Goal: Transaction & Acquisition: Purchase product/service

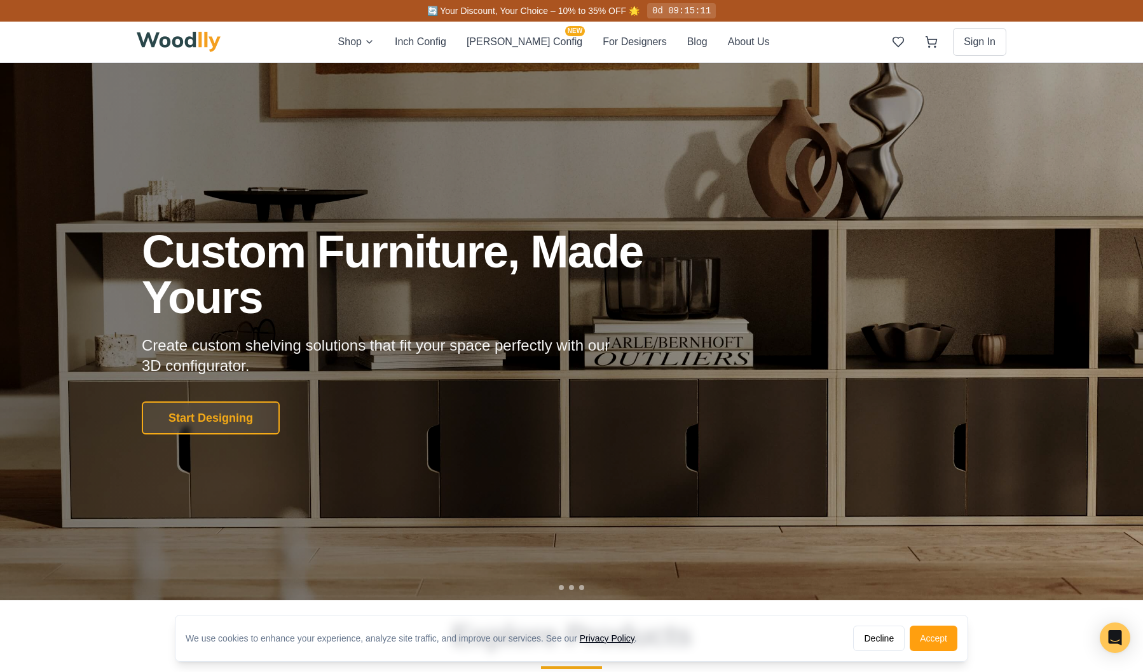
drag, startPoint x: 915, startPoint y: 637, endPoint x: 906, endPoint y: 638, distance: 9.0
click at [915, 637] on button "Accept" at bounding box center [934, 638] width 48 height 25
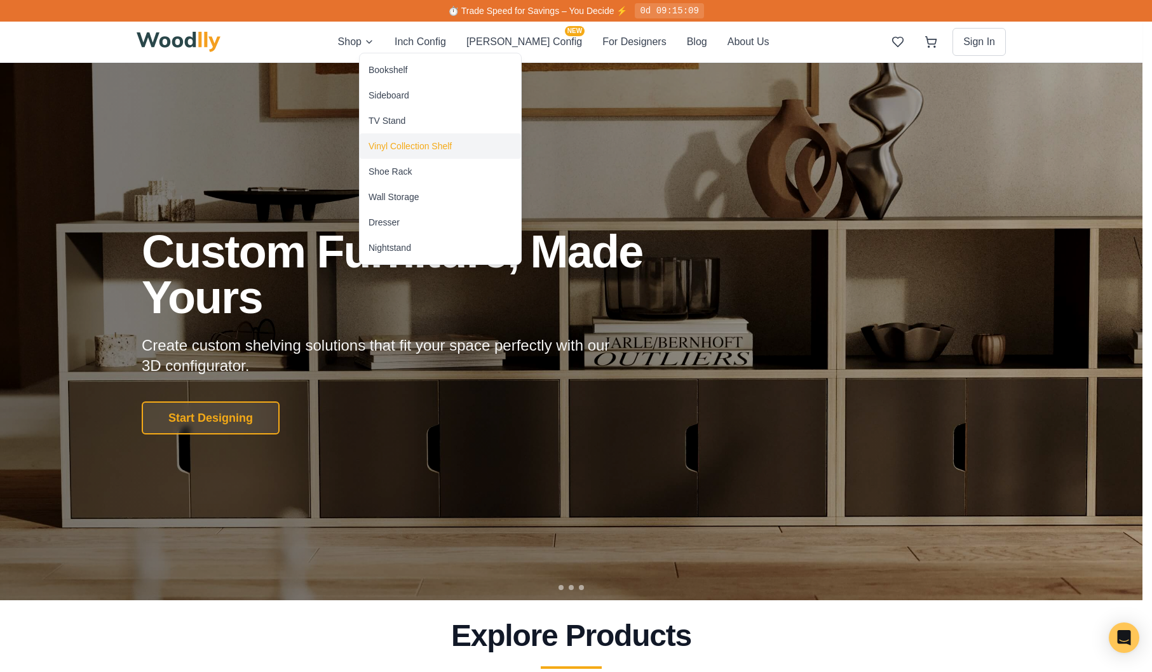
click at [412, 146] on div "Vinyl Collection Shelf" at bounding box center [410, 146] width 83 height 13
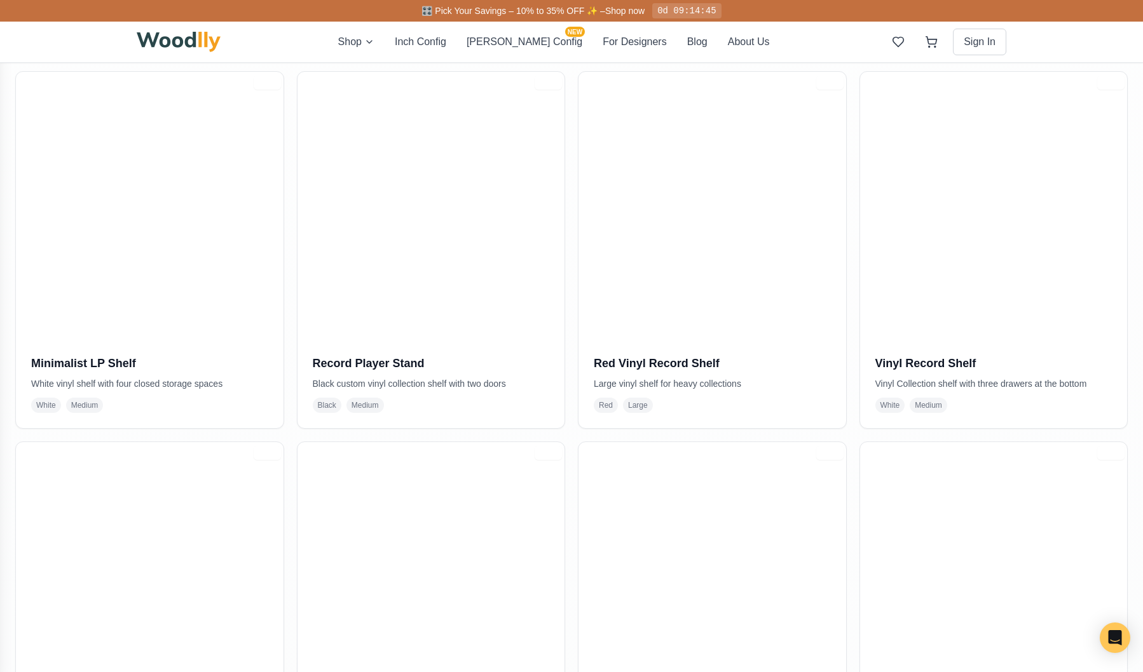
scroll to position [1044, 0]
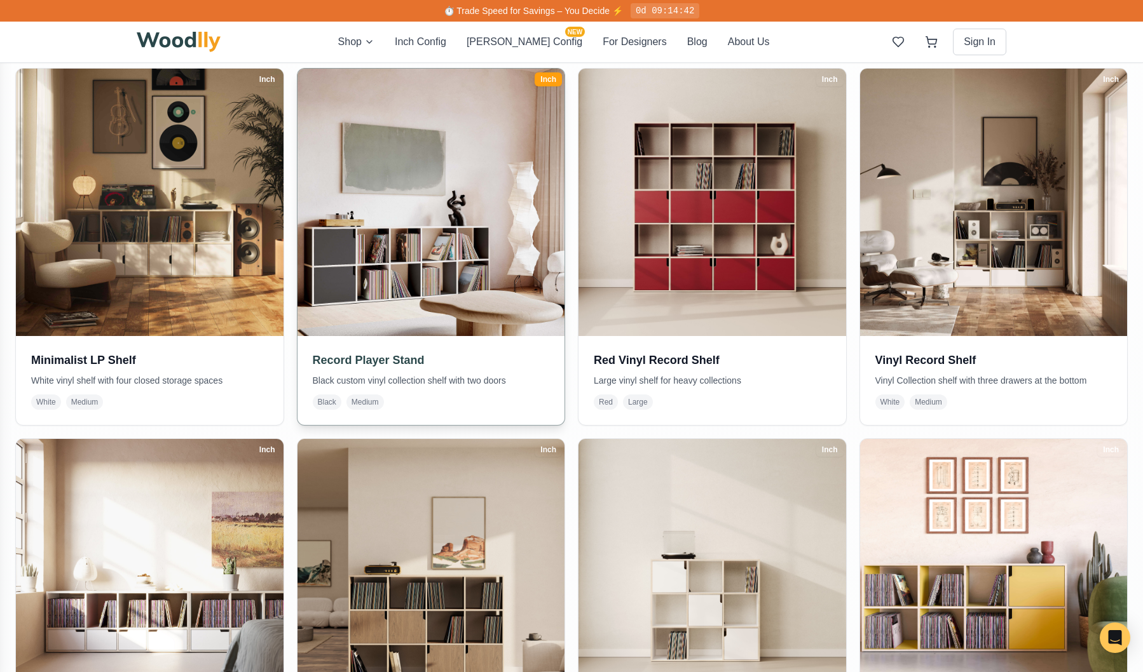
click at [405, 378] on p "Black custom vinyl collection shelf with two doors" at bounding box center [431, 380] width 237 height 13
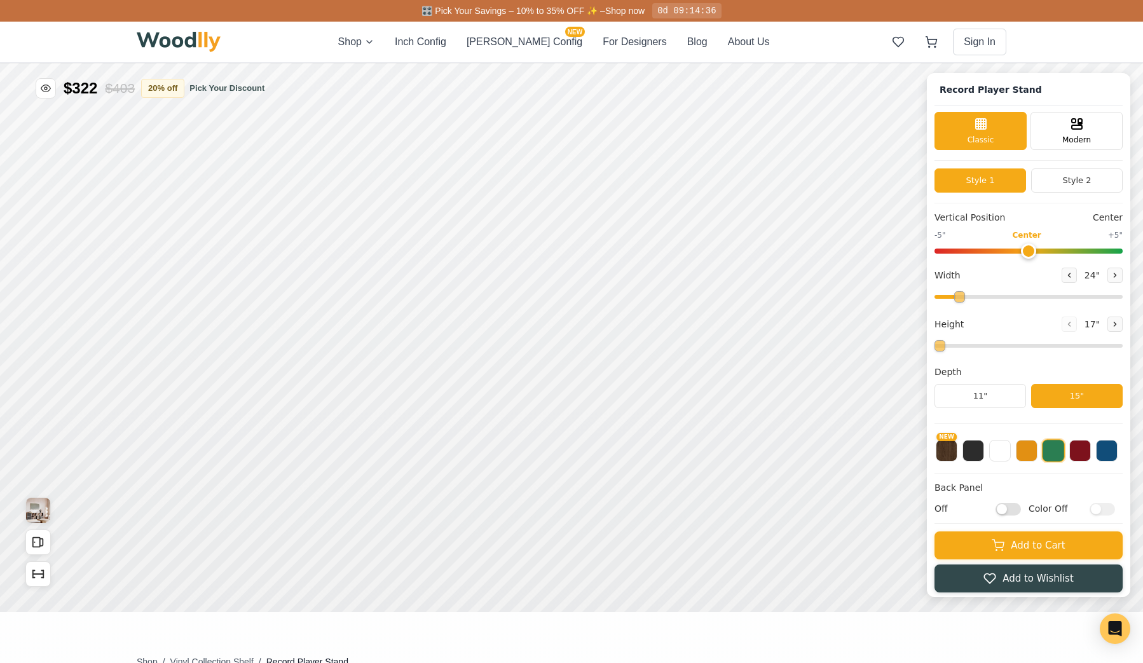
type input "72"
type input "2"
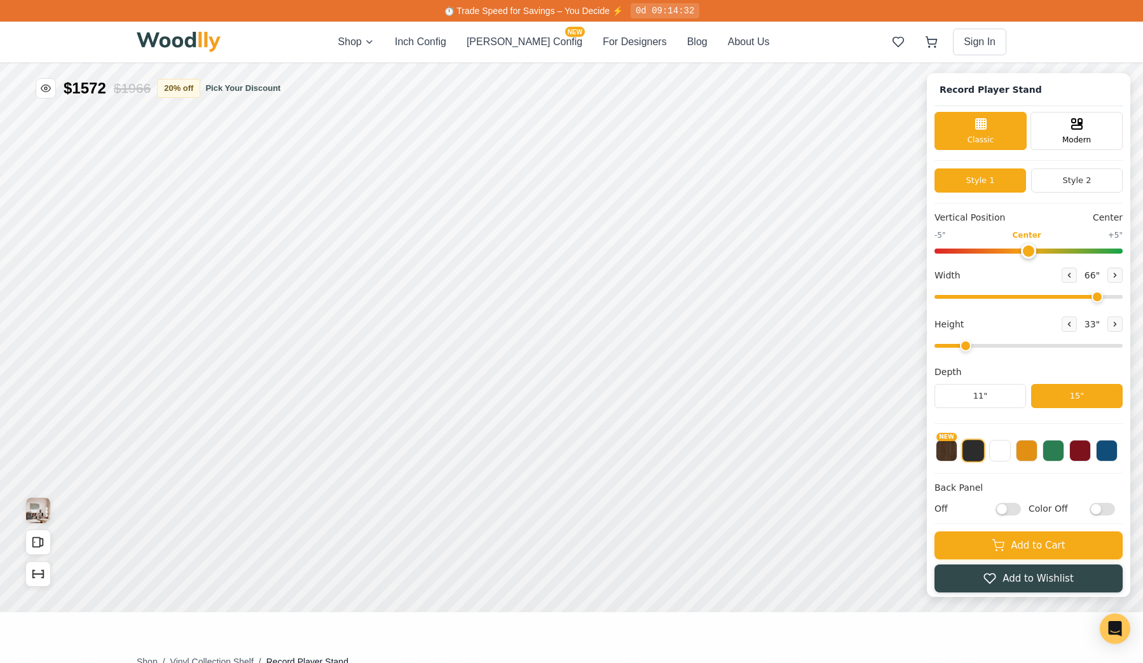
click at [1142, 63] on div "Record Player Stand Classic Modern Style 1 Style 2 Vertical Position Center -5"…" at bounding box center [571, 63] width 1143 height 0
drag, startPoint x: 1107, startPoint y: 296, endPoint x: 1118, endPoint y: 297, distance: 11.0
click at [1130, 295] on div "Record Player Stand Classic Modern Style 1 Style 2 Vertical Position Center -5"…" at bounding box center [1028, 335] width 203 height 524
type input "70"
click at [979, 454] on button at bounding box center [973, 450] width 23 height 23
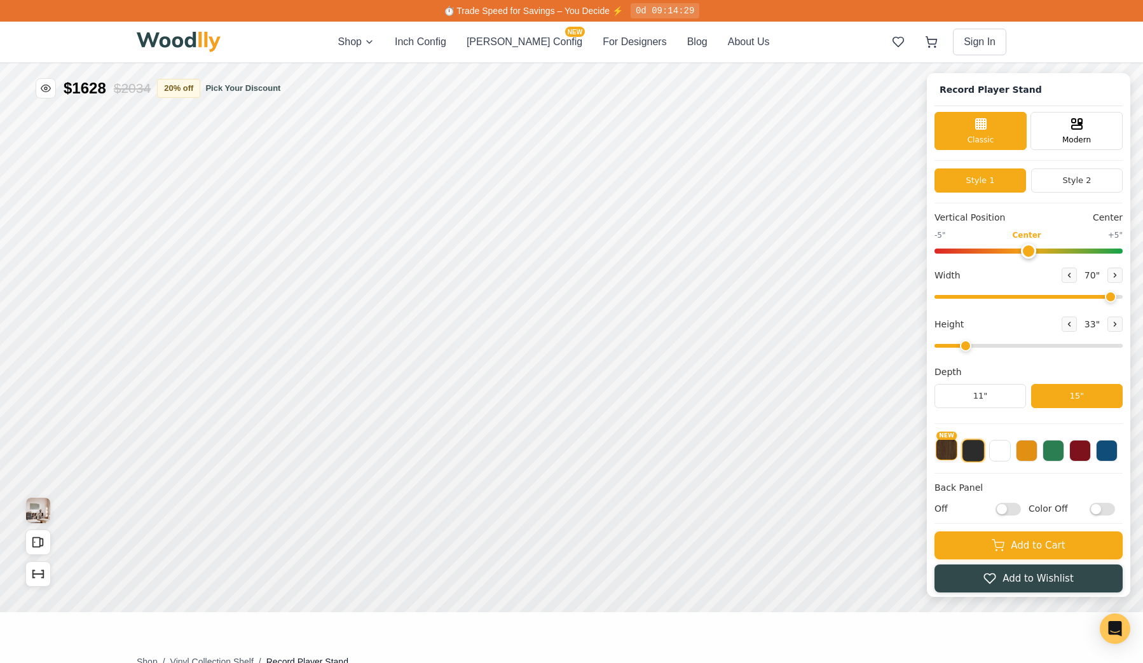
click at [955, 453] on button "NEW" at bounding box center [947, 450] width 22 height 22
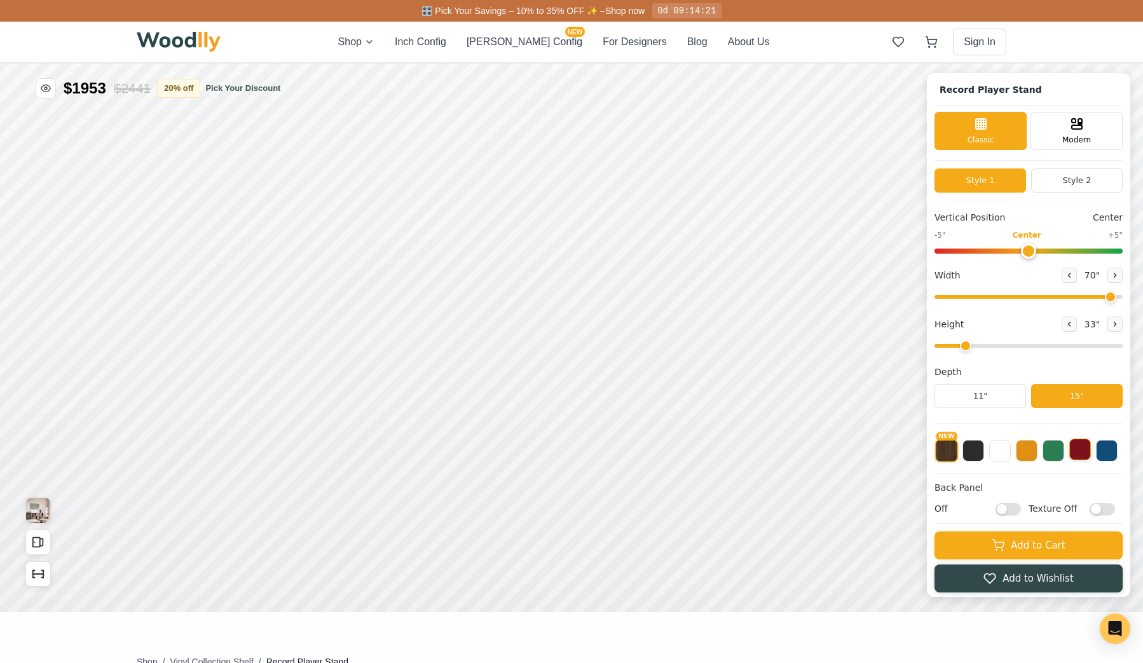
click at [1091, 453] on button at bounding box center [1080, 450] width 22 height 22
click at [1063, 454] on button at bounding box center [1053, 450] width 22 height 22
click at [956, 453] on button "NEW" at bounding box center [947, 450] width 22 height 22
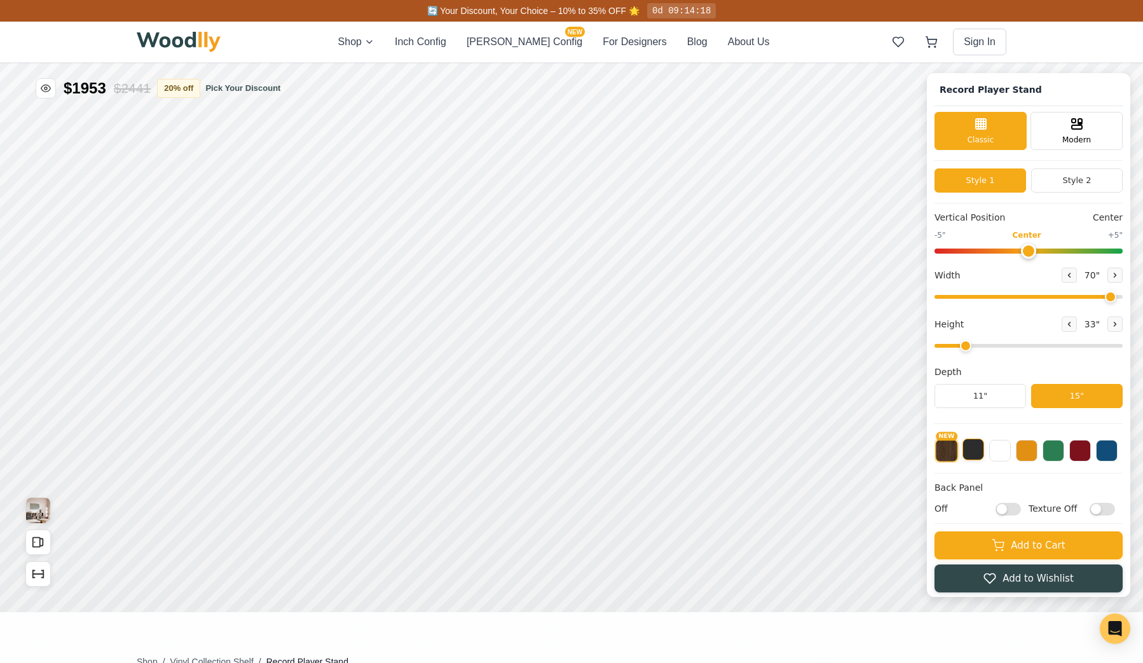
click at [983, 456] on button at bounding box center [973, 450] width 22 height 22
click at [957, 453] on button "NEW" at bounding box center [947, 450] width 22 height 22
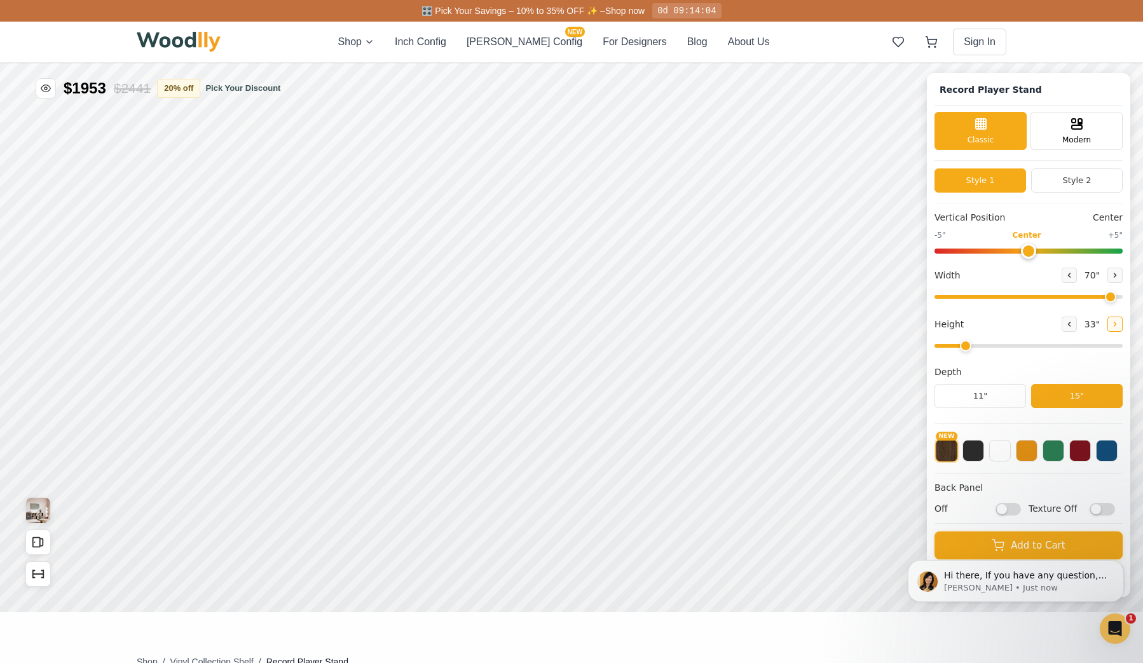
click at [1122, 329] on button at bounding box center [1114, 324] width 15 height 15
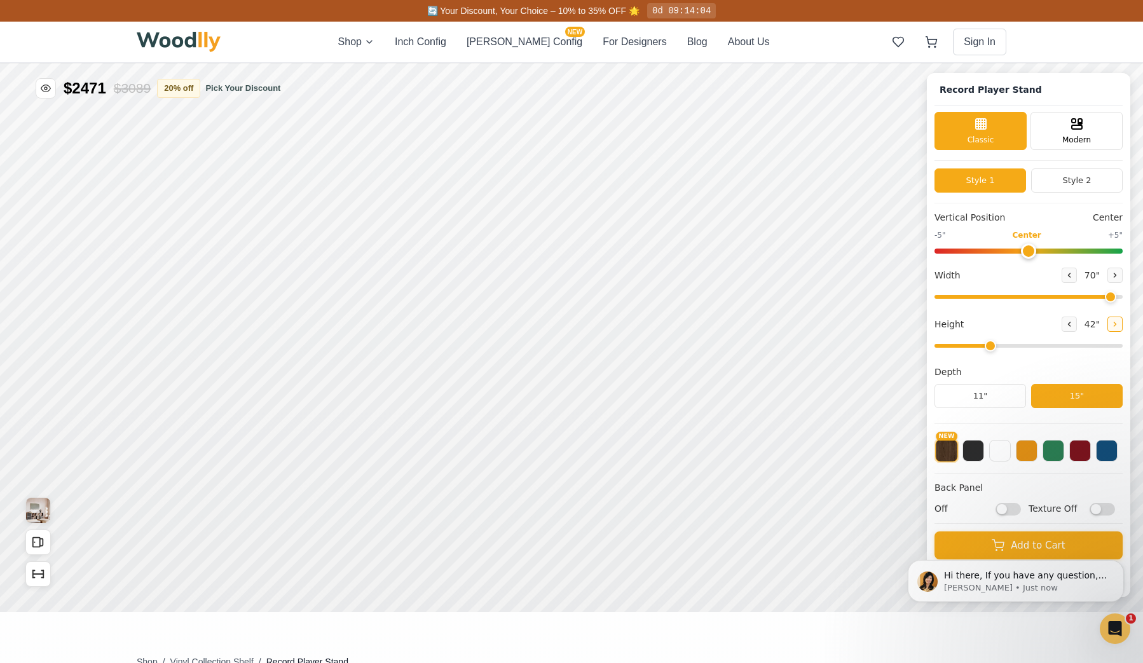
click at [1119, 328] on icon at bounding box center [1115, 324] width 8 height 8
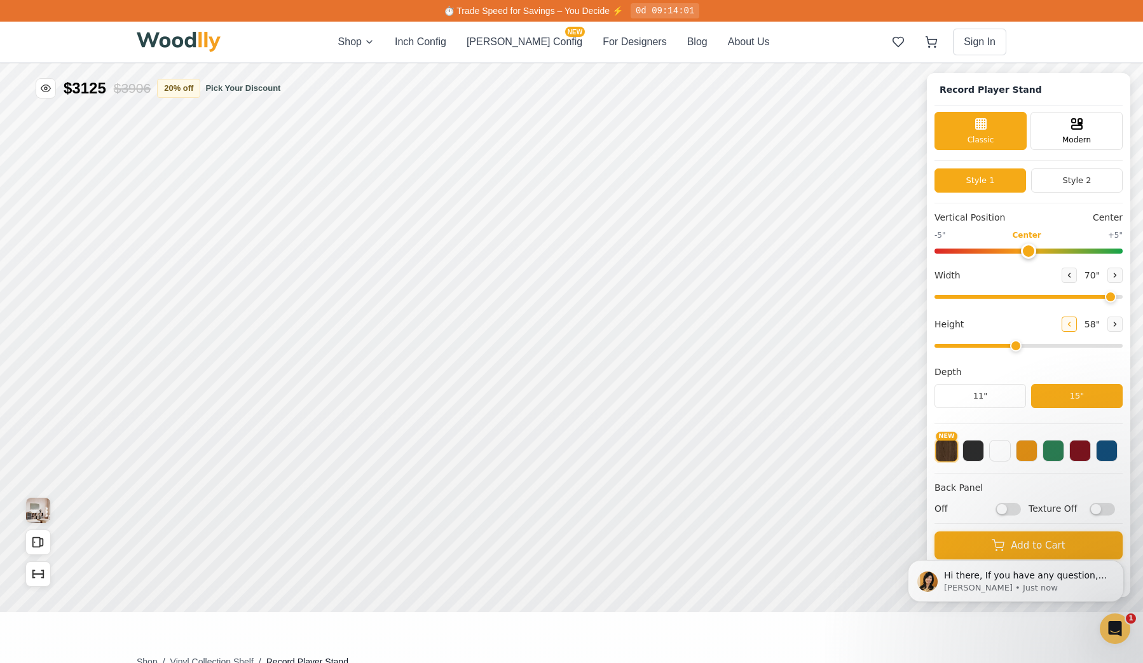
click at [1073, 327] on icon at bounding box center [1069, 324] width 8 height 8
drag, startPoint x: 997, startPoint y: 344, endPoint x: 1029, endPoint y: 343, distance: 31.8
click at [1030, 344] on input "range" at bounding box center [1028, 346] width 188 height 4
click at [1044, 347] on input "range" at bounding box center [1028, 346] width 188 height 4
click at [1031, 348] on input "range" at bounding box center [1028, 346] width 188 height 4
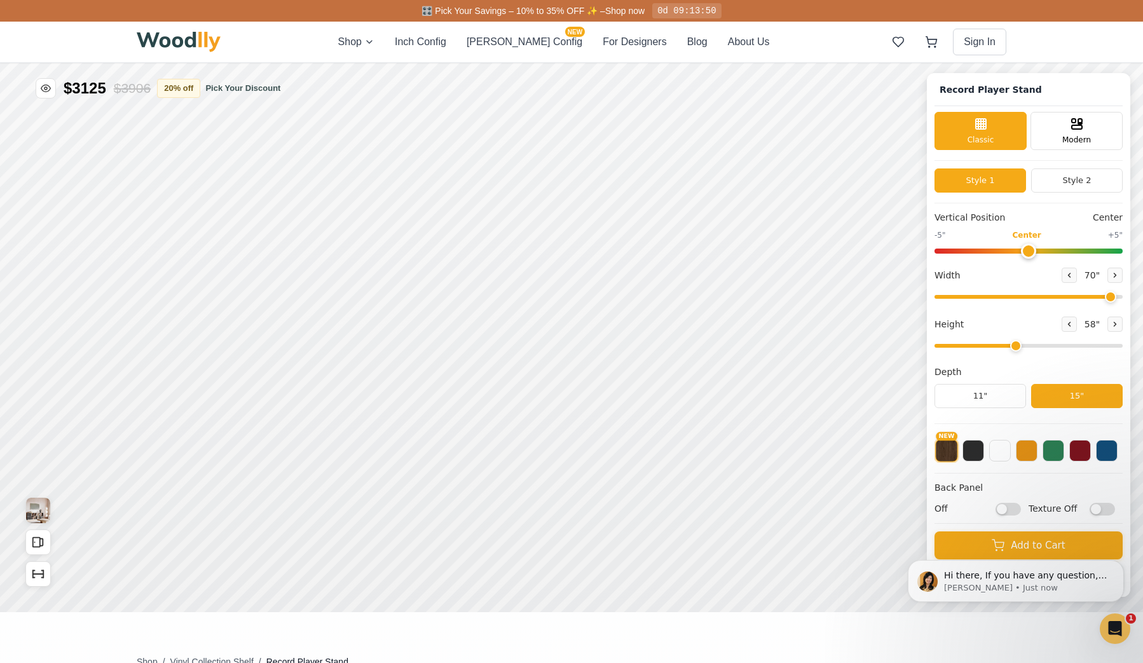
type input "4"
drag, startPoint x: 1035, startPoint y: 252, endPoint x: 1004, endPoint y: 250, distance: 31.2
click at [1002, 253] on input "range" at bounding box center [1028, 251] width 188 height 5
click at [1008, 251] on input "range" at bounding box center [1028, 251] width 188 height 5
drag, startPoint x: 1032, startPoint y: 250, endPoint x: 1040, endPoint y: 250, distance: 8.9
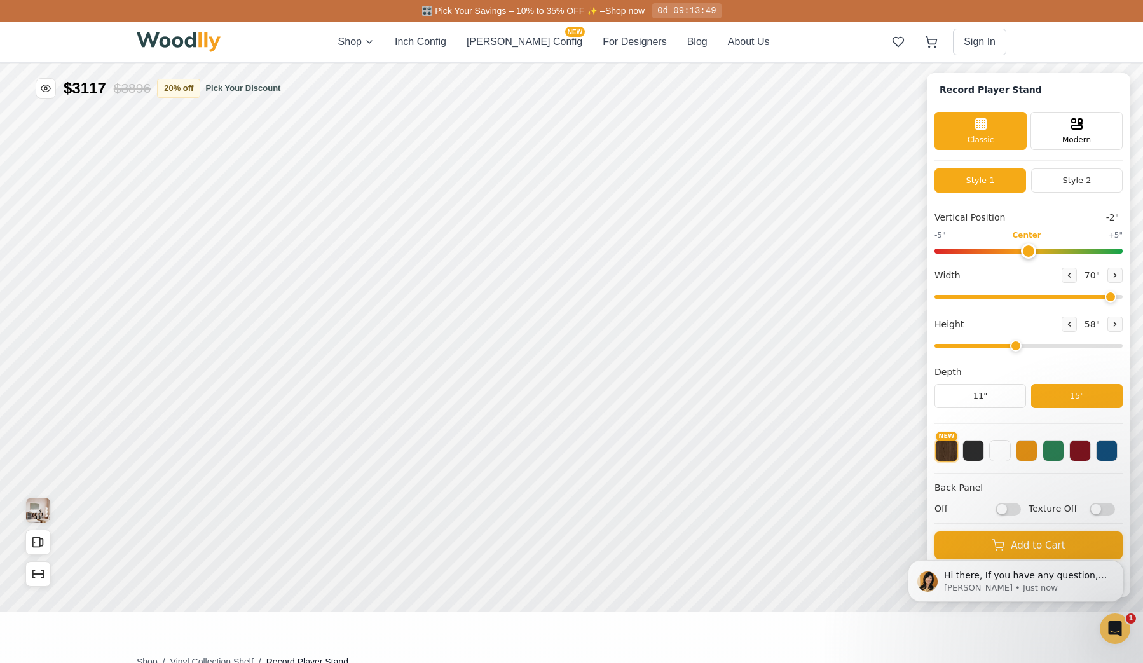
click at [1032, 250] on input "range" at bounding box center [1028, 251] width 188 height 5
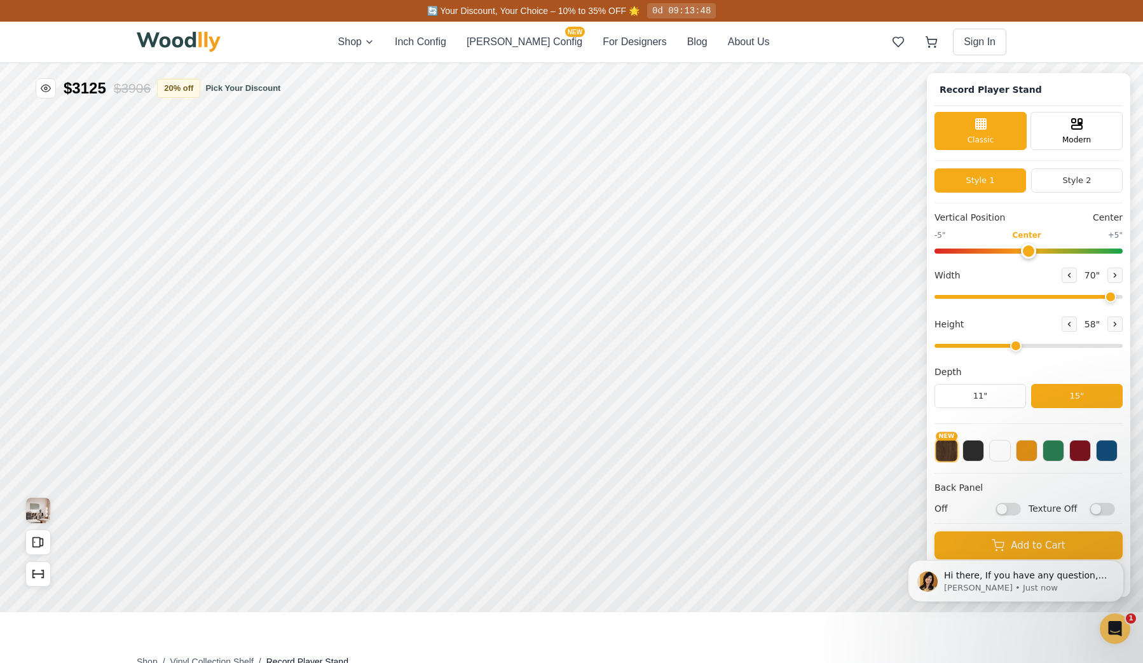
drag, startPoint x: 1046, startPoint y: 249, endPoint x: 1081, endPoint y: 248, distance: 34.3
click at [1082, 249] on input "range" at bounding box center [1028, 251] width 188 height 5
drag, startPoint x: 1110, startPoint y: 249, endPoint x: 1121, endPoint y: 249, distance: 10.8
click at [1108, 249] on input "range" at bounding box center [1028, 251] width 188 height 5
click at [1122, 249] on input "range" at bounding box center [1028, 251] width 188 height 5
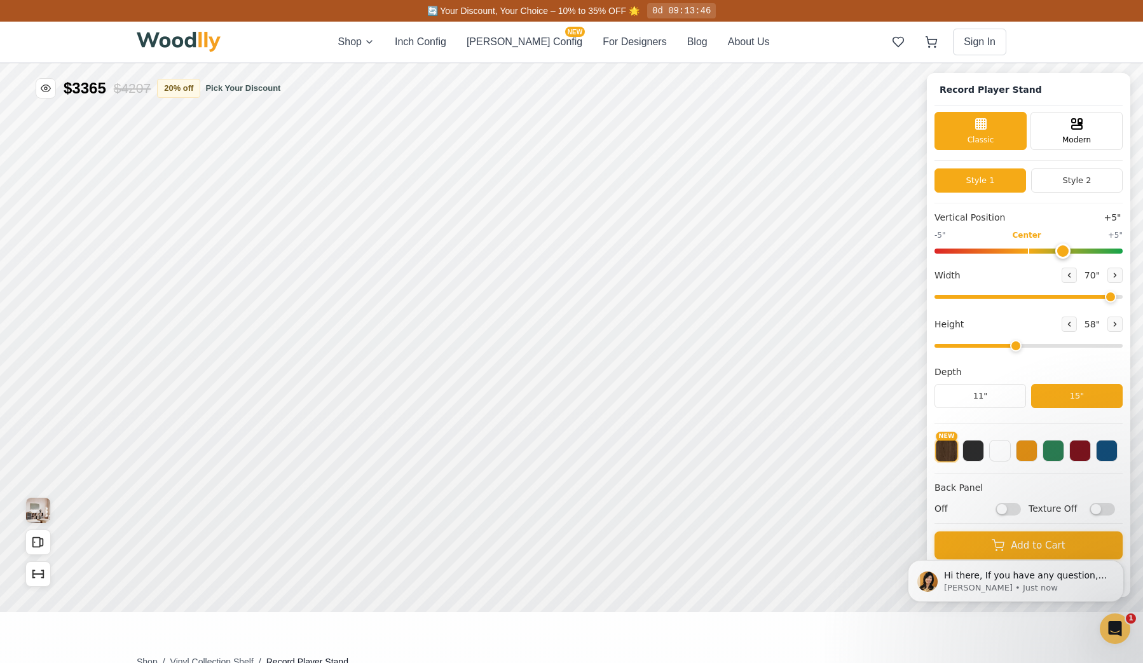
click at [1063, 249] on input "range" at bounding box center [1028, 251] width 188 height 5
click at [994, 250] on input "range" at bounding box center [1028, 251] width 188 height 5
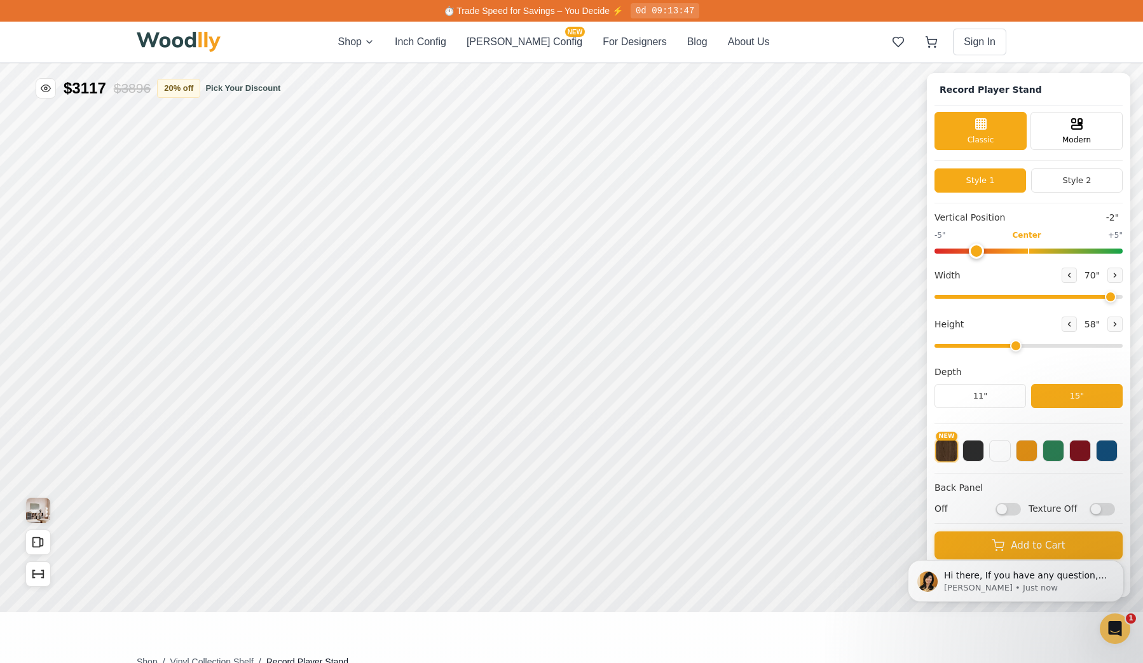
click at [977, 251] on input "range" at bounding box center [1028, 251] width 188 height 5
click at [965, 251] on input "range" at bounding box center [1028, 251] width 188 height 5
click at [966, 250] on input "range" at bounding box center [1028, 251] width 188 height 5
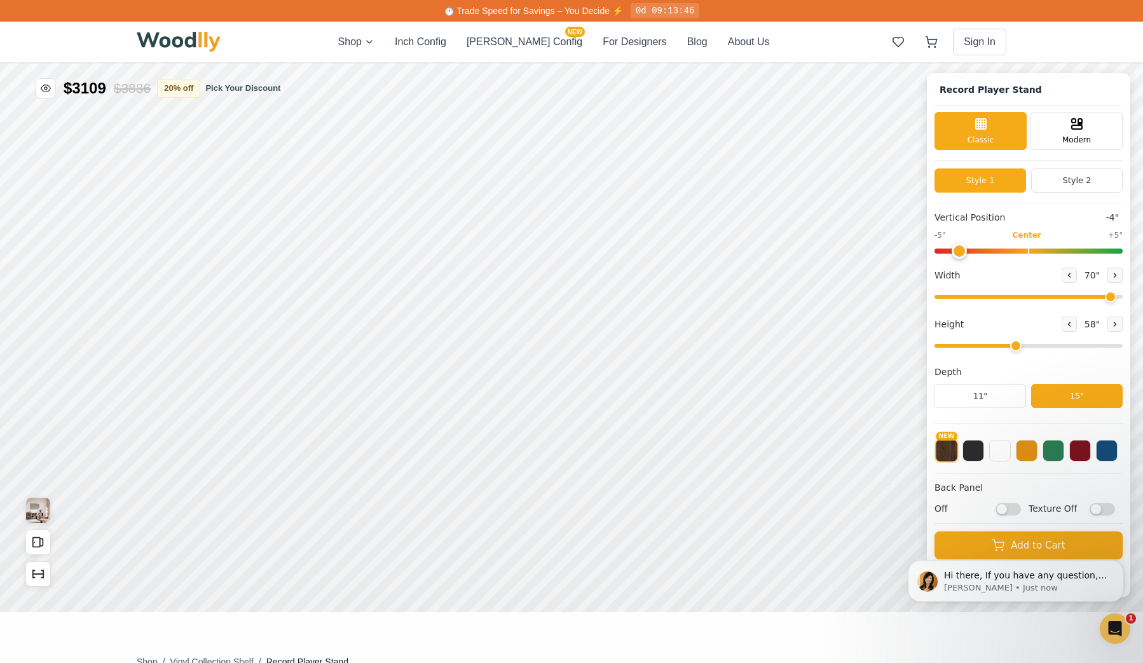
click at [966, 250] on input "range" at bounding box center [1028, 251] width 188 height 5
click at [967, 249] on input "range" at bounding box center [1028, 251] width 188 height 5
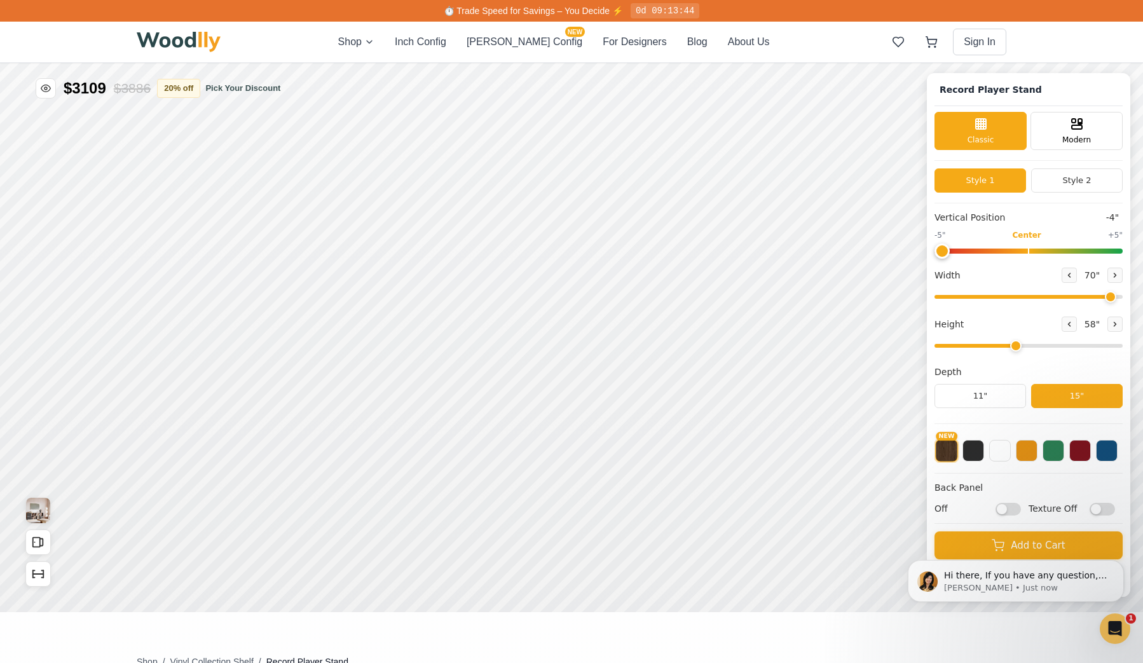
type input "-5"
click at [955, 250] on input "range" at bounding box center [1028, 251] width 188 height 5
type input "69"
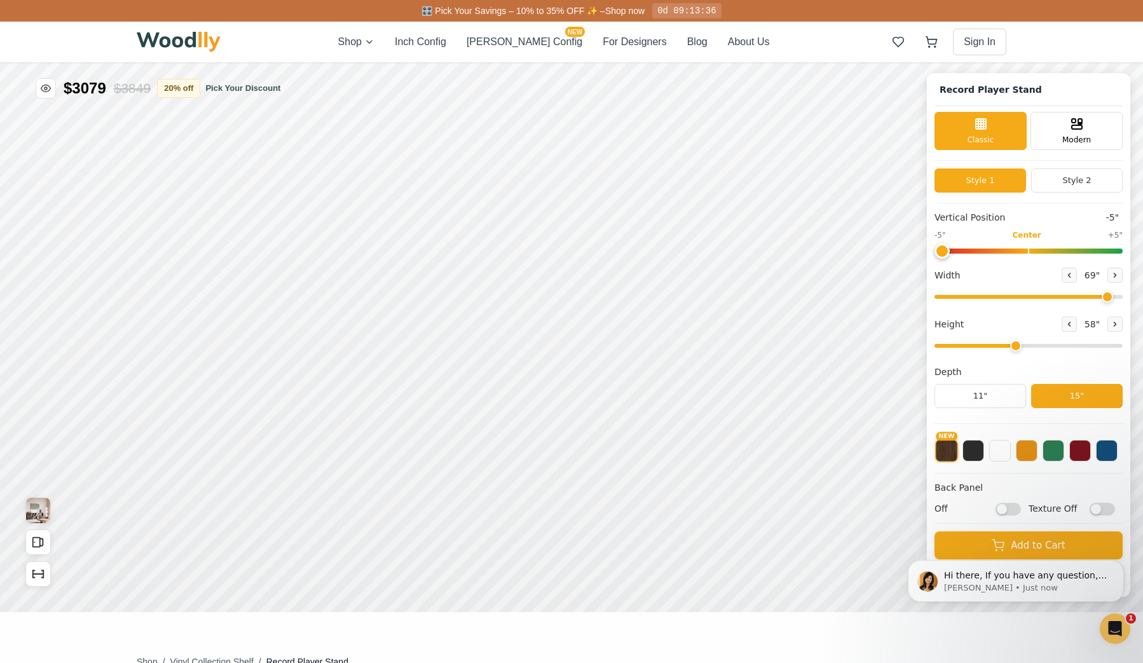
drag, startPoint x: 1021, startPoint y: 344, endPoint x: 985, endPoint y: 346, distance: 36.3
click at [987, 346] on input "range" at bounding box center [1028, 346] width 188 height 4
type input "2"
click at [978, 345] on input "range" at bounding box center [1028, 346] width 188 height 4
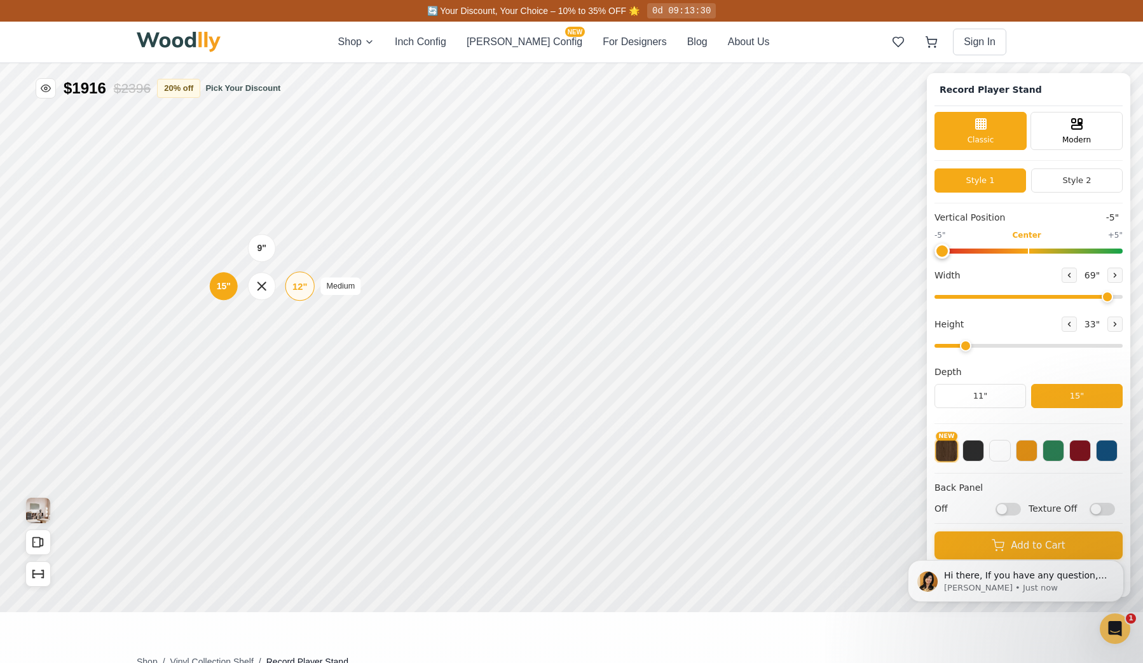
click at [303, 292] on div "12"" at bounding box center [299, 286] width 15 height 14
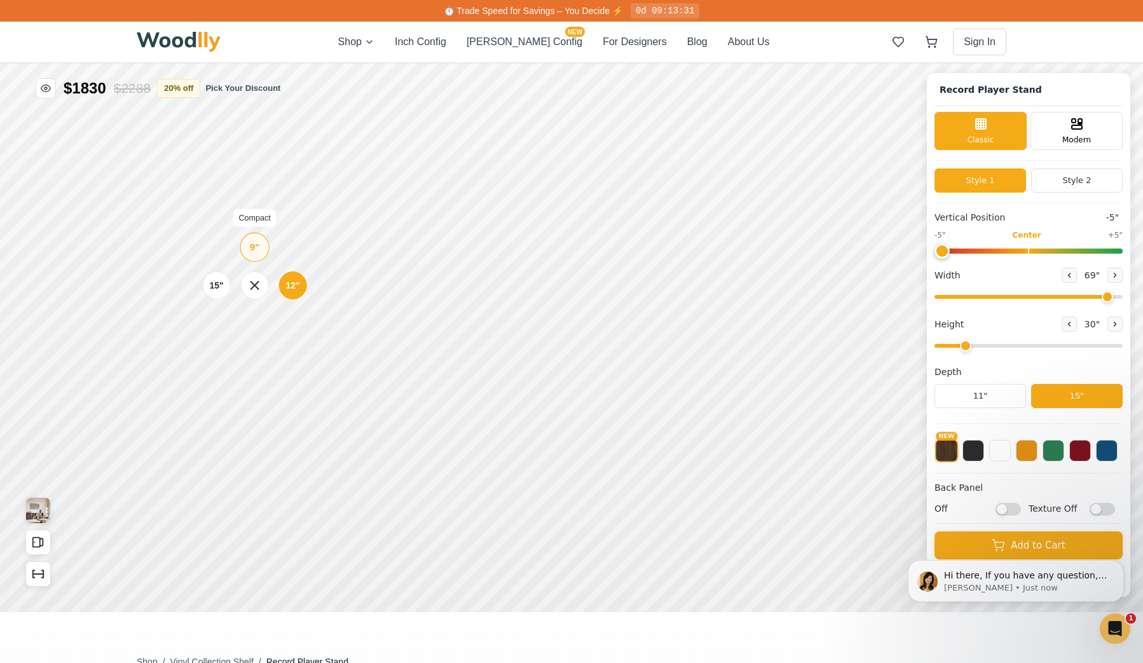
click at [261, 247] on div "9" Compact" at bounding box center [254, 247] width 29 height 29
click at [285, 289] on div "12"" at bounding box center [286, 285] width 15 height 14
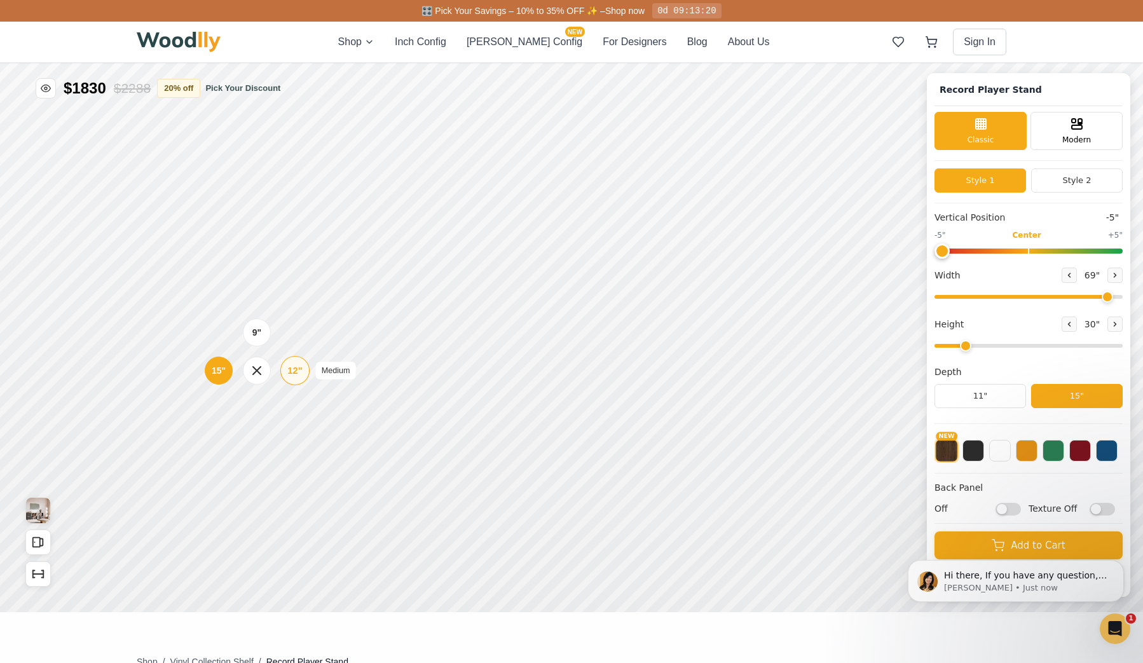
click at [303, 370] on div "12" Medium" at bounding box center [294, 370] width 29 height 29
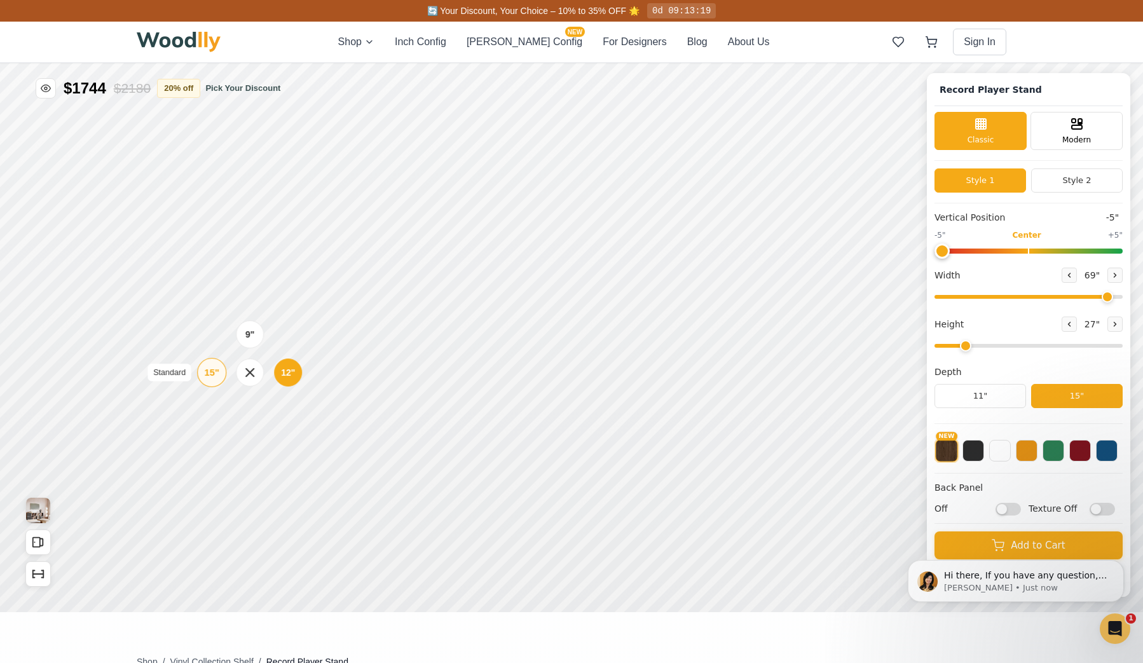
click at [214, 369] on div "15"" at bounding box center [212, 372] width 15 height 14
click at [221, 284] on div "15"" at bounding box center [217, 285] width 15 height 14
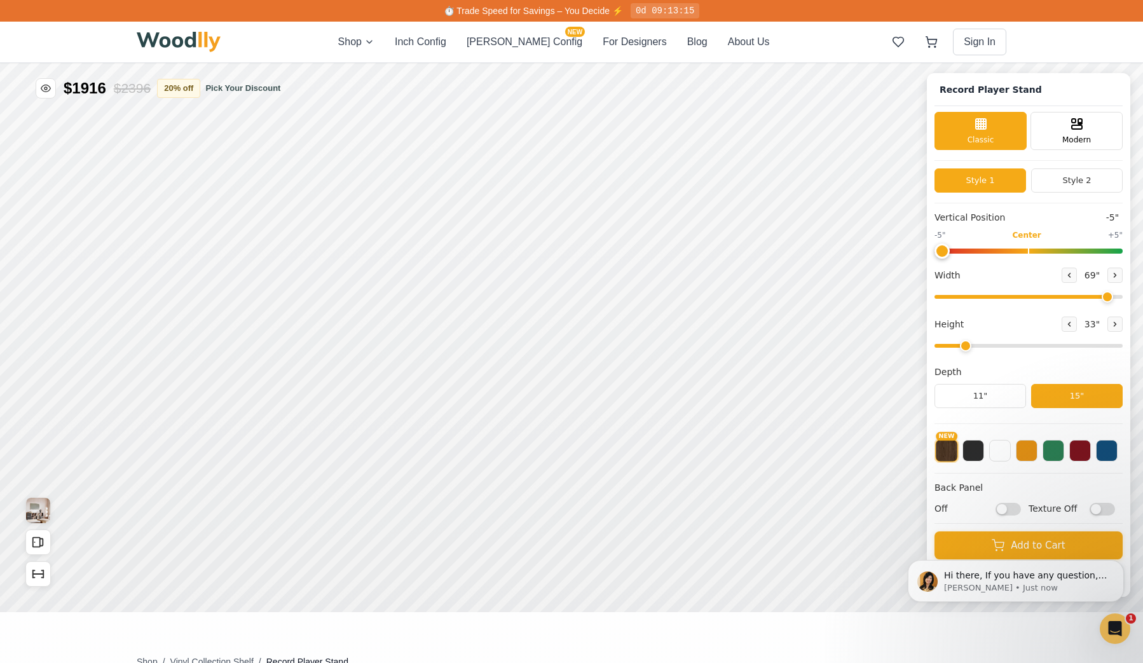
click at [1021, 511] on input "Off" at bounding box center [1007, 509] width 25 height 13
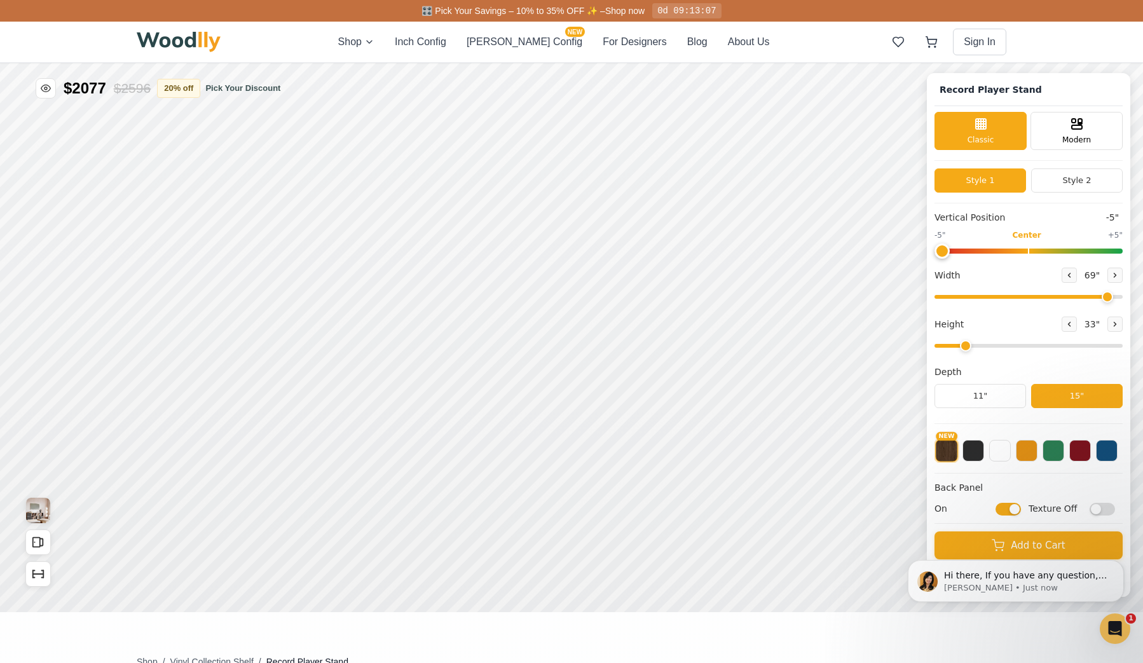
click at [1015, 512] on input "On" at bounding box center [1007, 509] width 25 height 13
checkbox input "false"
click at [1115, 514] on input "Texture Off" at bounding box center [1101, 509] width 25 height 13
click at [1104, 512] on input "Texture On" at bounding box center [1101, 509] width 25 height 13
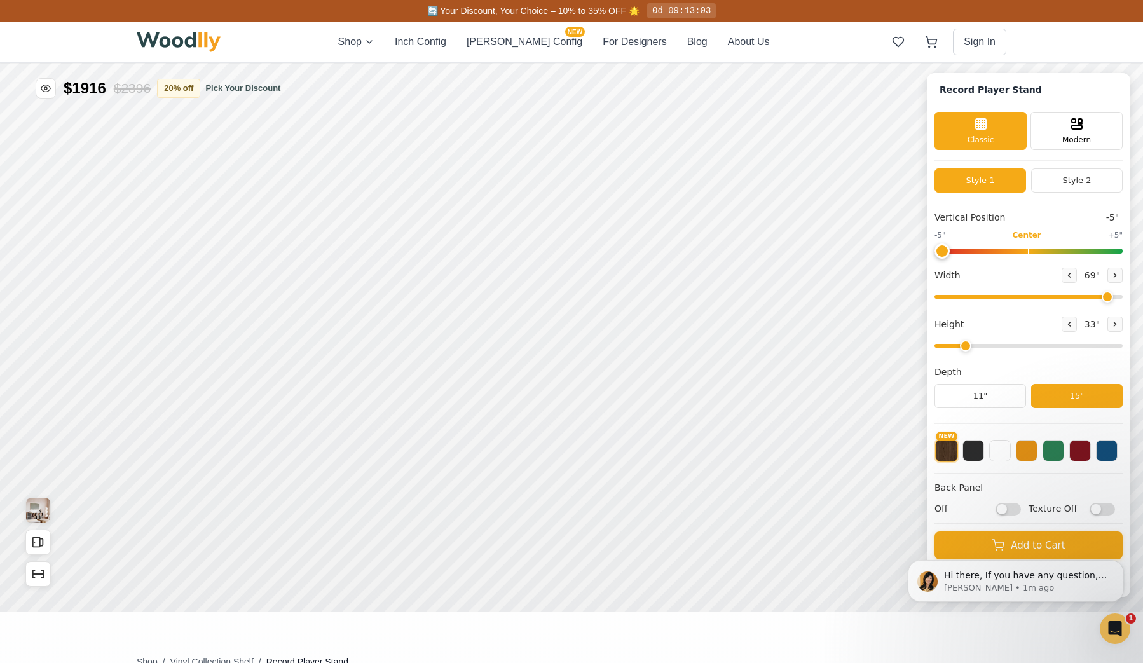
drag, startPoint x: 1119, startPoint y: 512, endPoint x: 1109, endPoint y: 439, distance: 73.7
click at [1115, 512] on input "Texture Off" at bounding box center [1101, 509] width 25 height 13
checkbox input "true"
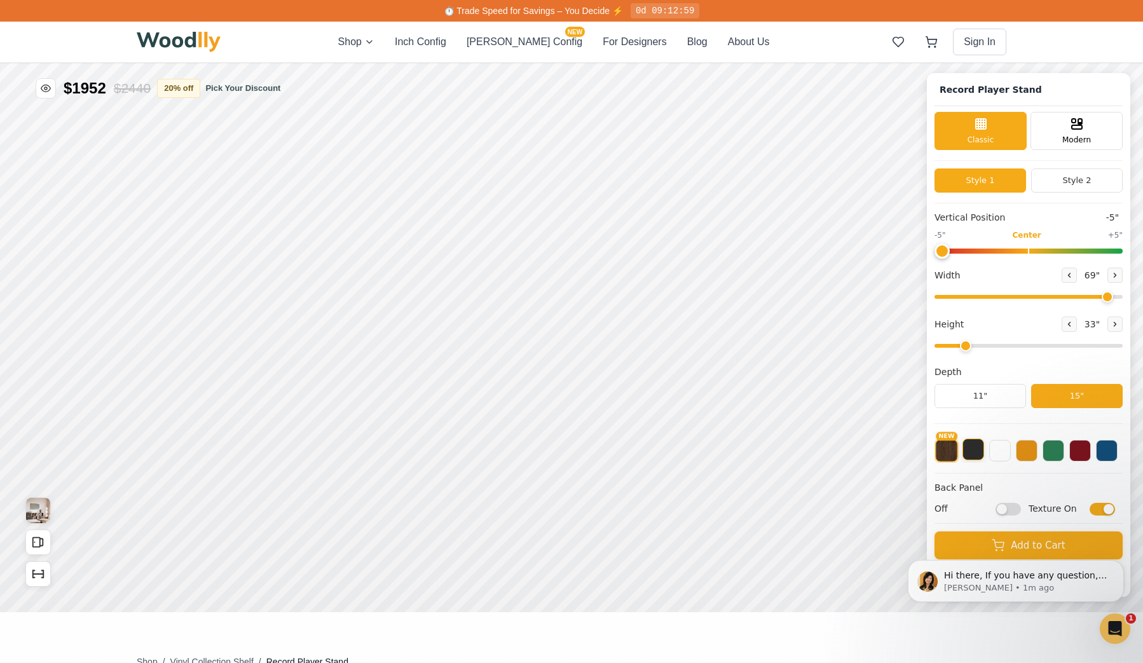
click at [983, 455] on button at bounding box center [973, 450] width 22 height 22
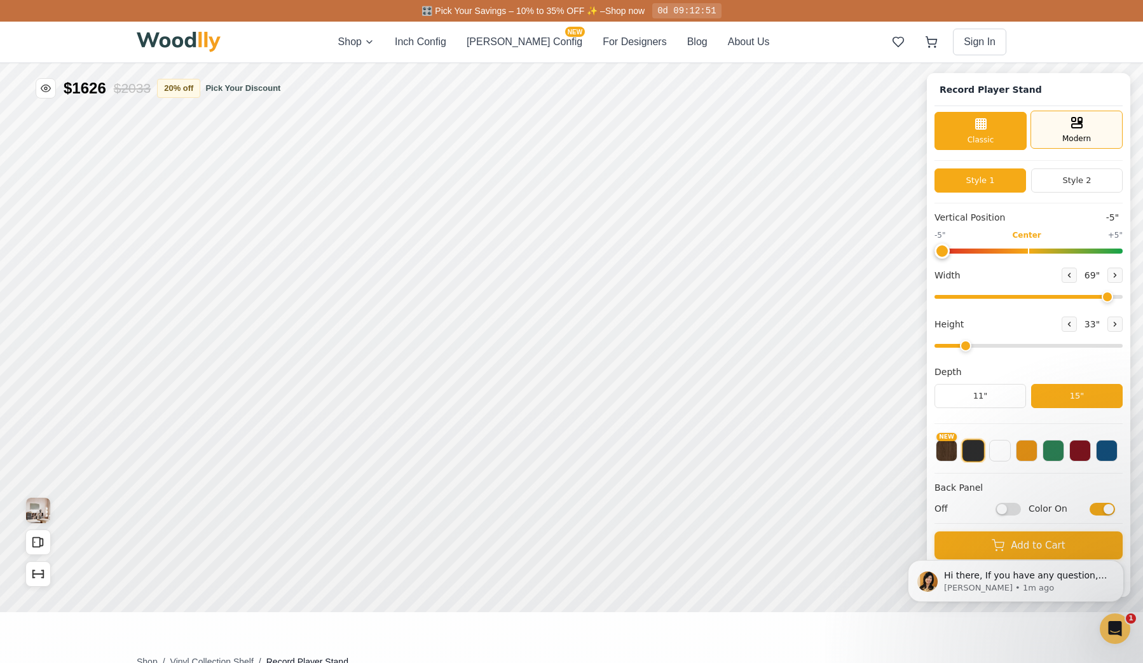
click at [1072, 139] on span "Modern" at bounding box center [1076, 138] width 29 height 11
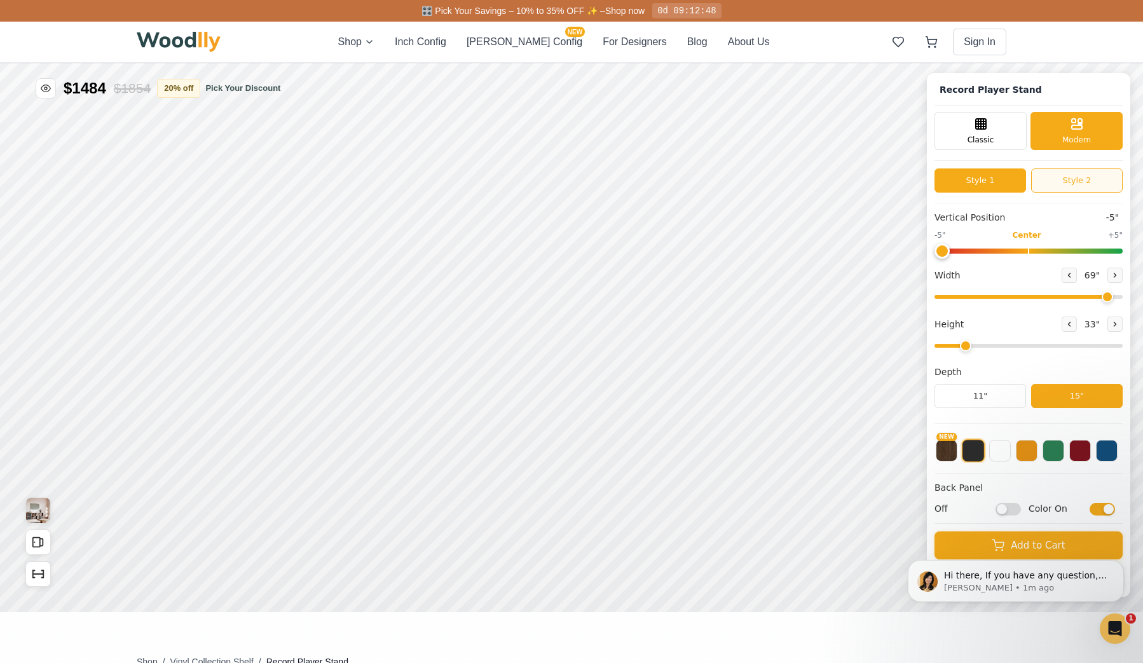
click at [1082, 182] on button "Style 2" at bounding box center [1077, 180] width 92 height 24
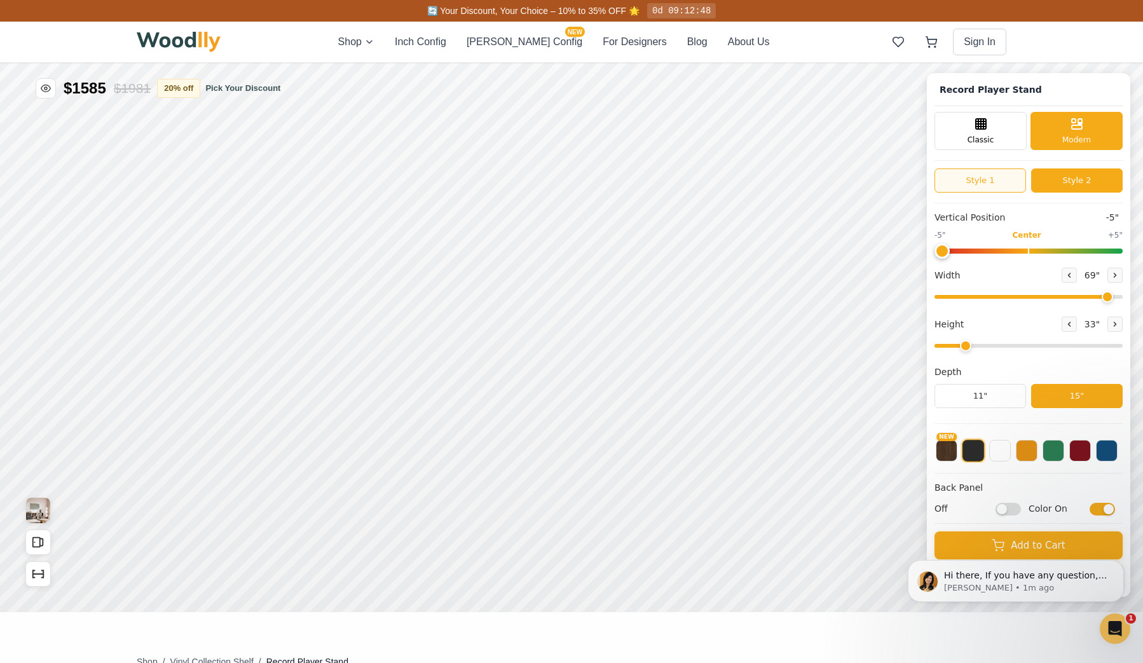
click at [1001, 184] on button "Style 1" at bounding box center [980, 180] width 92 height 24
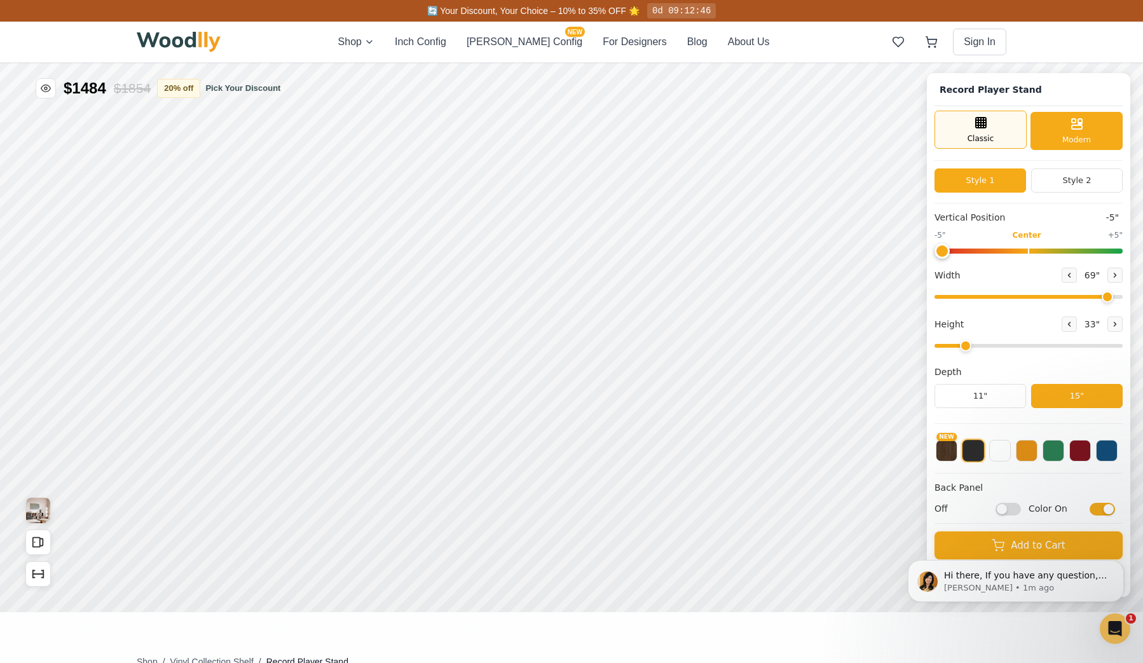
click at [994, 138] on span "Classic" at bounding box center [980, 138] width 27 height 11
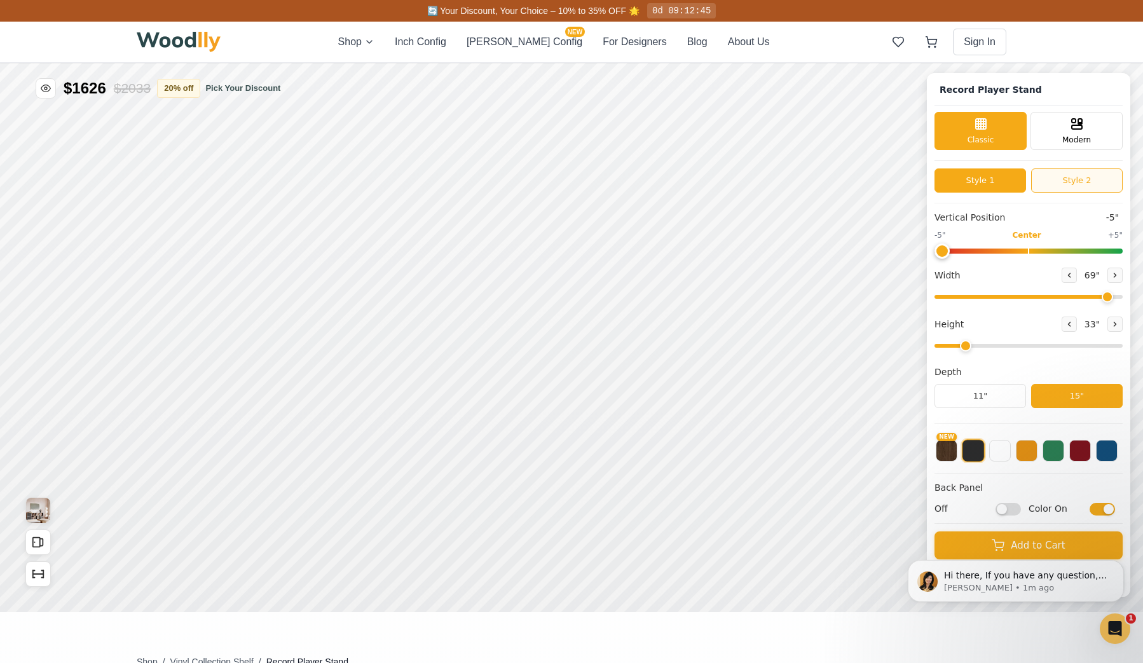
click at [1087, 189] on button "Style 2" at bounding box center [1077, 180] width 92 height 24
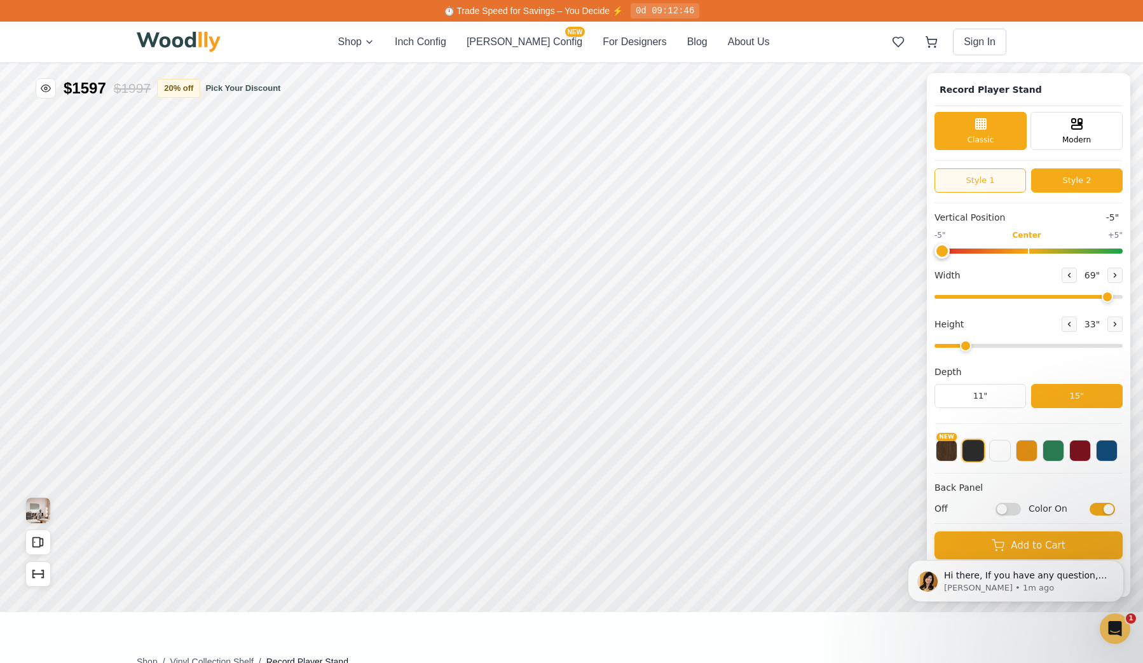
click at [992, 184] on button "Style 1" at bounding box center [980, 180] width 92 height 24
click at [1079, 185] on button "Style 2" at bounding box center [1077, 180] width 92 height 24
click at [987, 185] on button "Style 1" at bounding box center [980, 180] width 92 height 24
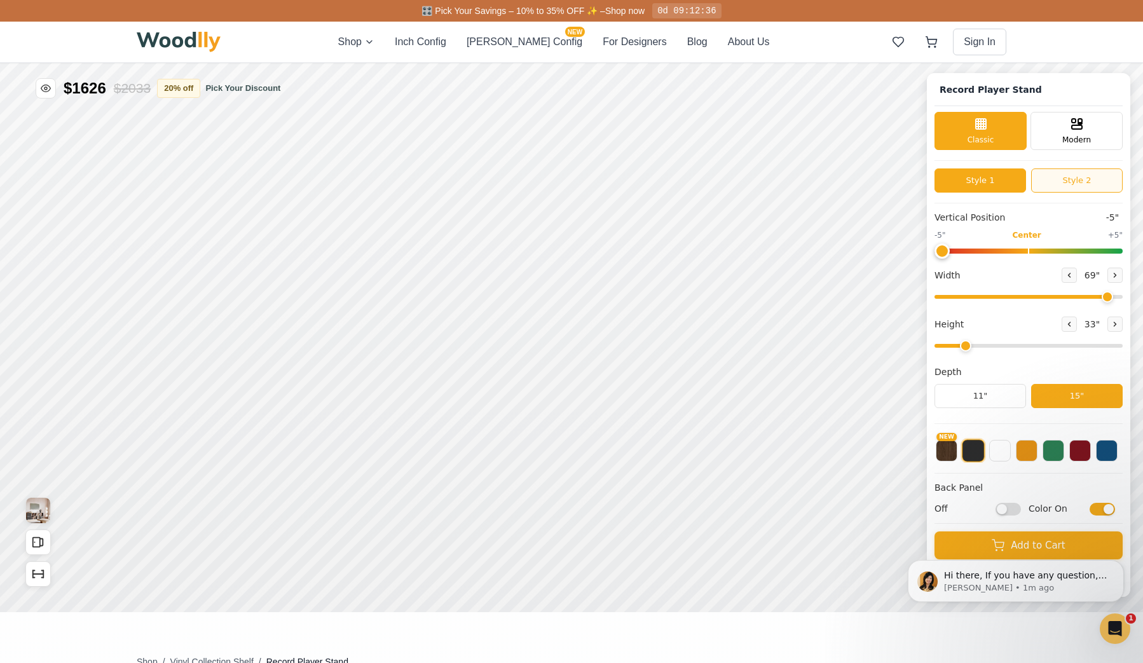
click at [1084, 181] on button "Style 2" at bounding box center [1077, 180] width 92 height 24
click at [984, 184] on button "Style 1" at bounding box center [980, 180] width 92 height 24
click at [1065, 184] on button "Style 2" at bounding box center [1077, 180] width 92 height 24
click at [1003, 188] on button "Style 1" at bounding box center [980, 180] width 92 height 24
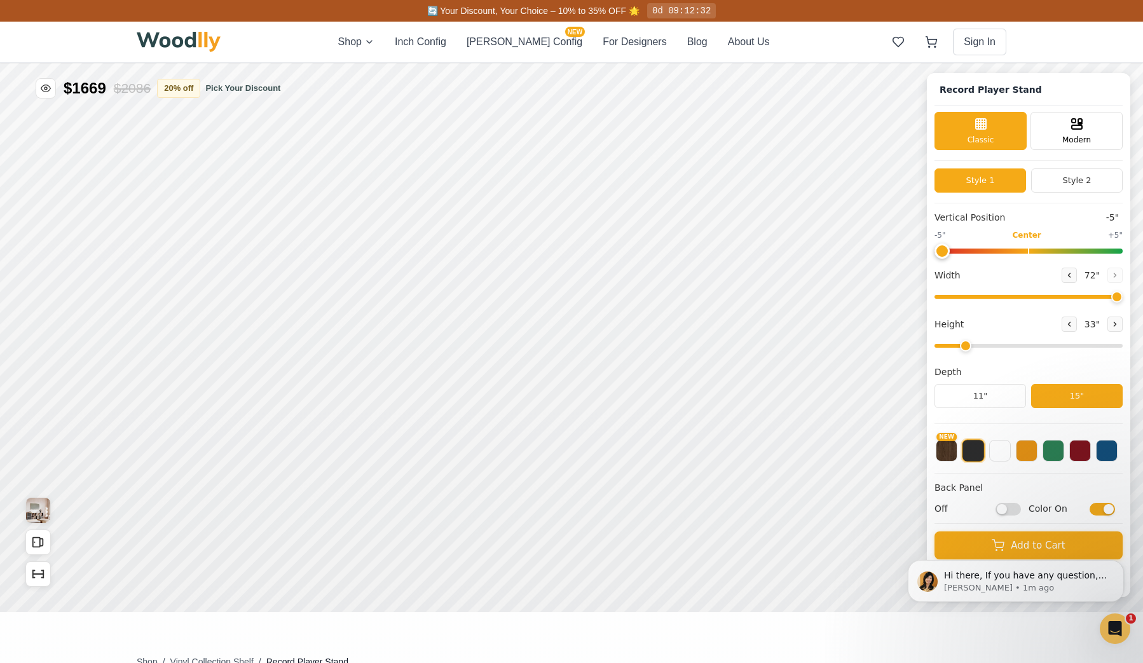
drag, startPoint x: 1114, startPoint y: 297, endPoint x: 1134, endPoint y: 297, distance: 20.3
click at [1130, 297] on div "Record Player Stand Classic Modern Style 1 Style 2 Vertical Position -5" -5" Ce…" at bounding box center [1028, 335] width 203 height 524
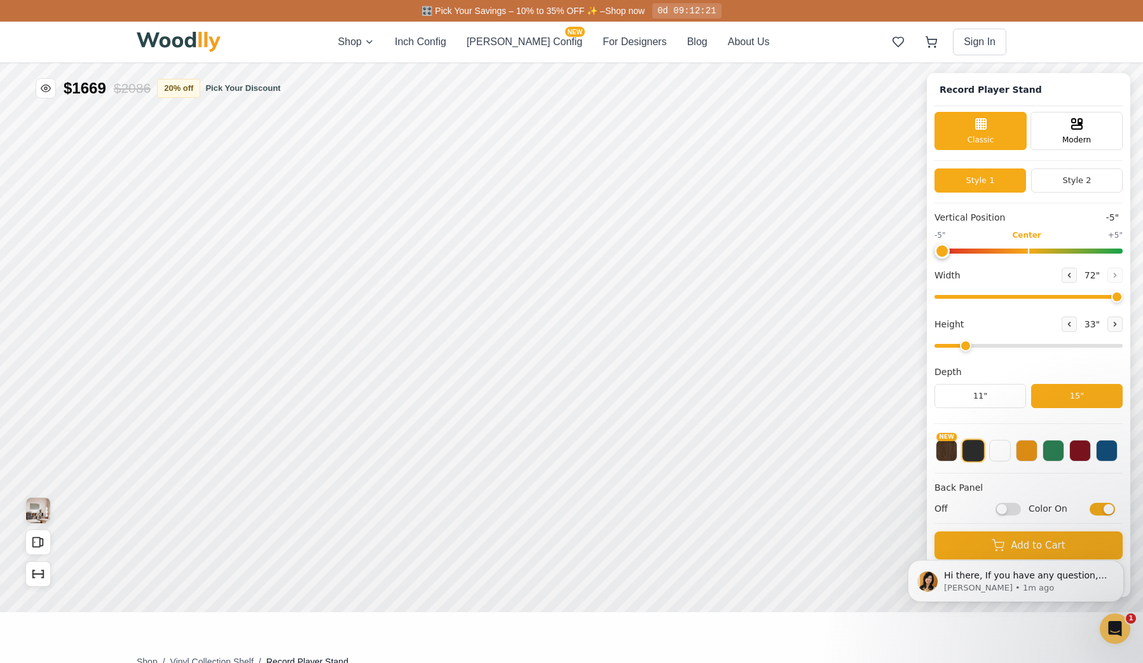
type input "72"
drag, startPoint x: 967, startPoint y: 249, endPoint x: 1036, endPoint y: 249, distance: 68.6
click at [1040, 250] on input "range" at bounding box center [1028, 251] width 188 height 5
click at [1040, 252] on input "range" at bounding box center [1028, 251] width 188 height 5
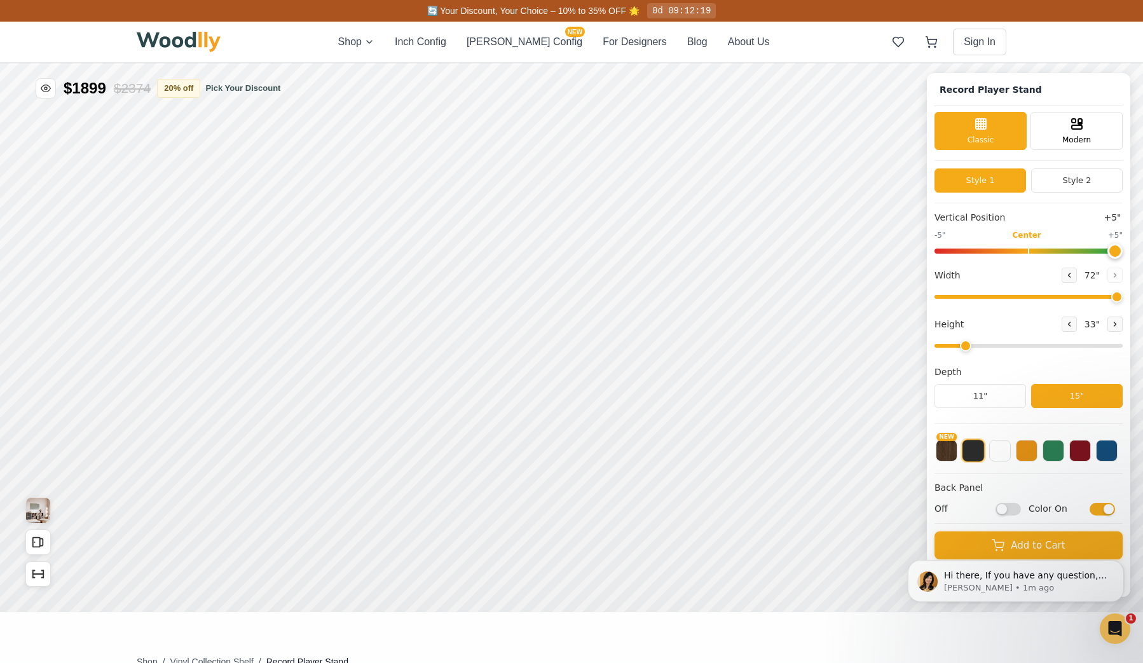
click at [1122, 250] on input "range" at bounding box center [1028, 251] width 188 height 5
click at [1034, 251] on input "range" at bounding box center [1028, 251] width 188 height 5
type input "-5"
click at [948, 252] on input "range" at bounding box center [1028, 251] width 188 height 5
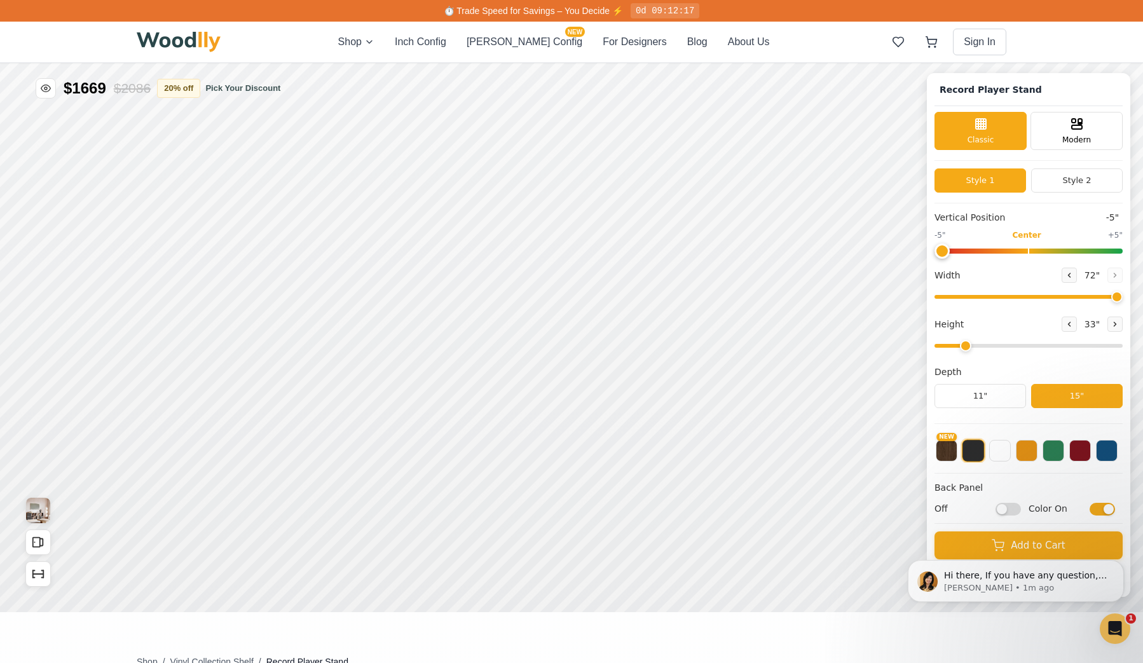
click at [935, 63] on div "Record Player Stand Classic Modern Style 1 Style 2 Vertical Position -5" -5" Ce…" at bounding box center [571, 63] width 1143 height 0
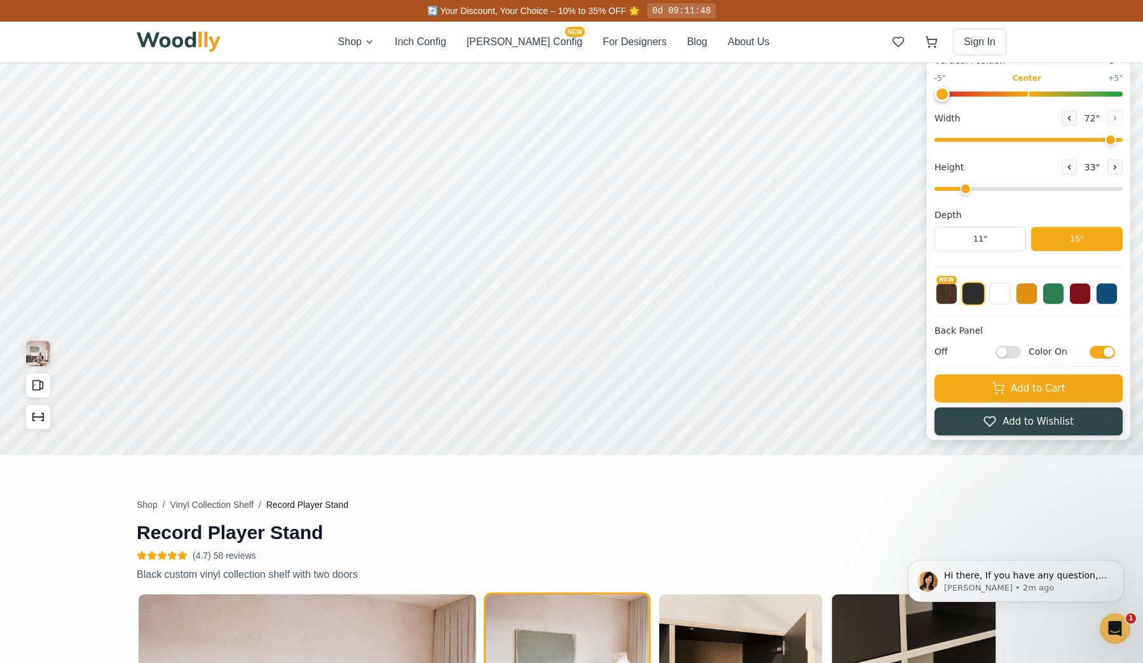
type input "71"
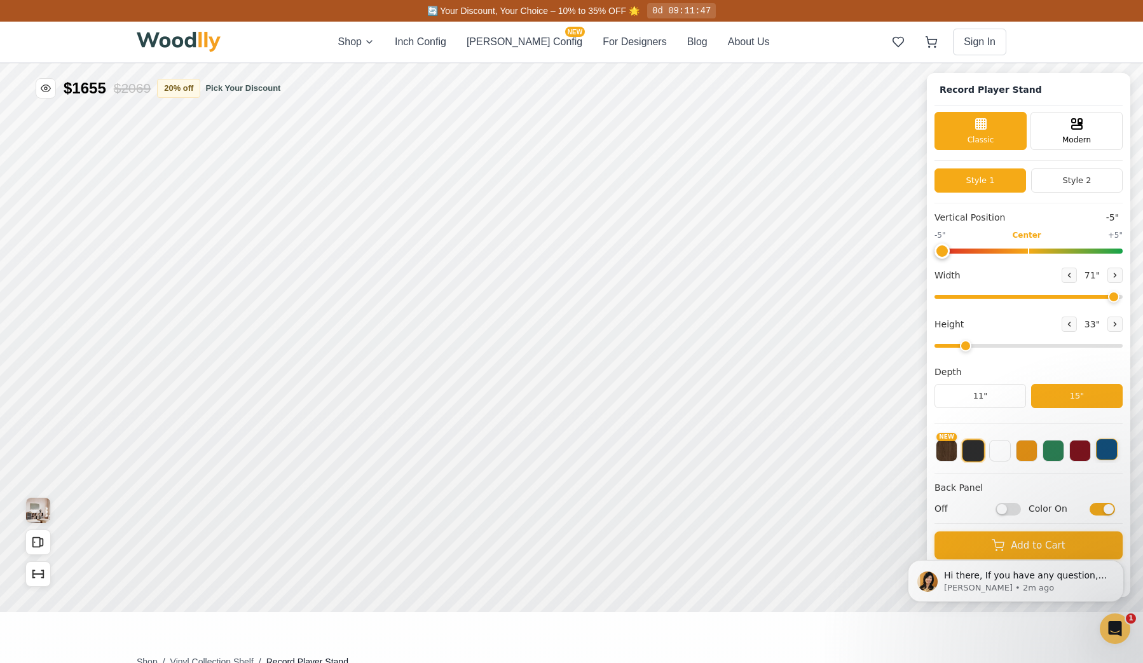
click at [1117, 453] on button at bounding box center [1107, 450] width 22 height 22
click at [1091, 450] on button at bounding box center [1080, 450] width 22 height 22
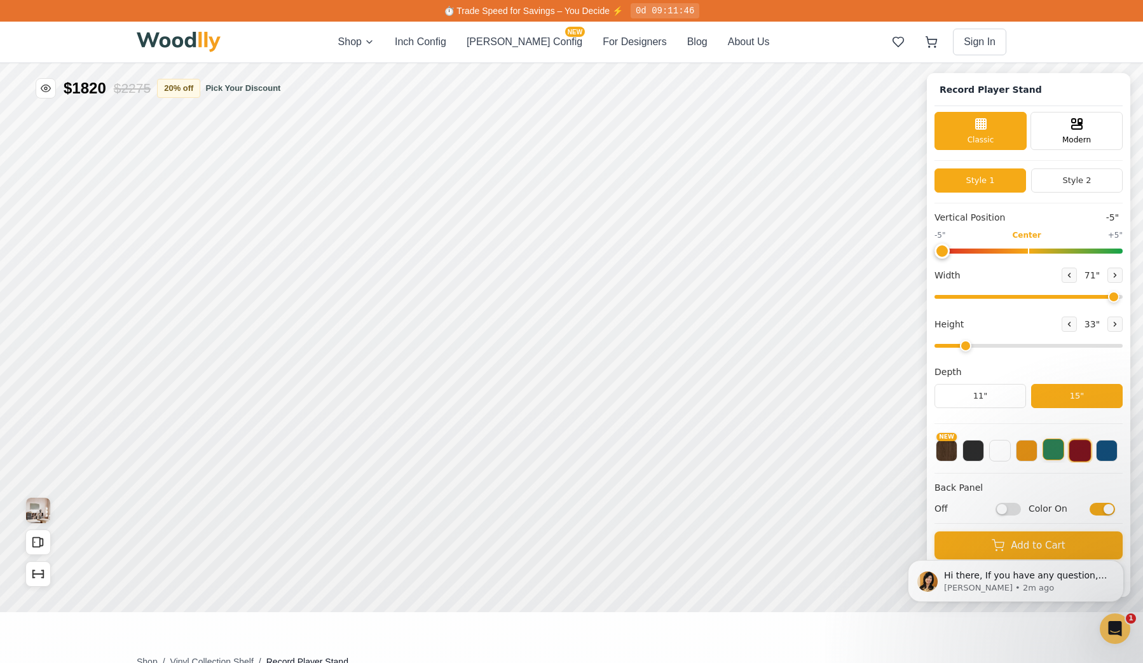
click at [1064, 451] on button at bounding box center [1053, 450] width 22 height 22
click at [1105, 509] on input "Color On" at bounding box center [1101, 509] width 25 height 13
click at [1115, 508] on input "Color Off" at bounding box center [1101, 509] width 25 height 13
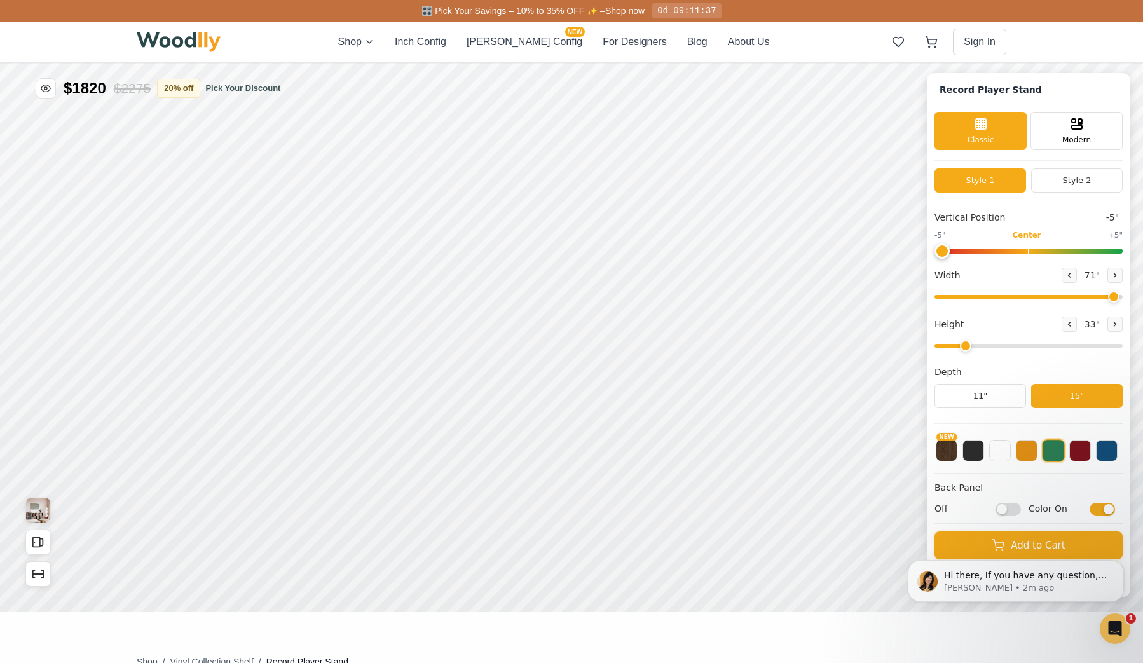
click at [1101, 508] on input "Color On" at bounding box center [1101, 509] width 25 height 13
click at [1113, 509] on input "Color Off" at bounding box center [1101, 509] width 25 height 13
checkbox input "true"
click at [957, 458] on button "NEW" at bounding box center [947, 450] width 22 height 22
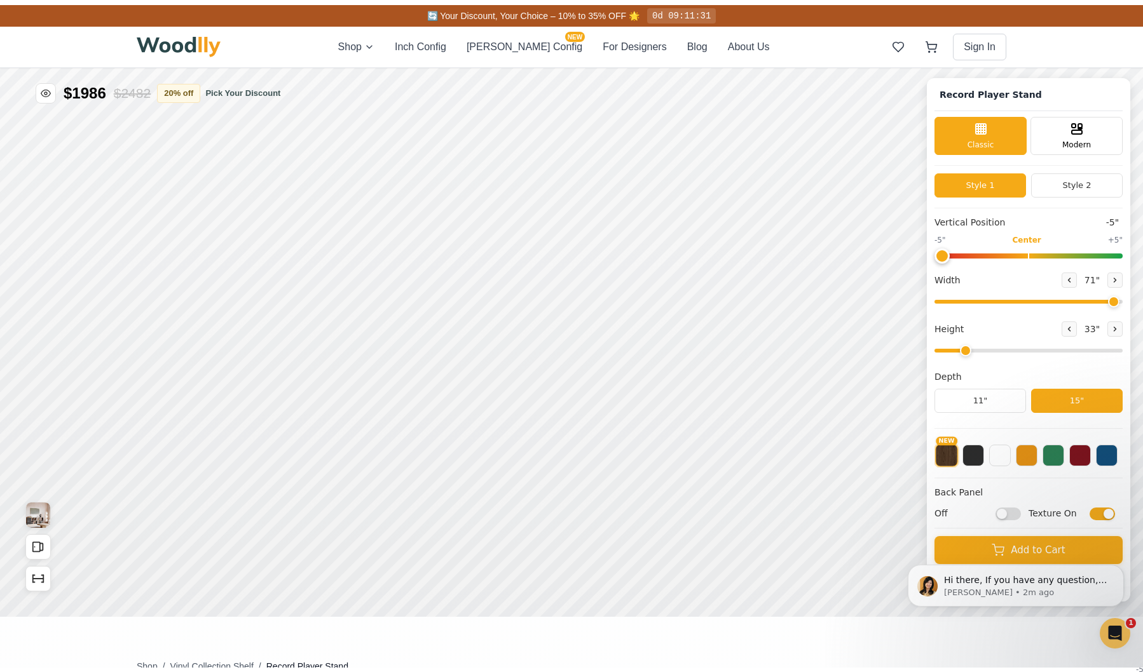
scroll to position [4, 0]
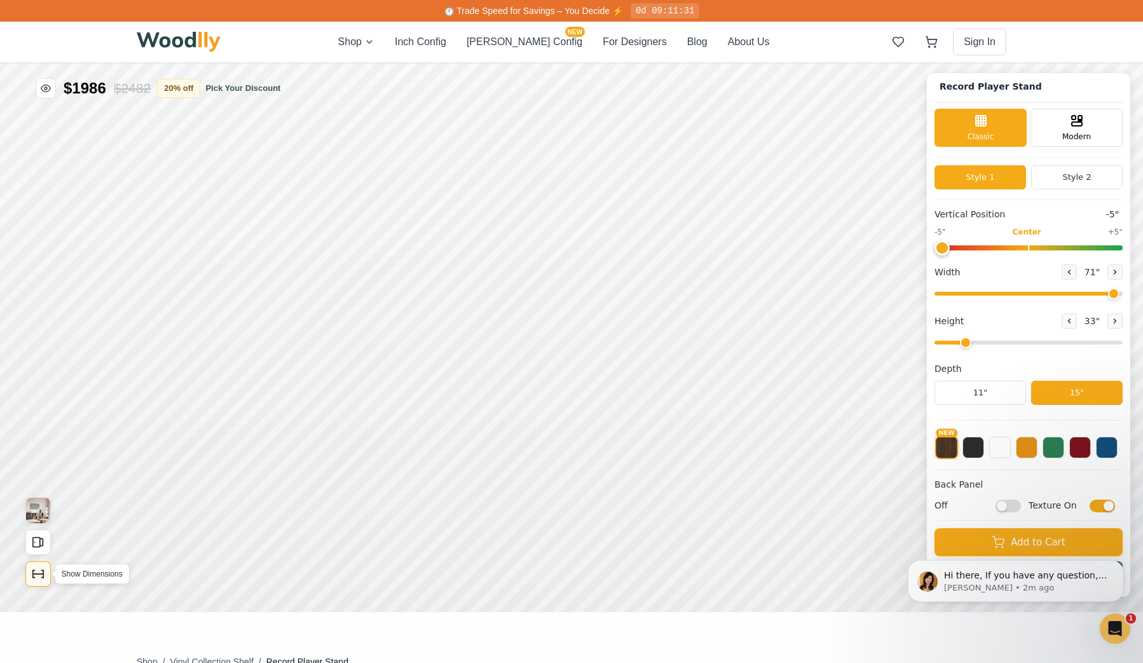
click at [44, 573] on icon "Show Dimensions" at bounding box center [38, 574] width 14 height 14
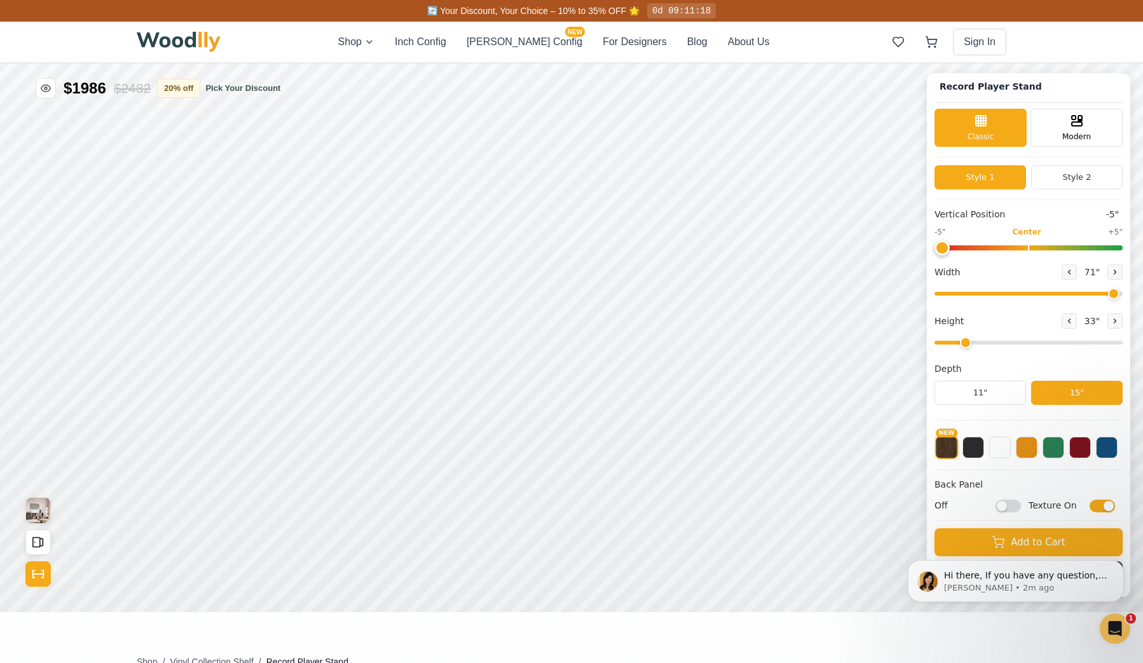
click at [1141, 63] on div "Record Player Stand Classic Modern Style 1 Style 2 Vertical Position -5" -5" Ce…" at bounding box center [571, 63] width 1143 height 0
type input "72"
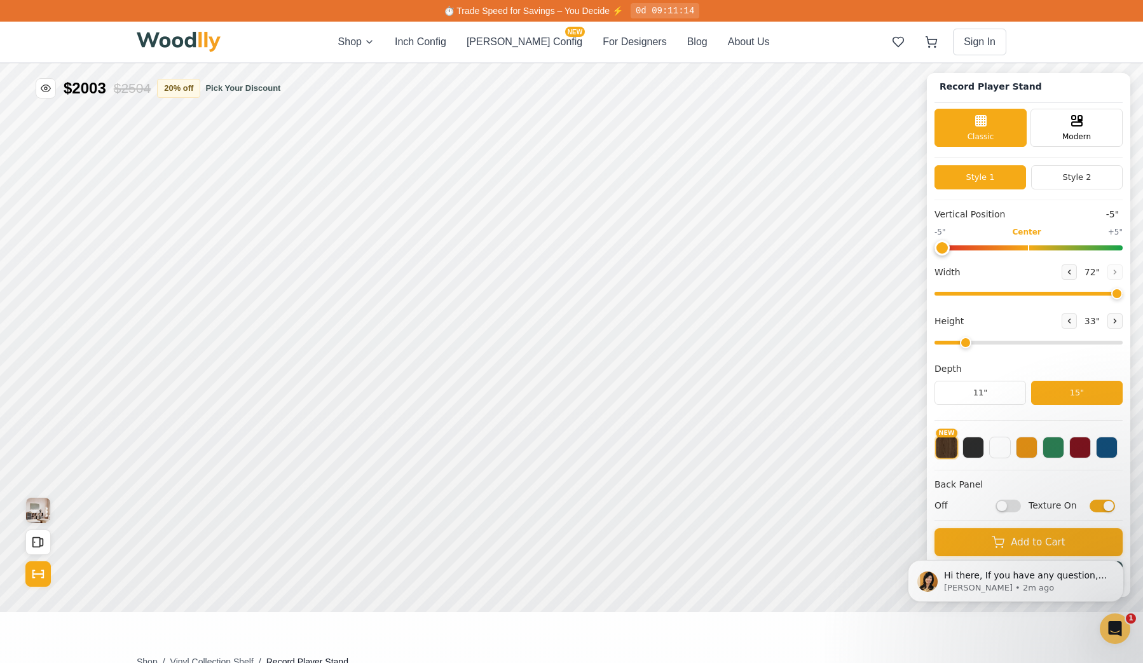
drag, startPoint x: 956, startPoint y: 247, endPoint x: 1012, endPoint y: 249, distance: 55.9
click at [1016, 250] on input "range" at bounding box center [1028, 247] width 188 height 5
click at [1038, 249] on input "range" at bounding box center [1028, 247] width 188 height 5
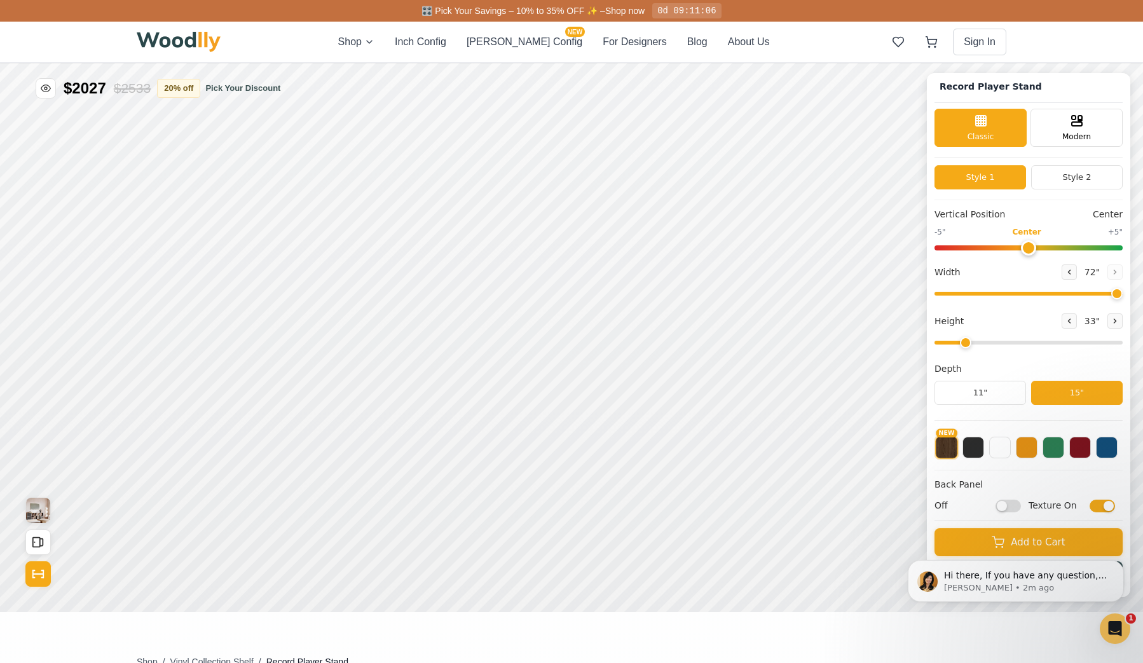
drag, startPoint x: 1038, startPoint y: 245, endPoint x: 959, endPoint y: 241, distance: 78.9
click at [955, 245] on input "range" at bounding box center [1028, 247] width 188 height 5
type input "-5"
click at [951, 246] on input "range" at bounding box center [1028, 247] width 188 height 5
drag, startPoint x: 954, startPoint y: 245, endPoint x: 941, endPoint y: 244, distance: 13.4
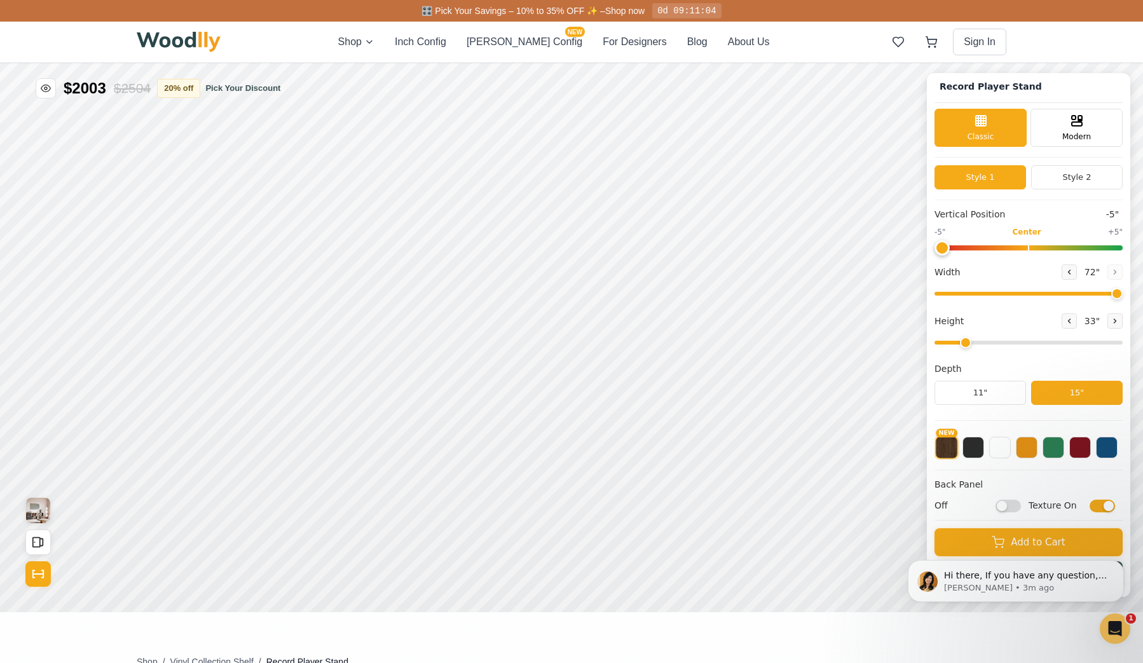
click at [941, 245] on div "Record Player Stand Classic Modern Style 1 Style 2 Vertical Position -5" -5" Ce…" at bounding box center [1028, 335] width 203 height 524
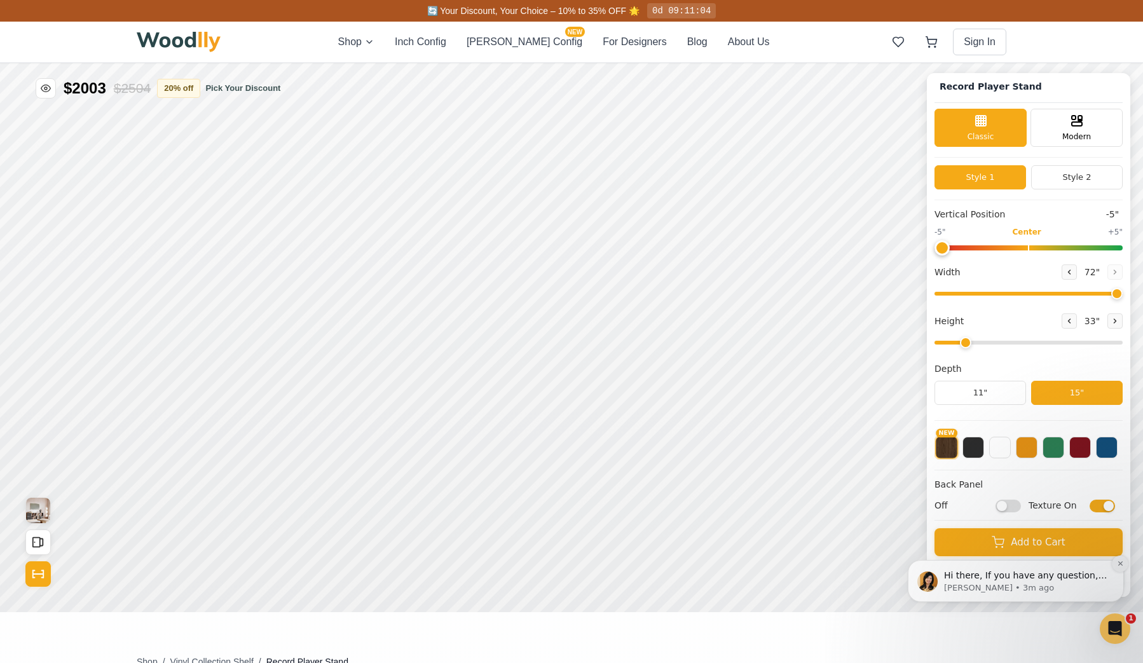
click at [1120, 566] on icon "Dismiss notification" at bounding box center [1120, 563] width 7 height 7
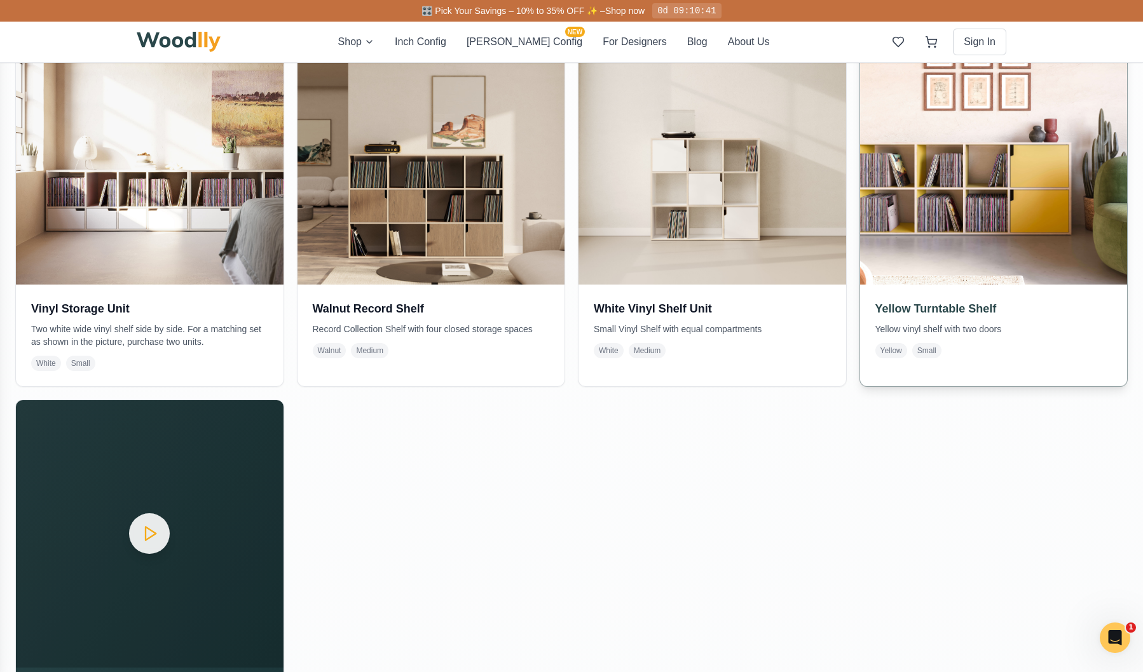
scroll to position [1473, 0]
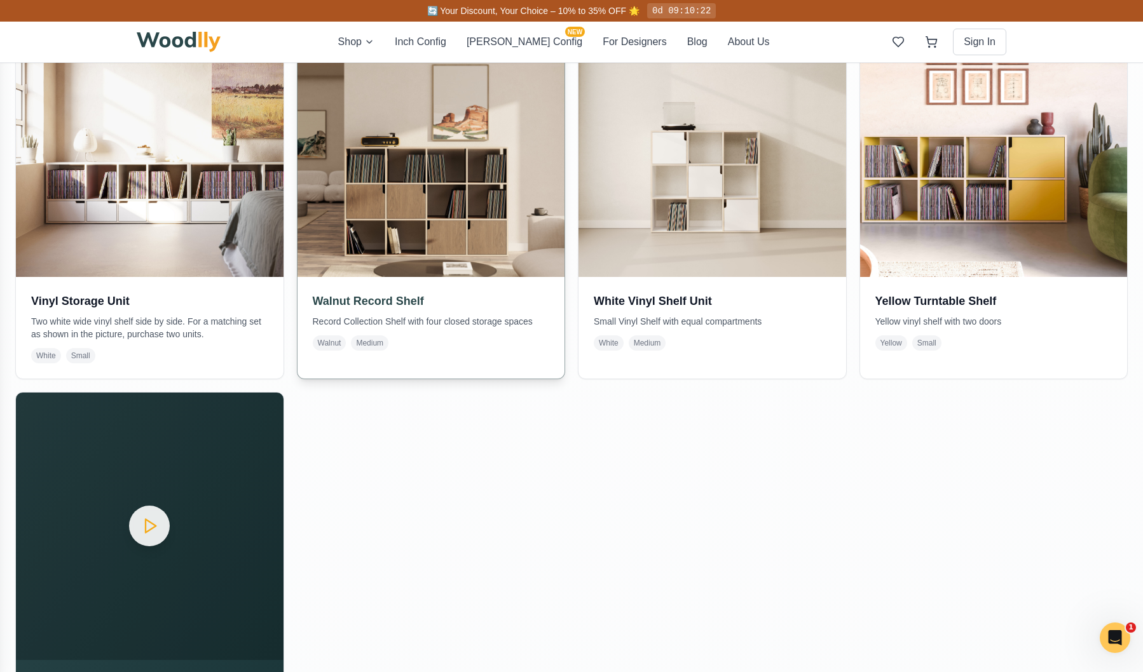
click at [369, 169] on img at bounding box center [430, 143] width 281 height 281
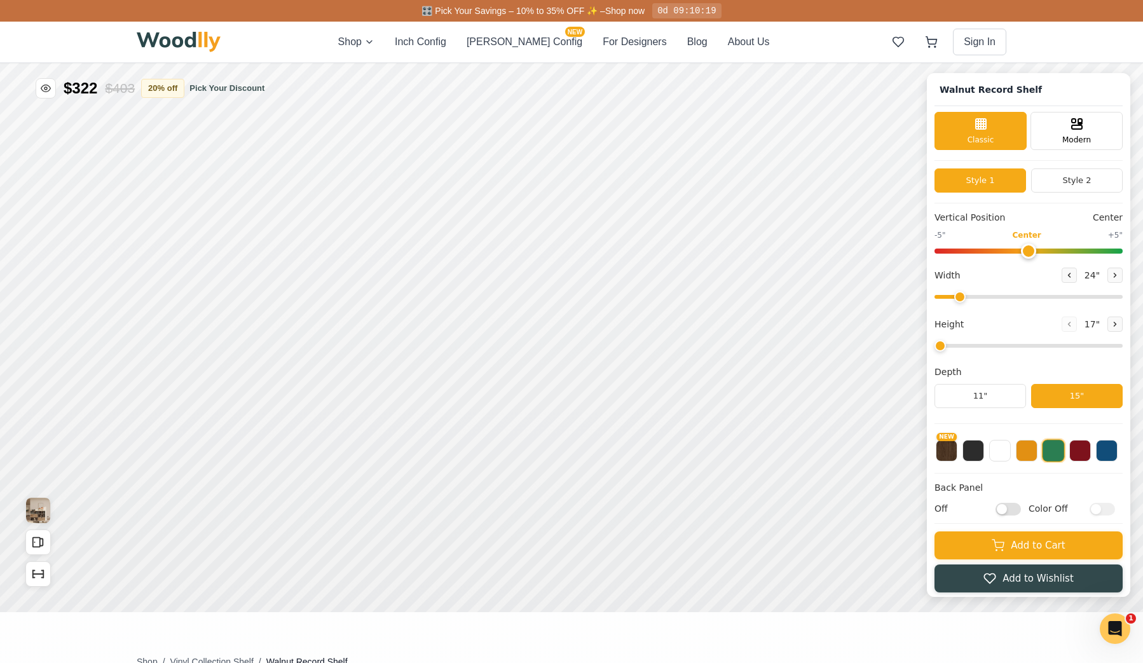
type input "72"
type input "3"
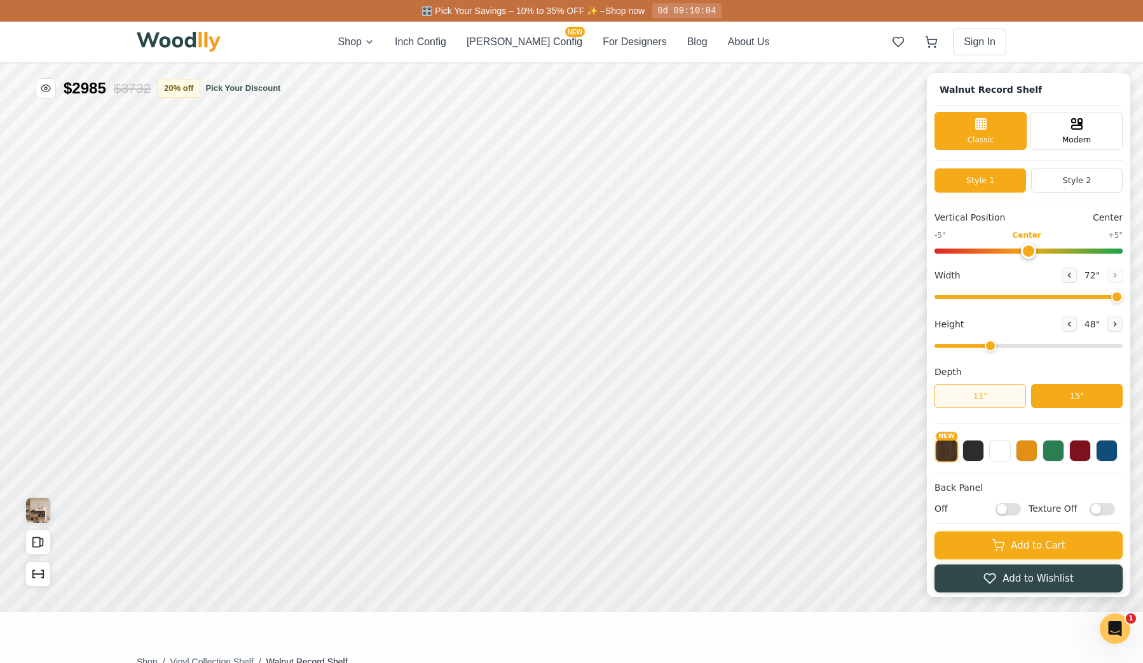
click at [986, 399] on button "11"" at bounding box center [980, 396] width 92 height 24
click at [1084, 393] on button "15"" at bounding box center [1077, 396] width 92 height 24
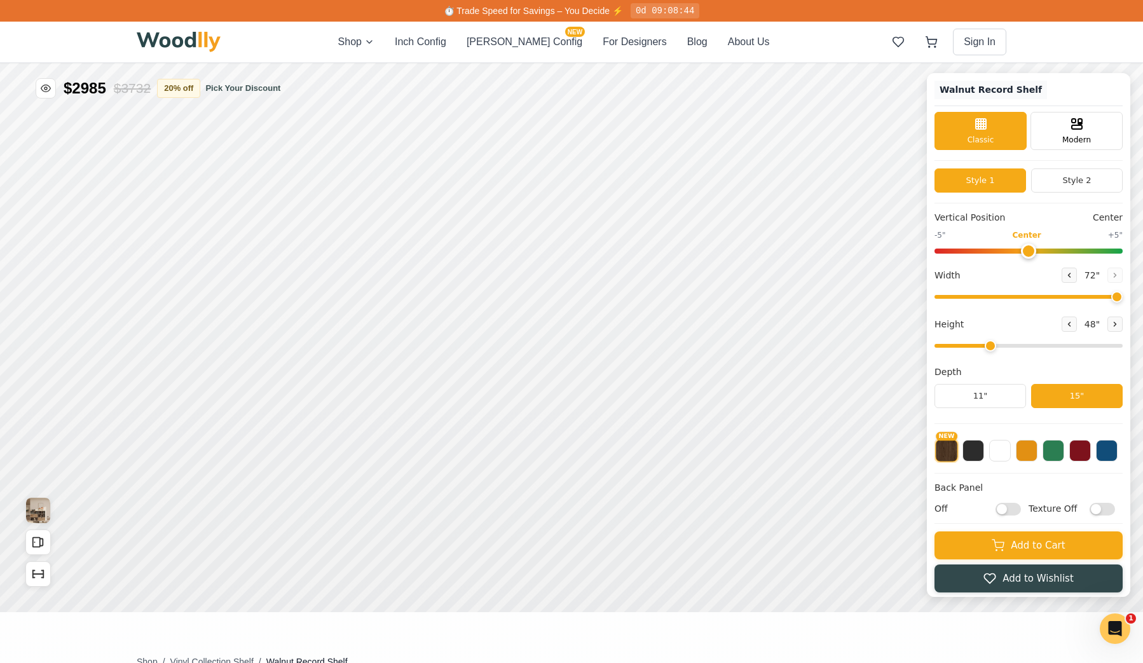
click at [1010, 92] on h1 "Walnut Record Shelf" at bounding box center [990, 90] width 113 height 18
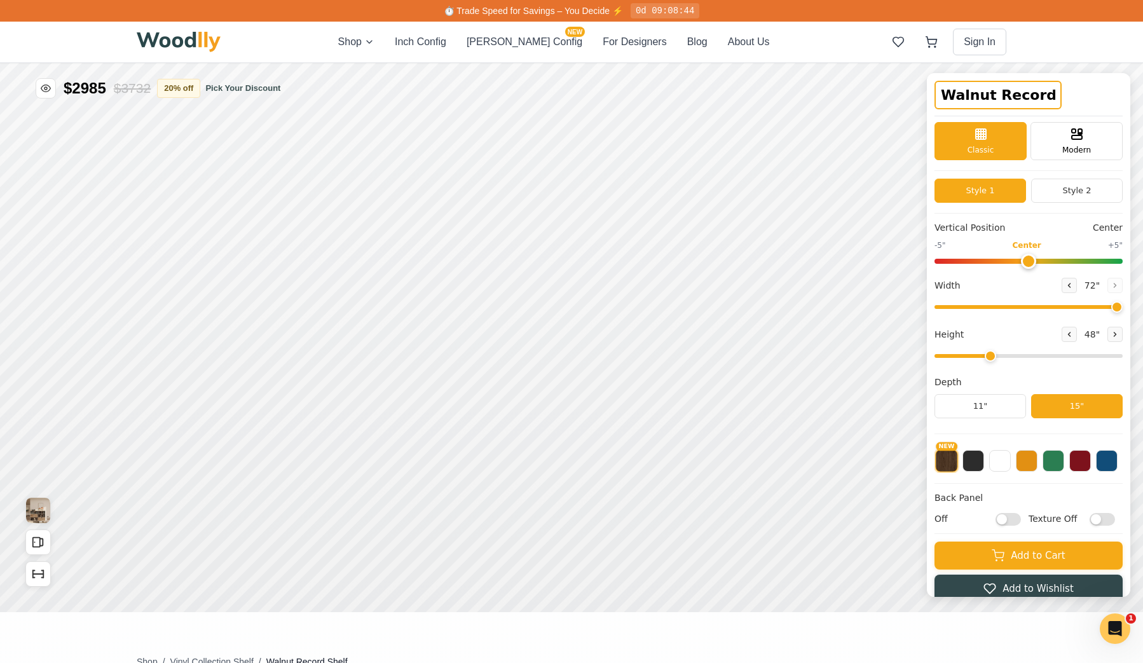
scroll to position [0, 15]
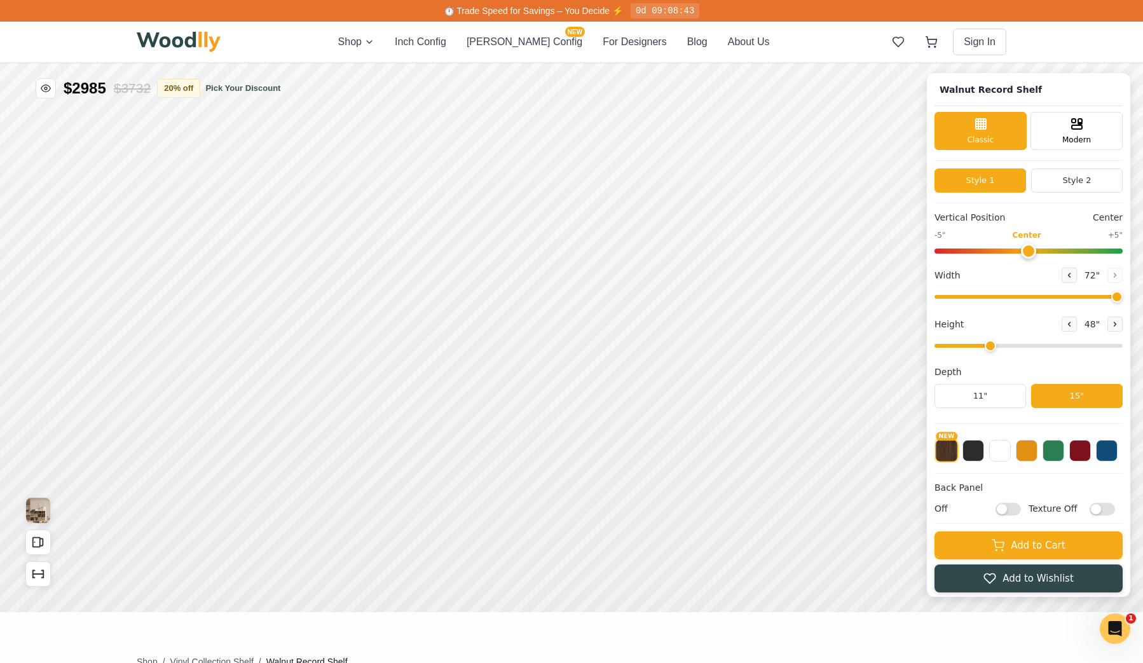
click at [1103, 100] on div "Walnut Record Shelf" at bounding box center [1028, 93] width 188 height 25
click at [1077, 137] on span "Modern" at bounding box center [1076, 138] width 29 height 11
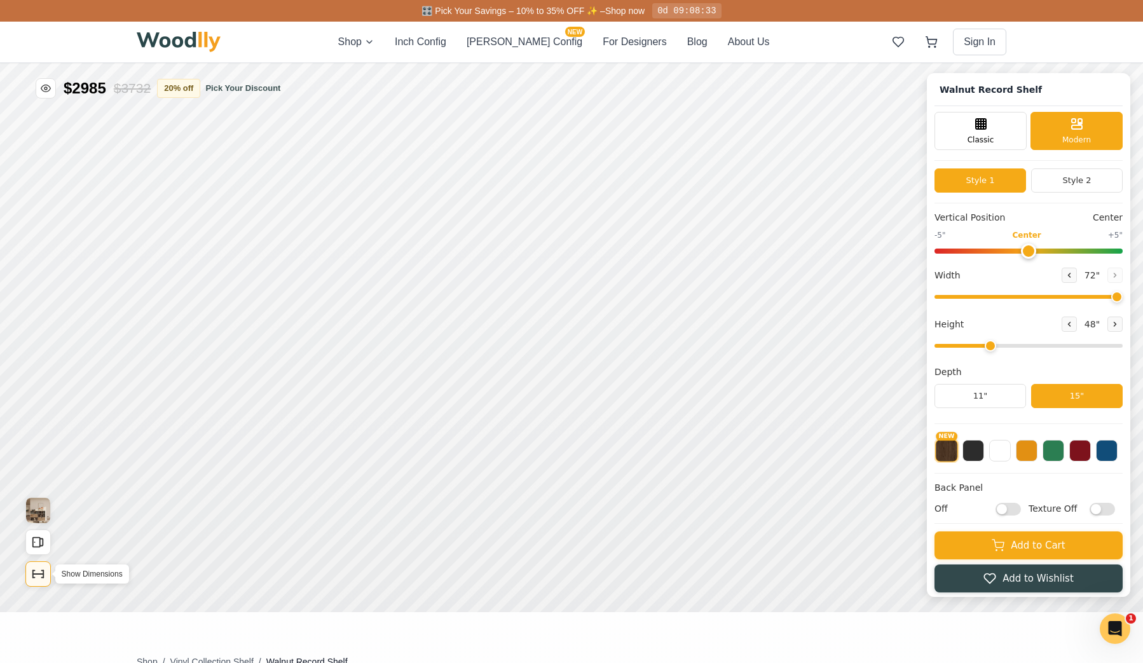
click at [41, 571] on icon "Show Dimensions" at bounding box center [38, 574] width 14 height 14
click at [36, 538] on icon "Open All Doors and Drawers" at bounding box center [38, 542] width 14 height 14
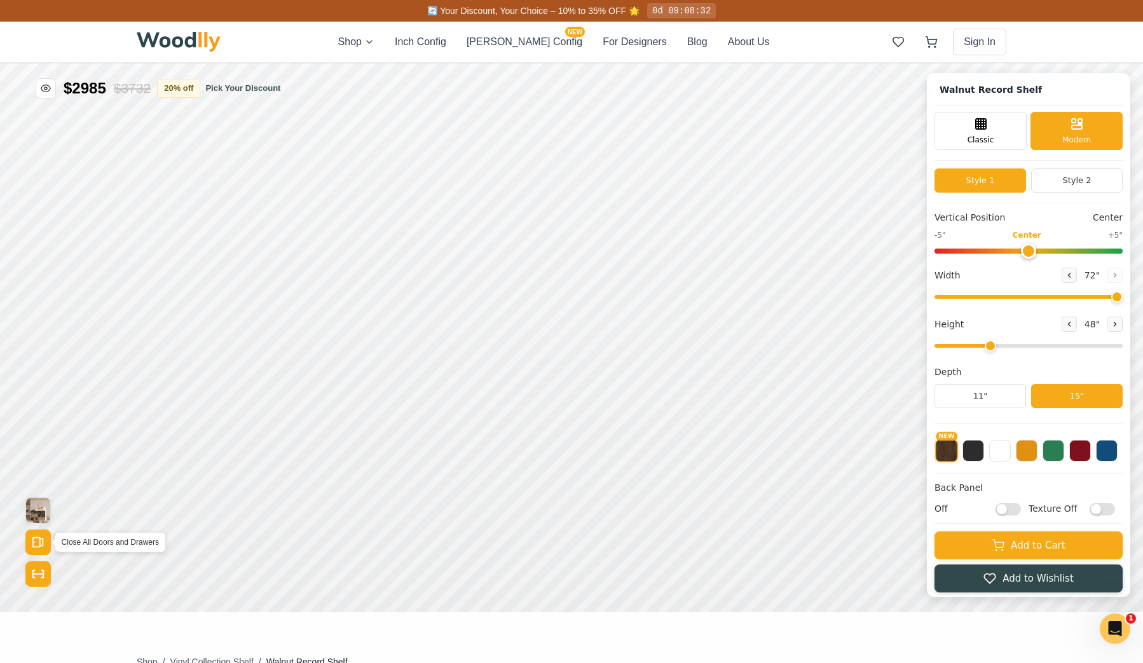
click at [39, 543] on rect "Open All Doors and Drawers" at bounding box center [36, 543] width 7 height 10
click at [38, 514] on img "View Gallery" at bounding box center [38, 510] width 24 height 25
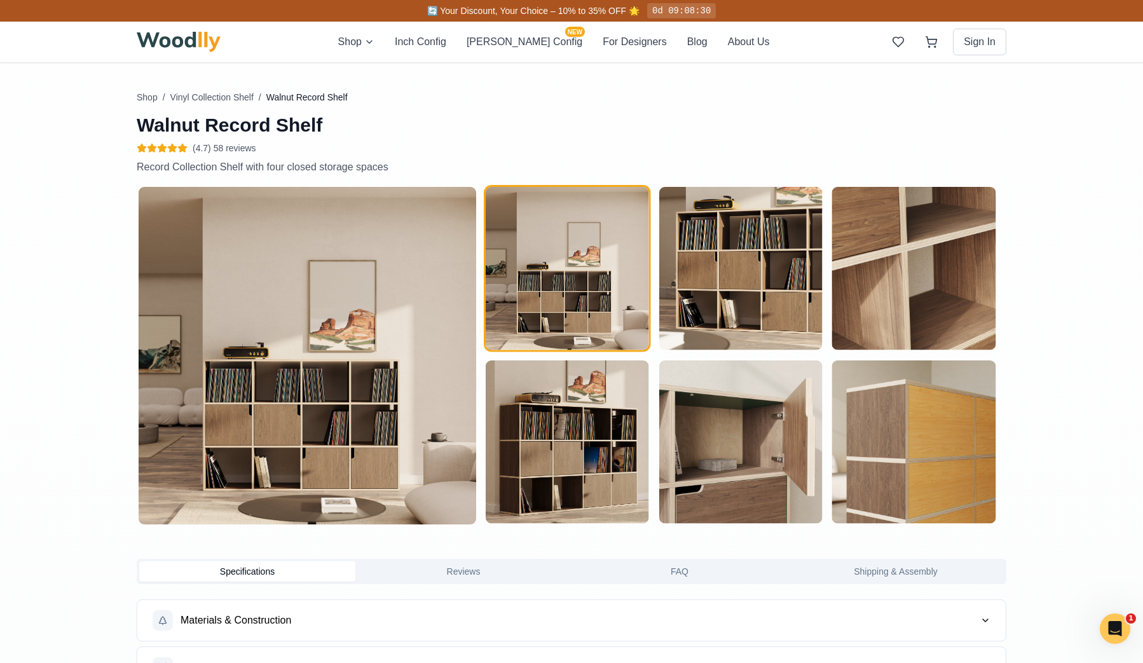
scroll to position [566, 0]
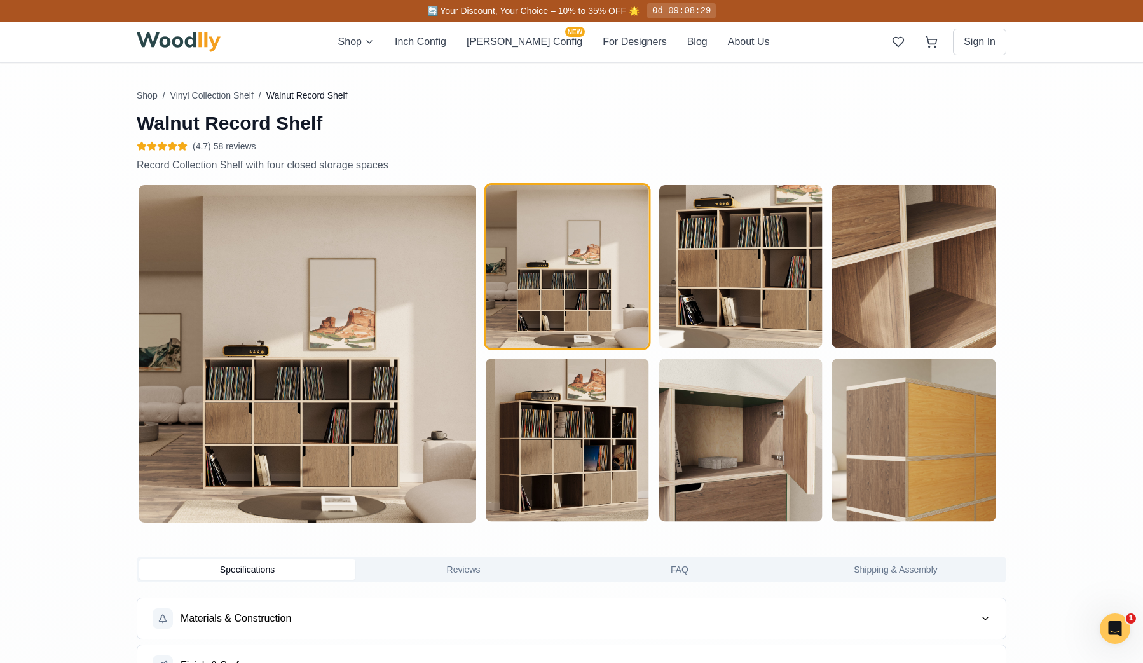
click at [350, 364] on img at bounding box center [308, 354] width 338 height 338
click at [599, 268] on img "button" at bounding box center [567, 266] width 163 height 163
click at [733, 269] on img "button" at bounding box center [740, 266] width 163 height 163
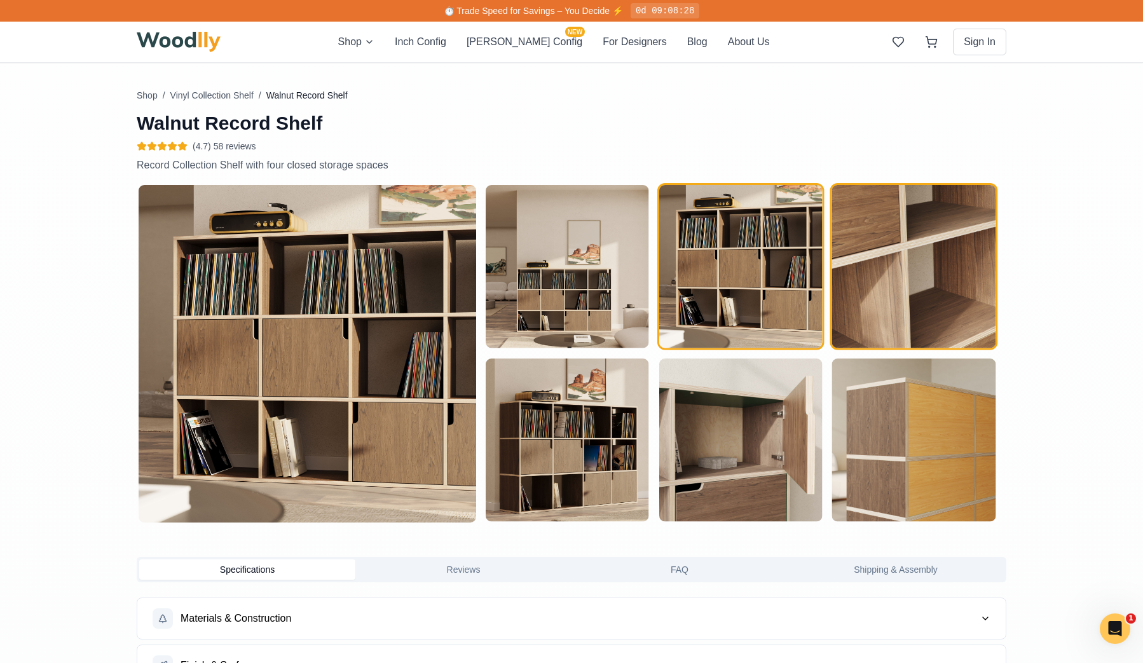
click at [874, 254] on img "button" at bounding box center [913, 266] width 163 height 163
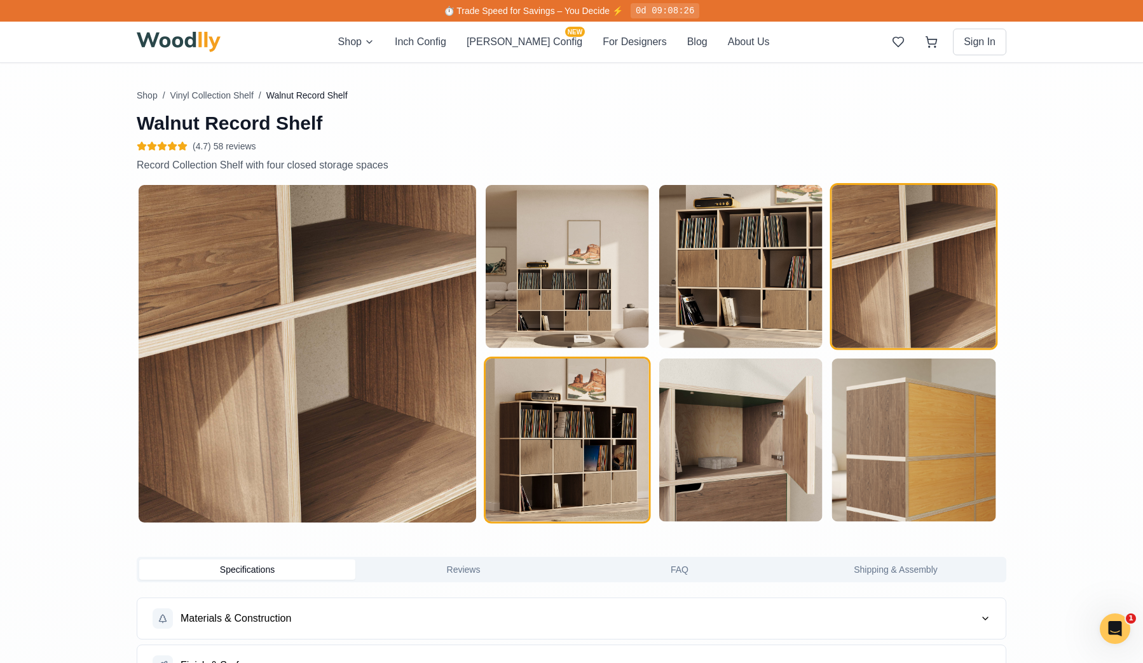
click at [583, 427] on img "button" at bounding box center [567, 439] width 163 height 163
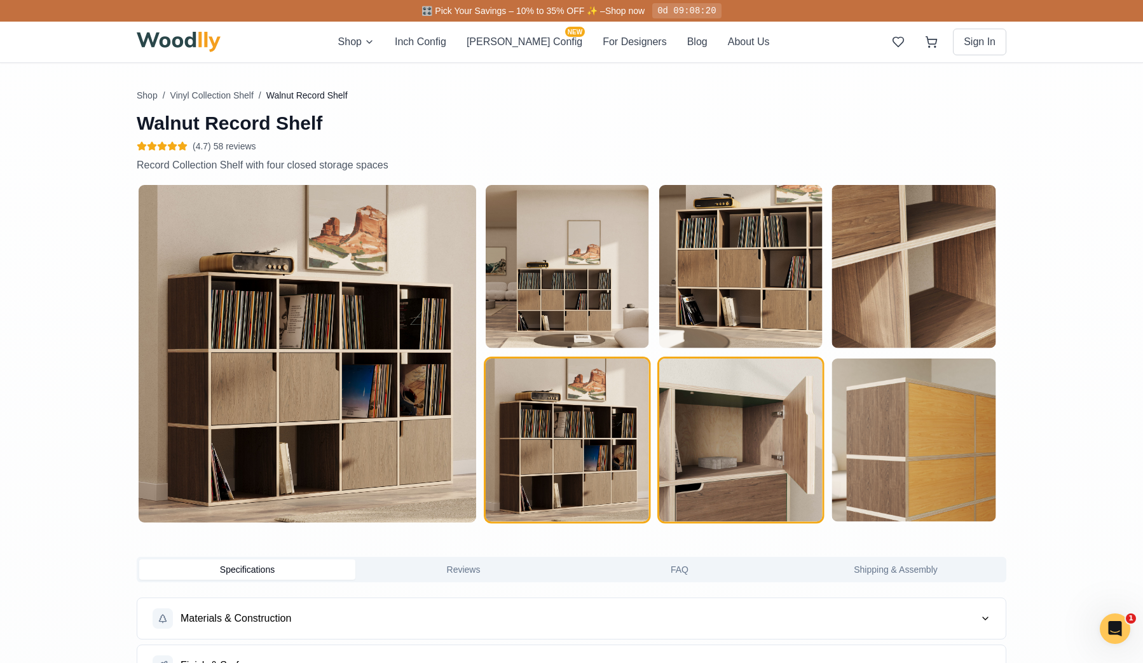
click at [707, 431] on img "button" at bounding box center [740, 439] width 163 height 163
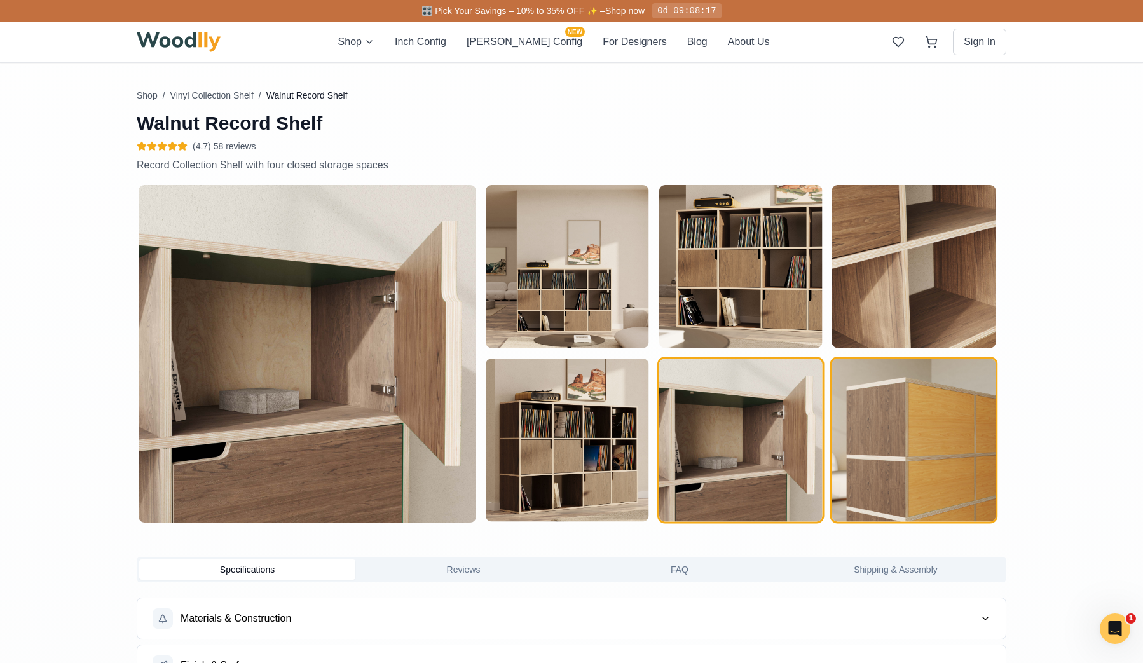
click at [897, 423] on img "button" at bounding box center [913, 439] width 163 height 163
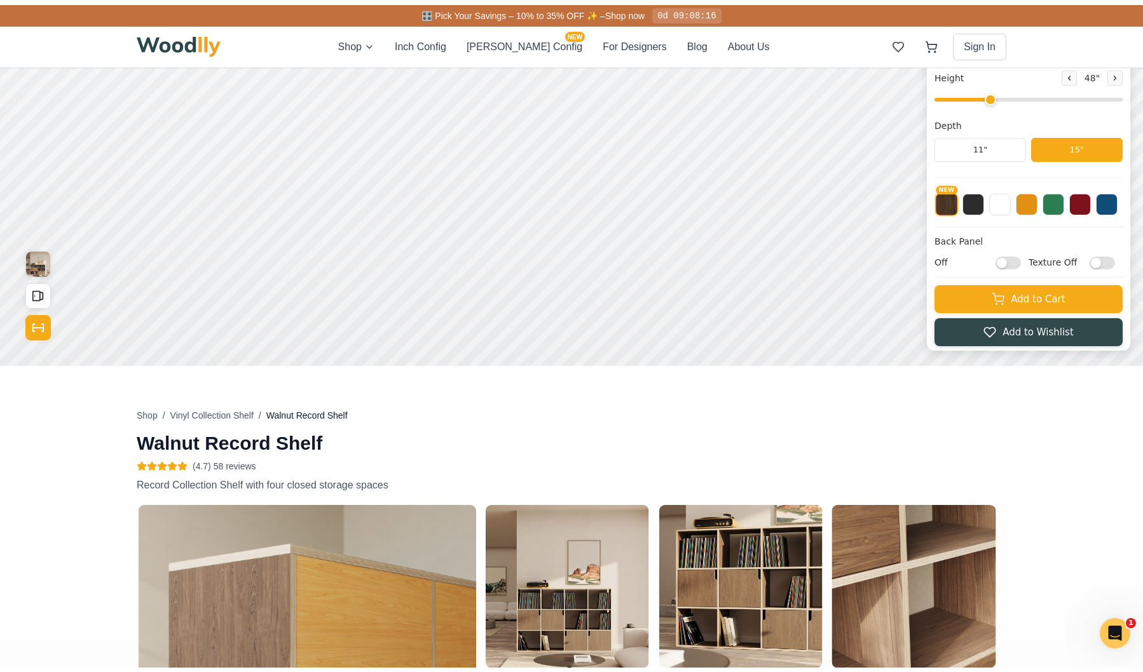
scroll to position [0, 0]
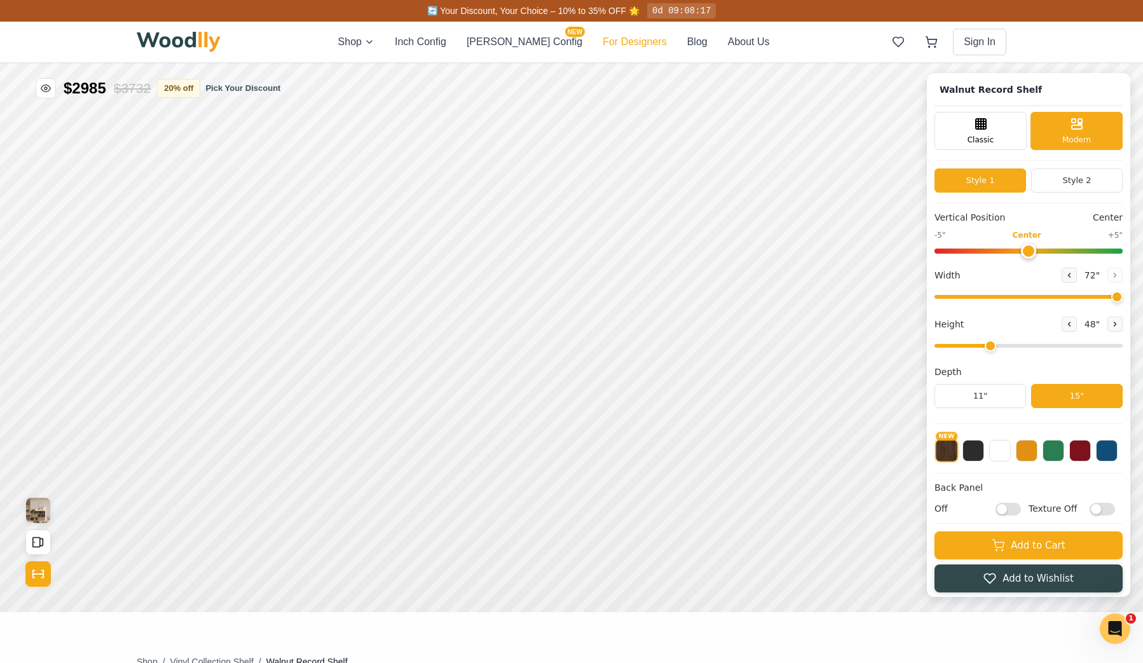
click at [607, 41] on button "For Designers" at bounding box center [635, 41] width 64 height 15
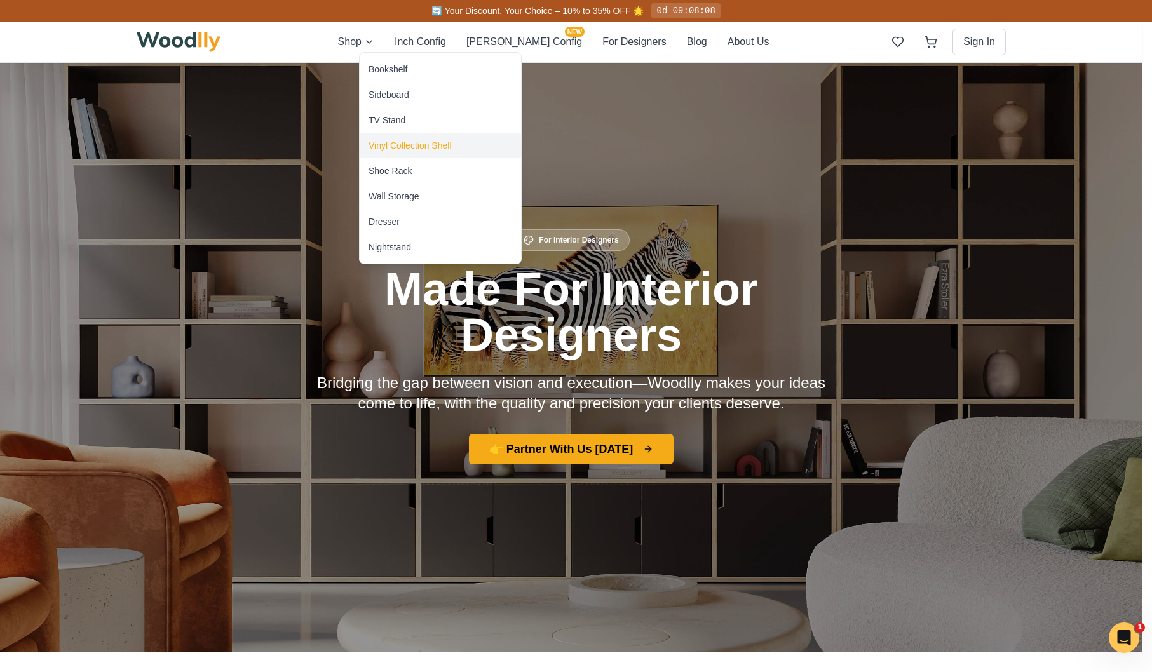
click at [412, 145] on div "Vinyl Collection Shelf" at bounding box center [410, 145] width 83 height 13
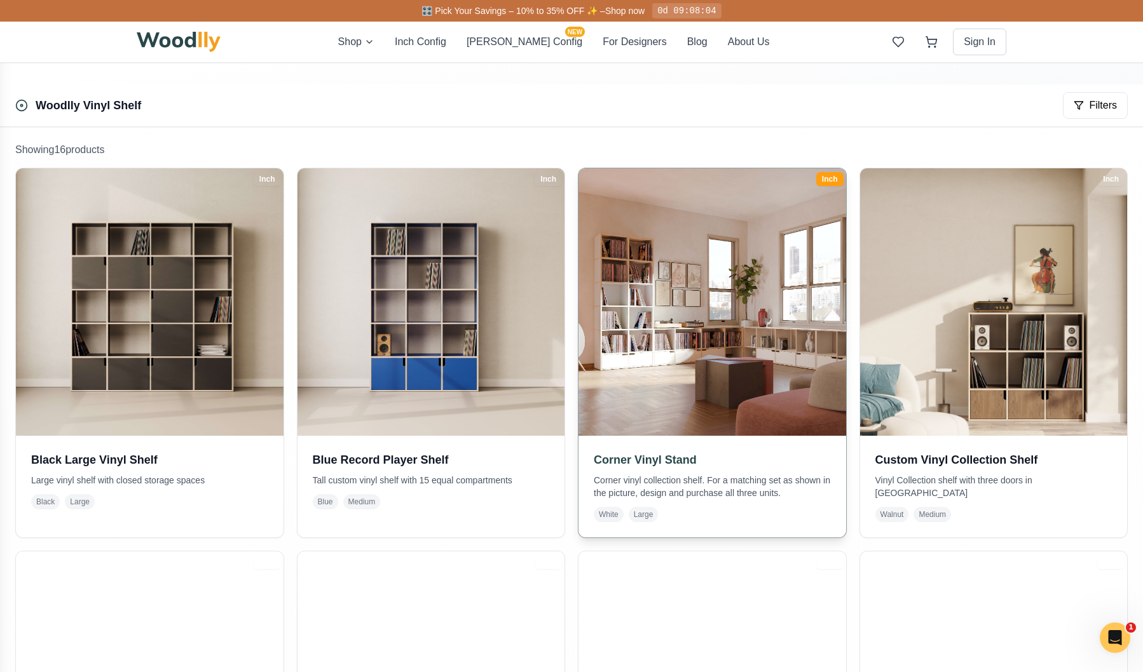
scroll to position [193, 0]
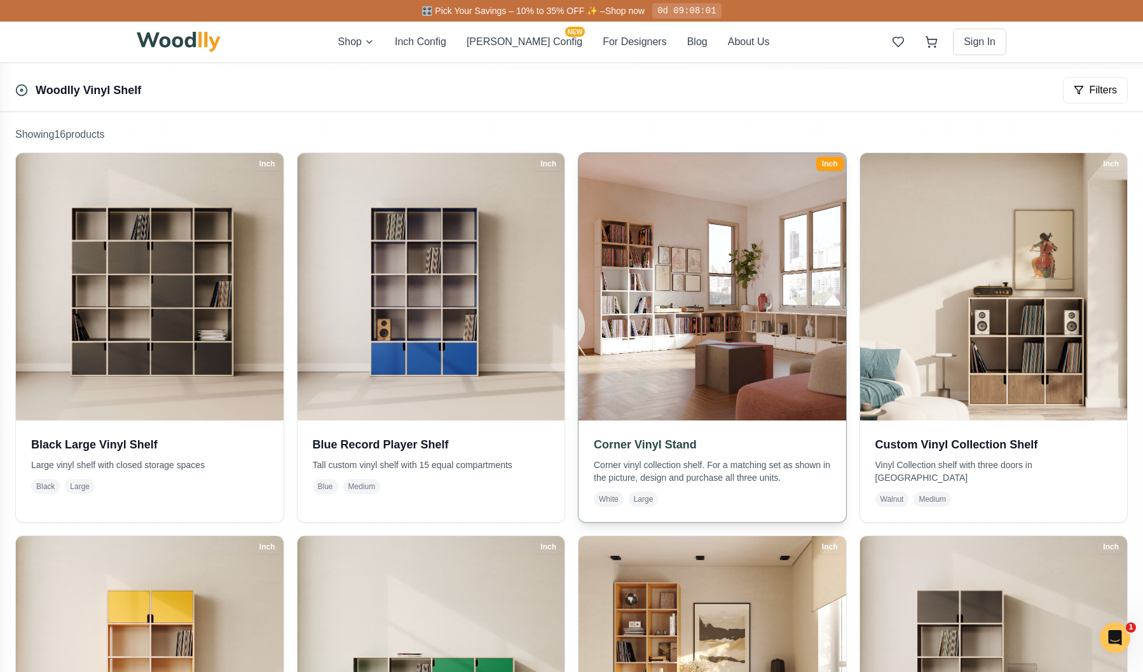
click at [748, 297] on img at bounding box center [711, 286] width 281 height 281
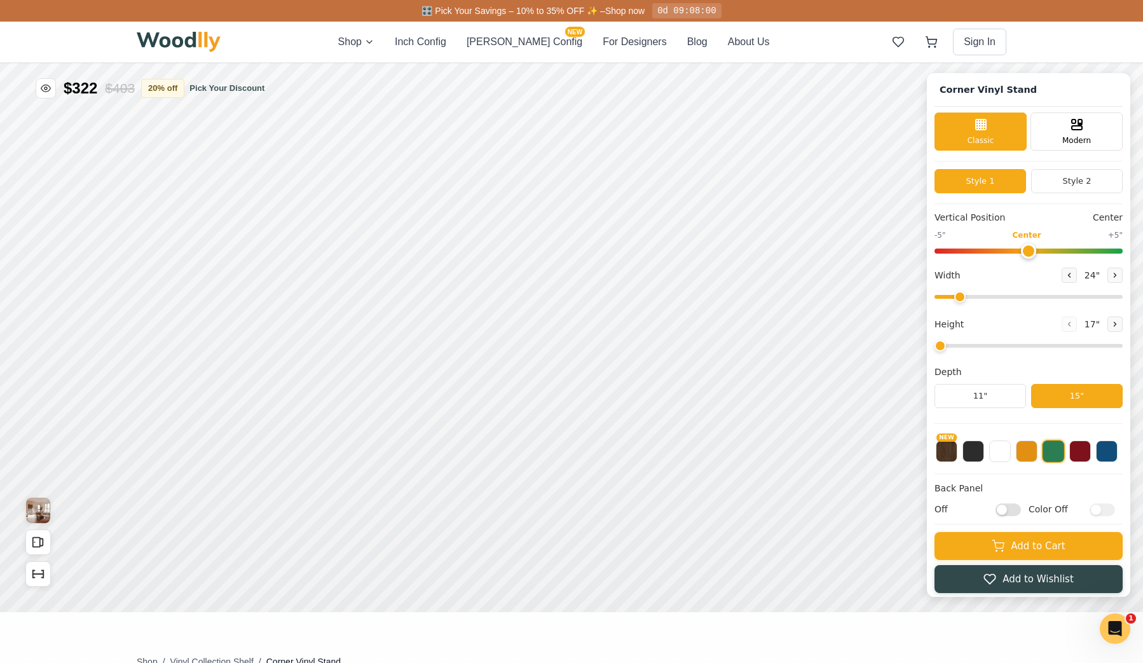
type input "72"
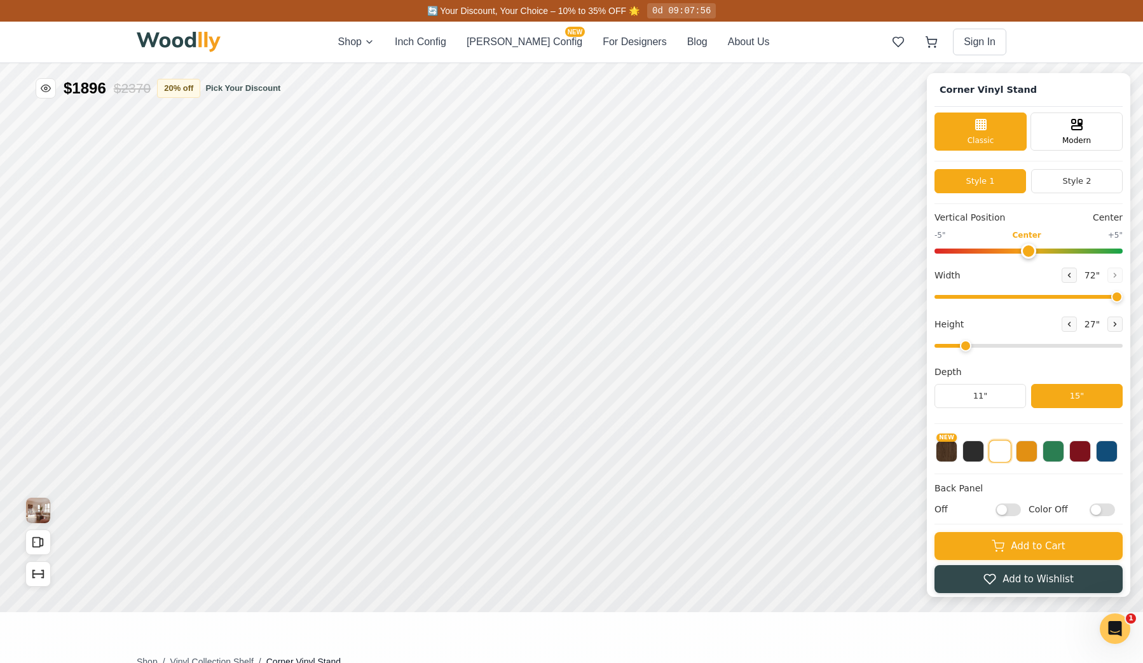
drag, startPoint x: 976, startPoint y: 348, endPoint x: 1070, endPoint y: 336, distance: 94.3
click at [982, 348] on input "range" at bounding box center [1028, 346] width 188 height 4
click at [1116, 325] on icon at bounding box center [1115, 324] width 2 height 4
click at [1119, 324] on icon at bounding box center [1115, 324] width 8 height 8
type input "4"
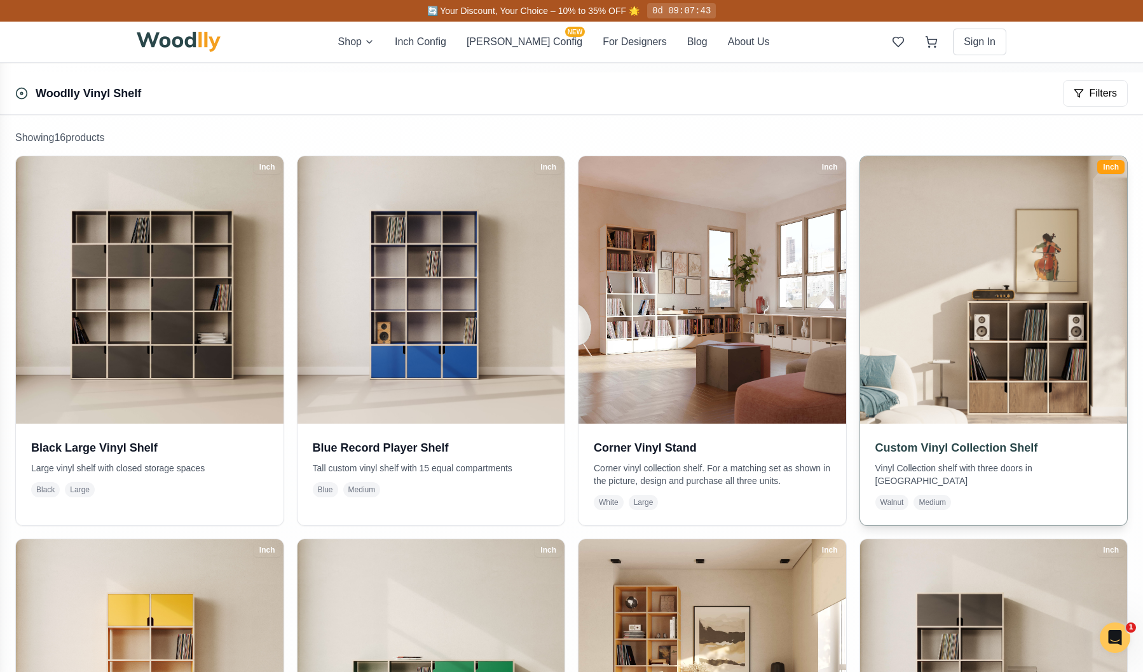
scroll to position [322, 0]
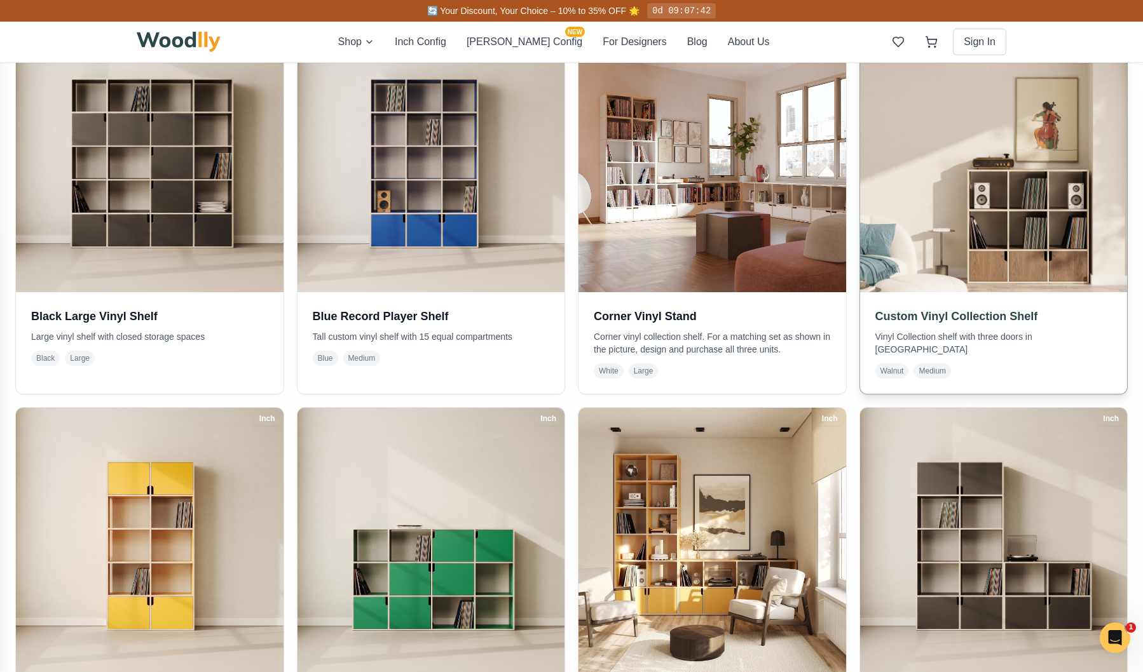
click at [1010, 226] on img at bounding box center [993, 158] width 281 height 281
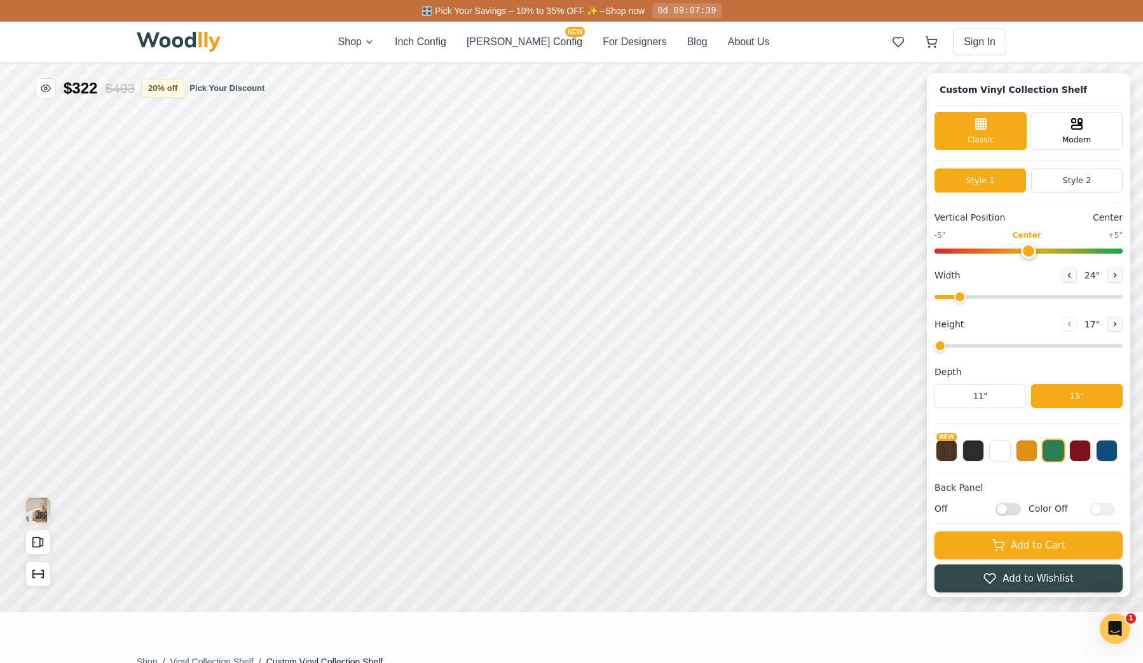
type input "52"
type input "3"
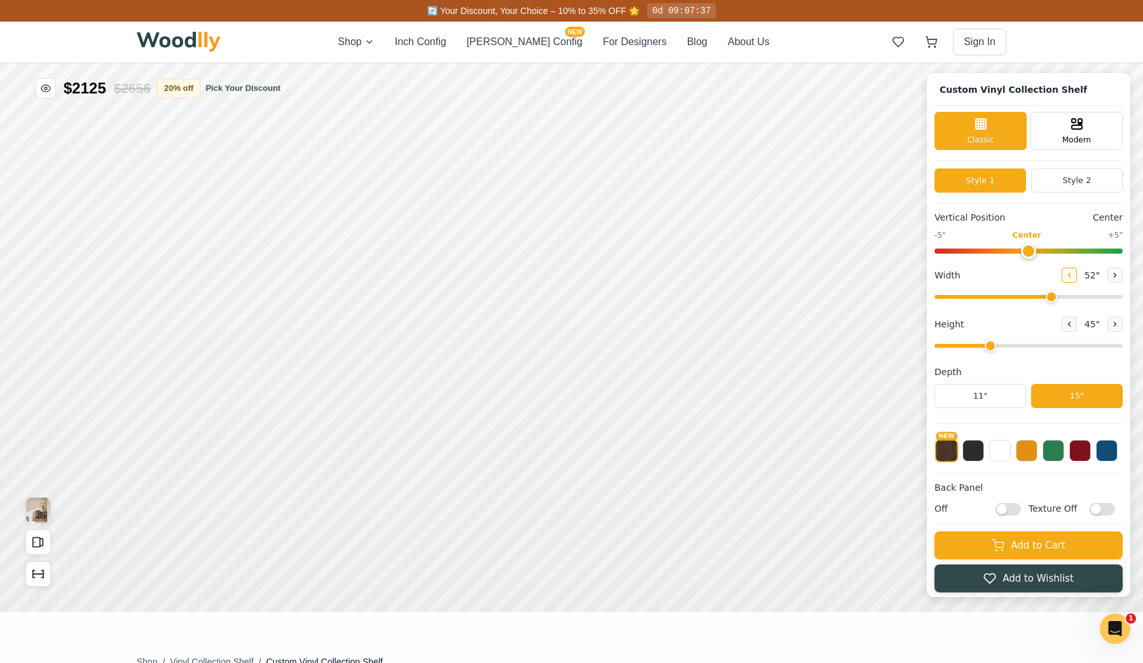
click at [1073, 276] on icon at bounding box center [1069, 275] width 8 height 8
click at [1119, 277] on icon at bounding box center [1115, 275] width 8 height 8
click at [1073, 276] on icon at bounding box center [1069, 275] width 8 height 8
click at [1070, 276] on icon at bounding box center [1069, 275] width 2 height 4
click at [1073, 276] on icon at bounding box center [1069, 275] width 8 height 8
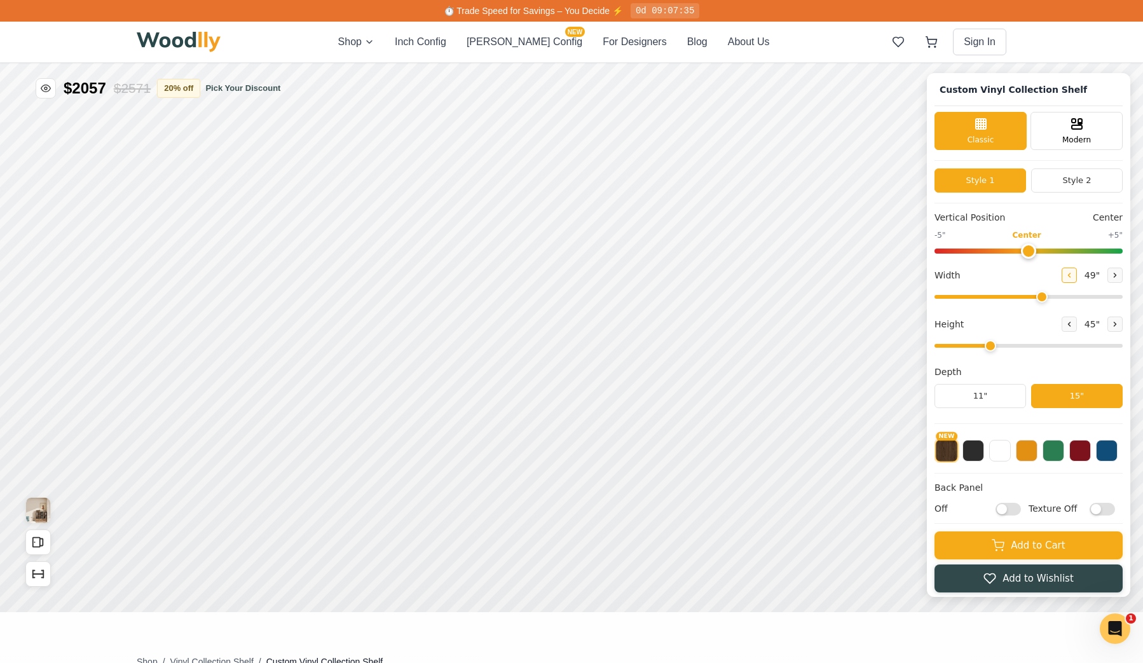
click at [1073, 276] on icon at bounding box center [1069, 275] width 8 height 8
click at [1073, 275] on icon at bounding box center [1069, 275] width 8 height 8
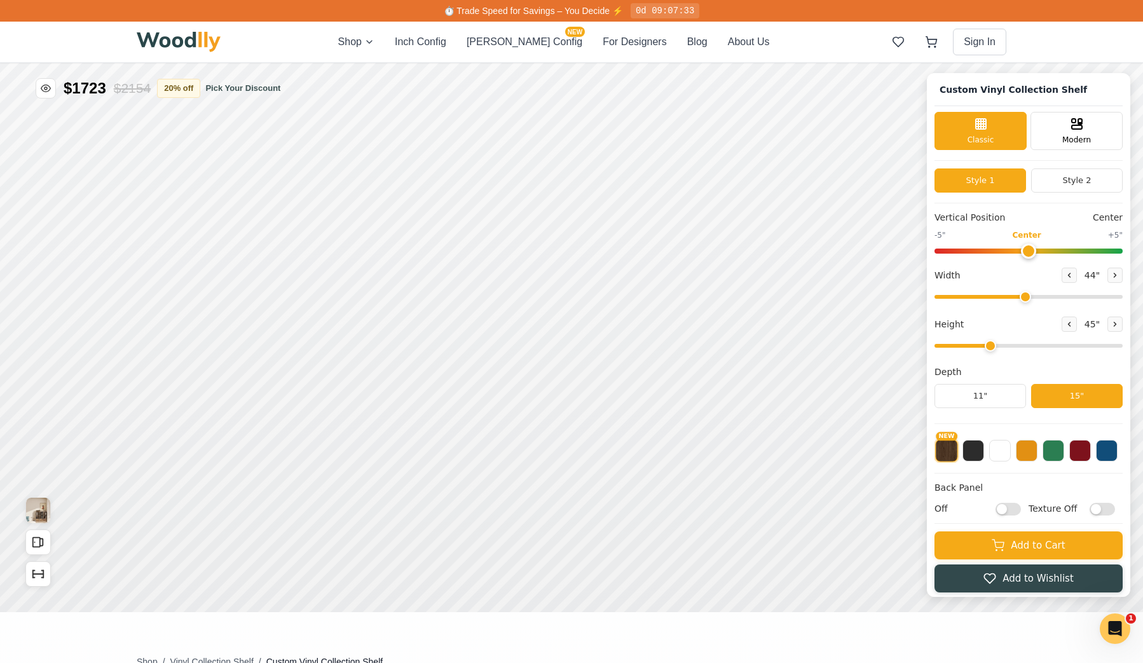
click at [1130, 275] on div "Custom Vinyl Collection Shelf Classic Modern Style 1 Style 2 Vertical Position …" at bounding box center [1028, 335] width 203 height 524
click at [1119, 276] on icon at bounding box center [1115, 275] width 8 height 8
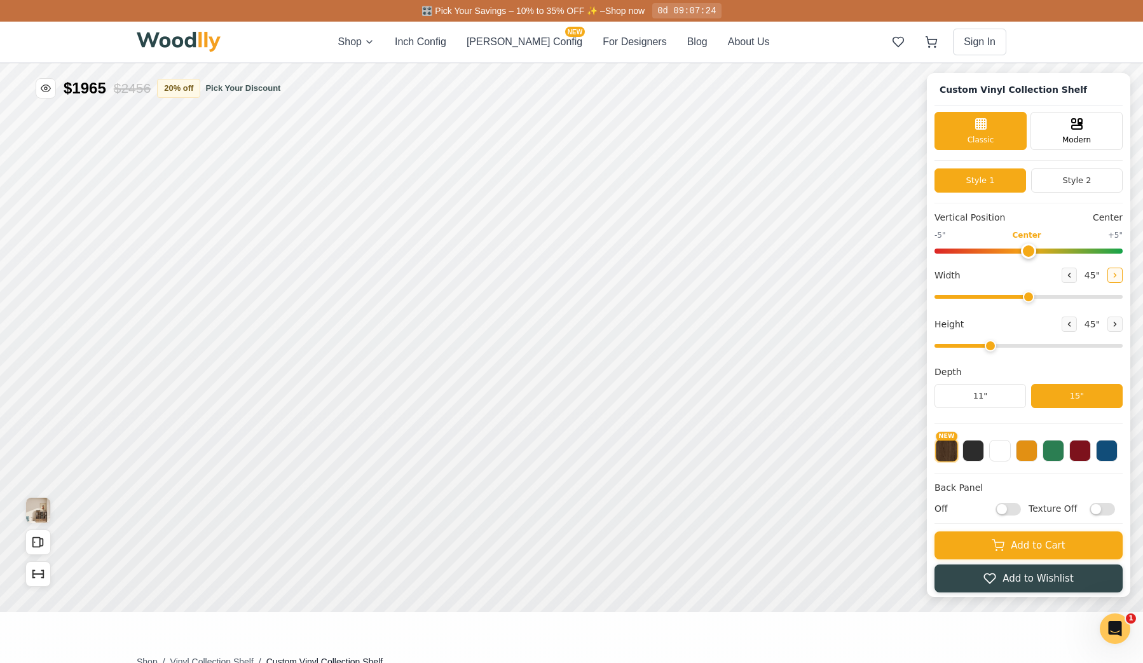
click at [1116, 276] on icon at bounding box center [1115, 275] width 2 height 4
click at [1119, 275] on icon at bounding box center [1115, 275] width 8 height 8
click at [1116, 275] on icon at bounding box center [1115, 275] width 2 height 4
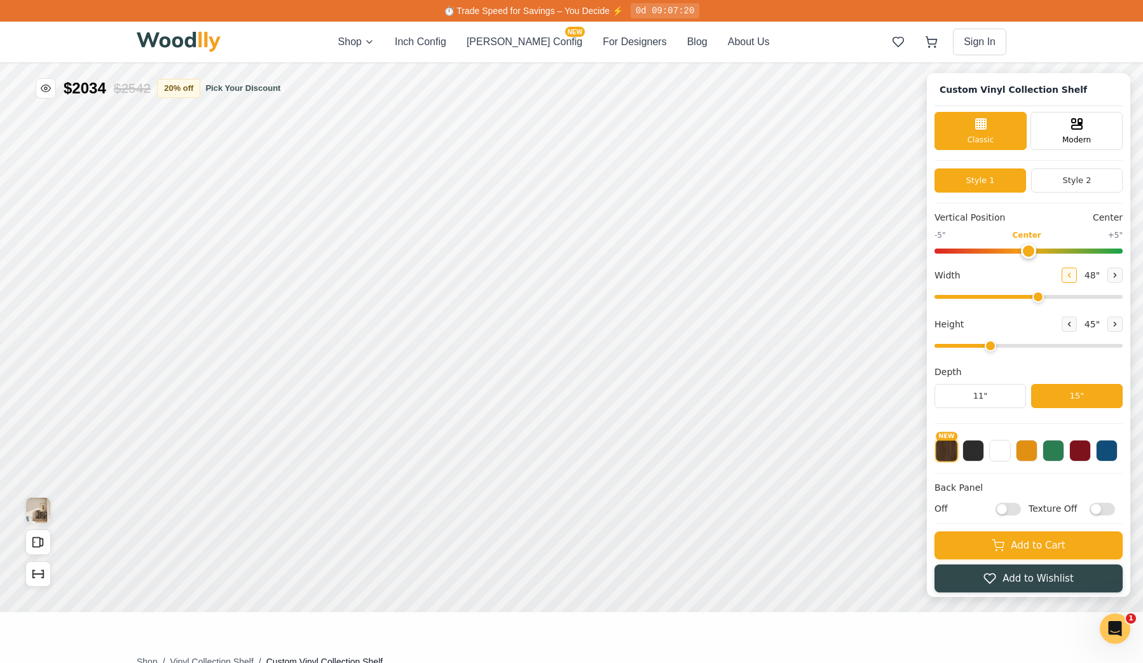
click at [1077, 275] on button at bounding box center [1068, 275] width 15 height 15
click at [1077, 274] on button at bounding box center [1068, 275] width 15 height 15
click at [1073, 273] on icon at bounding box center [1069, 275] width 8 height 8
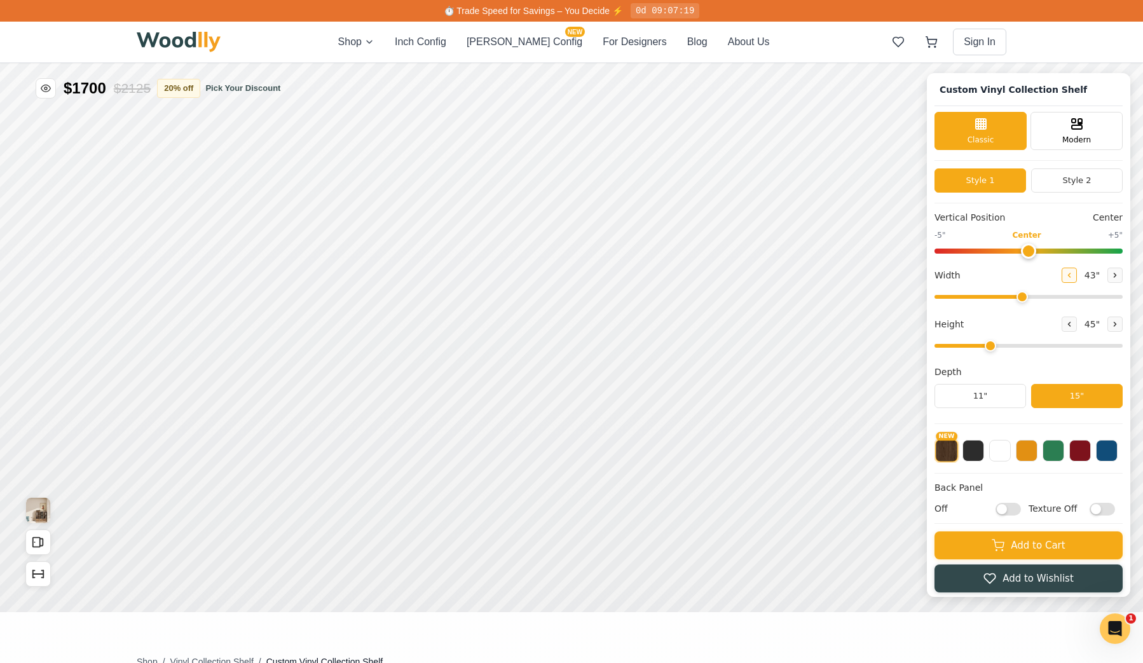
click at [1073, 273] on icon at bounding box center [1069, 275] width 8 height 8
click at [1073, 274] on icon at bounding box center [1069, 275] width 8 height 8
click at [1073, 273] on icon at bounding box center [1069, 275] width 8 height 8
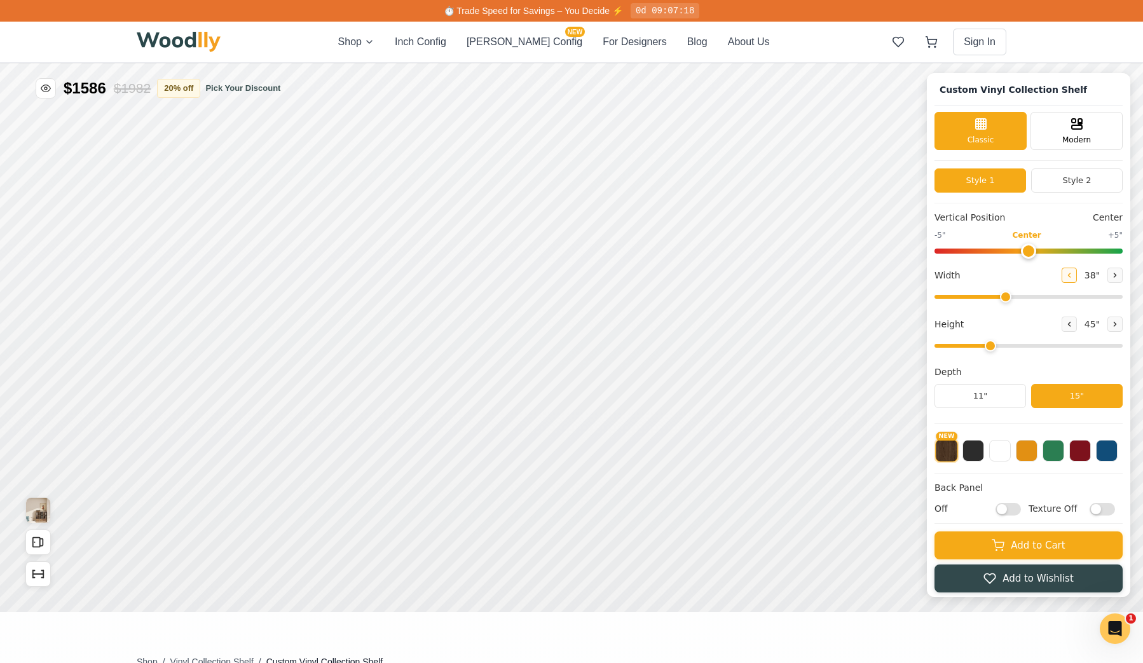
click at [1073, 274] on icon at bounding box center [1069, 275] width 8 height 8
click at [1077, 274] on button at bounding box center [1068, 275] width 15 height 15
type input "36"
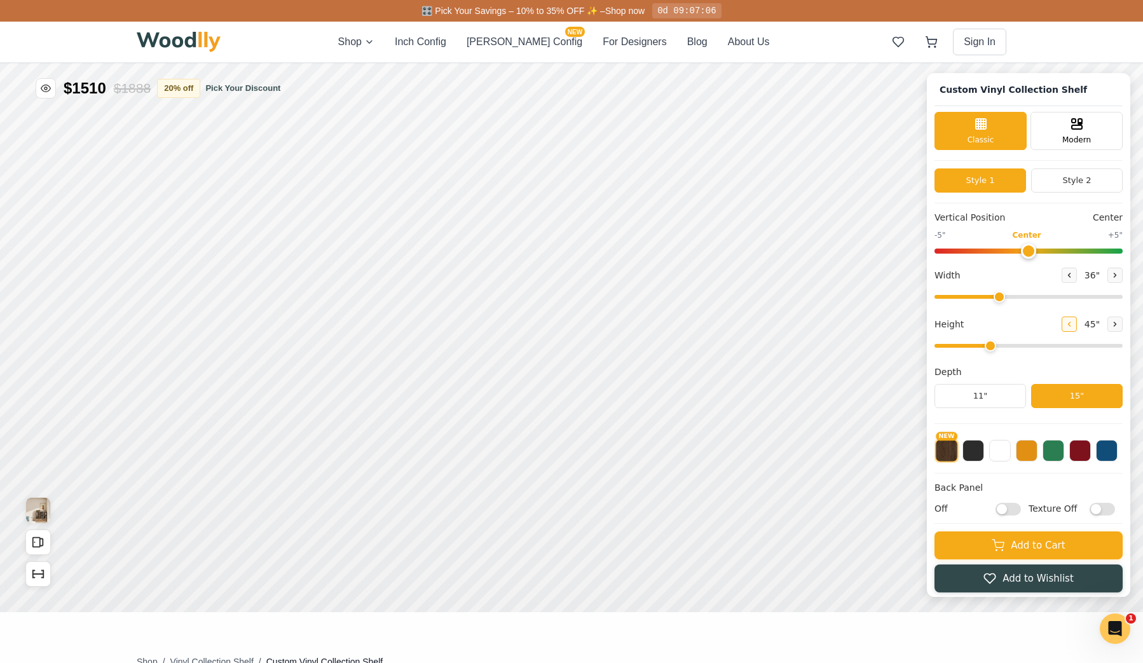
click at [1073, 327] on icon at bounding box center [1069, 324] width 8 height 8
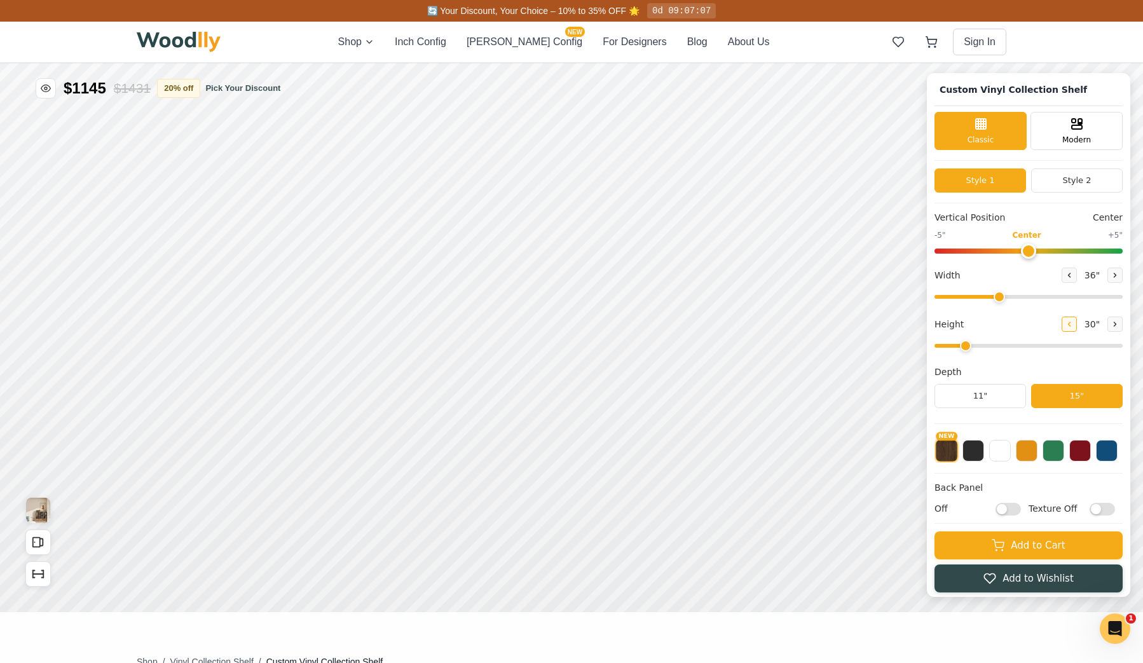
click at [1073, 325] on icon at bounding box center [1069, 324] width 8 height 8
click at [1117, 324] on icon at bounding box center [1115, 324] width 8 height 8
click at [1119, 324] on icon at bounding box center [1115, 324] width 8 height 8
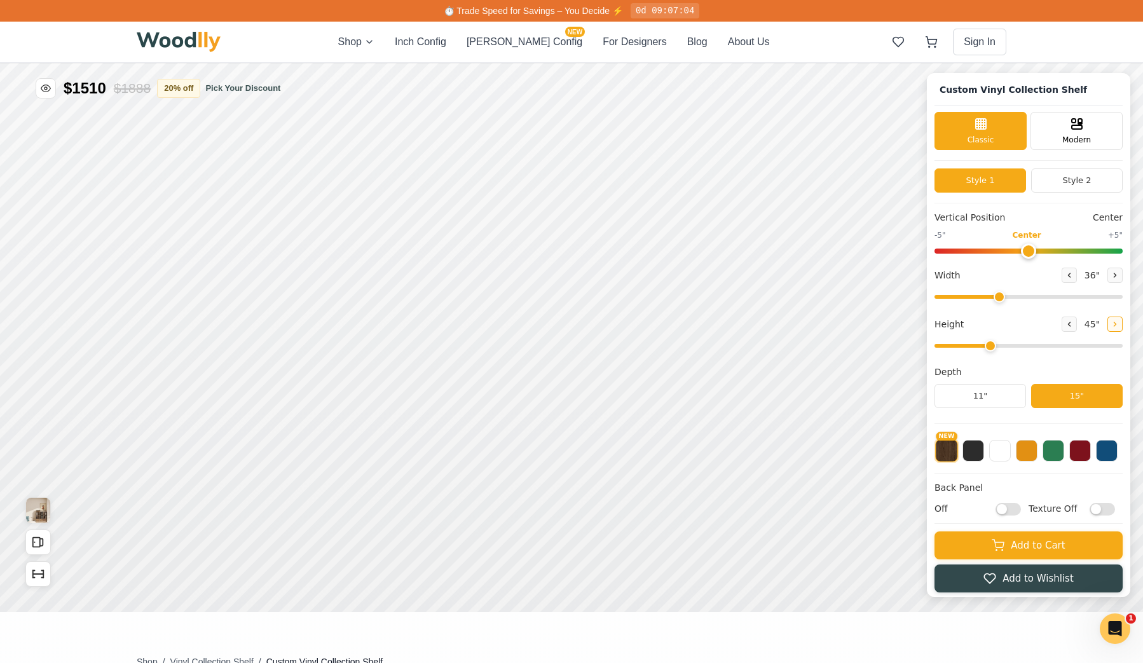
click at [1119, 327] on icon at bounding box center [1115, 324] width 8 height 8
click at [1073, 327] on icon at bounding box center [1069, 324] width 8 height 8
click at [1000, 399] on button "11"" at bounding box center [980, 396] width 92 height 24
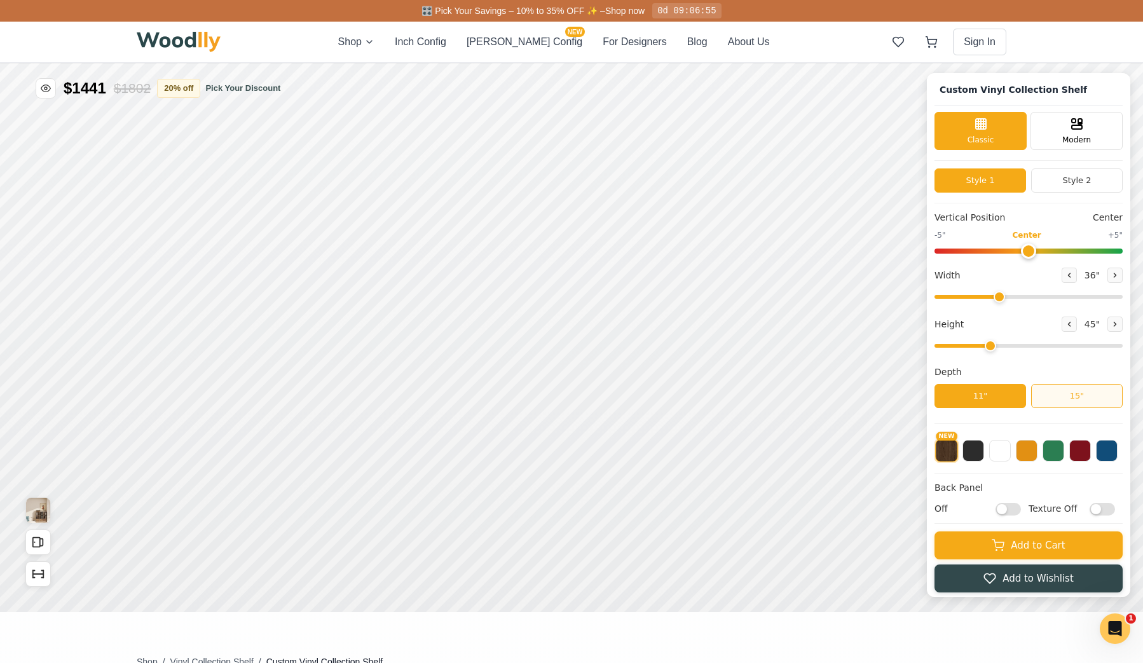
click at [1063, 392] on button "15"" at bounding box center [1077, 396] width 92 height 24
click at [1083, 182] on button "Style 2" at bounding box center [1077, 180] width 92 height 24
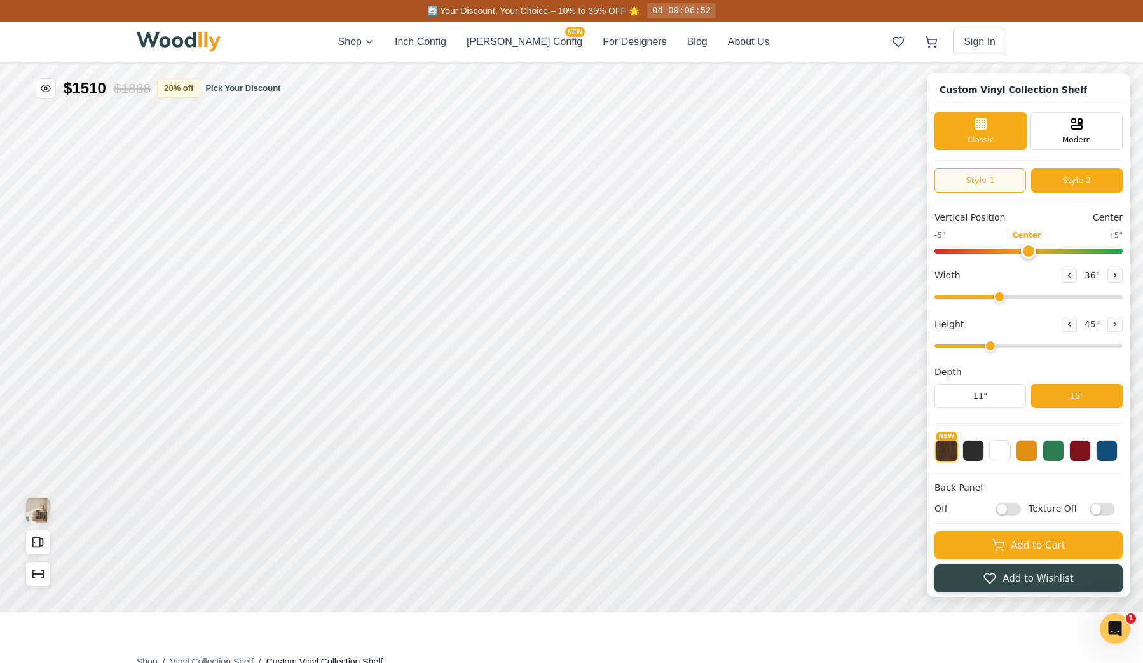
click at [995, 184] on button "Style 1" at bounding box center [980, 180] width 92 height 24
drag, startPoint x: 1072, startPoint y: 181, endPoint x: 1082, endPoint y: 152, distance: 30.8
click at [1072, 181] on button "Style 2" at bounding box center [1077, 180] width 92 height 24
click at [1087, 137] on span "Modern" at bounding box center [1076, 138] width 29 height 11
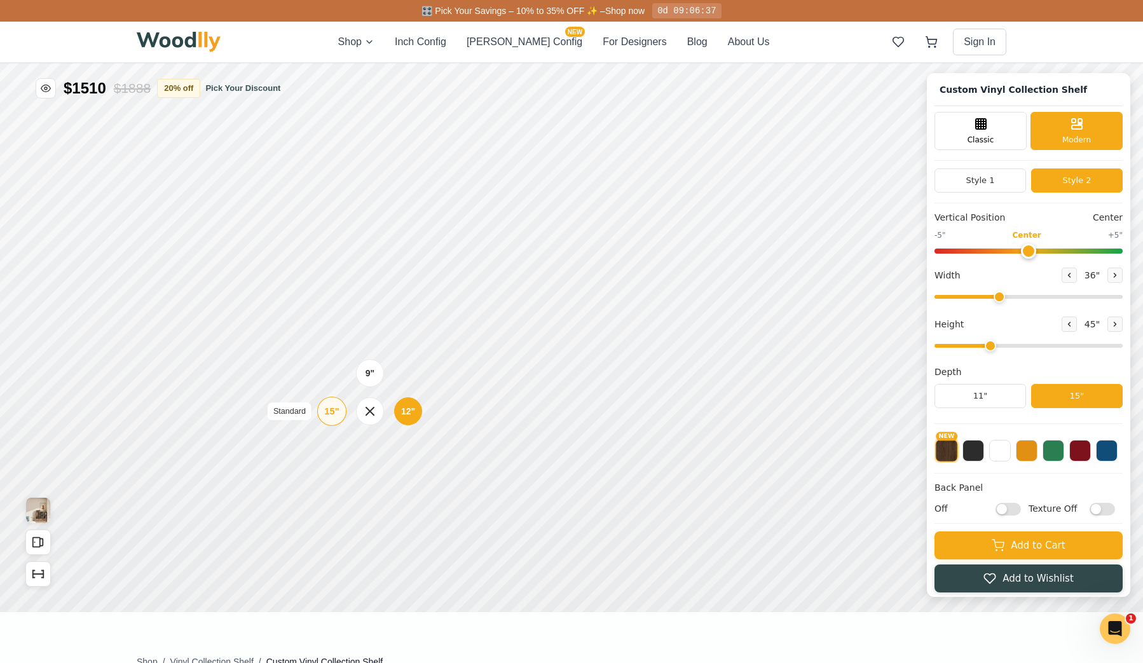
click at [334, 412] on div "15"" at bounding box center [331, 411] width 15 height 14
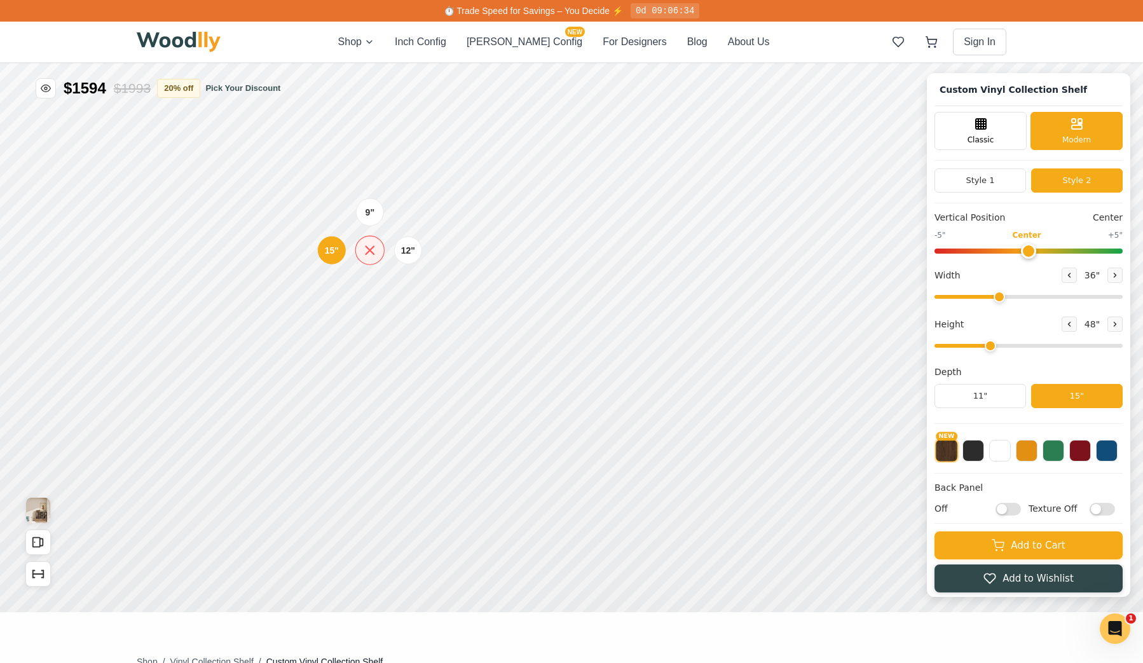
click at [369, 254] on icon at bounding box center [370, 250] width 16 height 16
click at [372, 254] on icon at bounding box center [370, 251] width 8 height 8
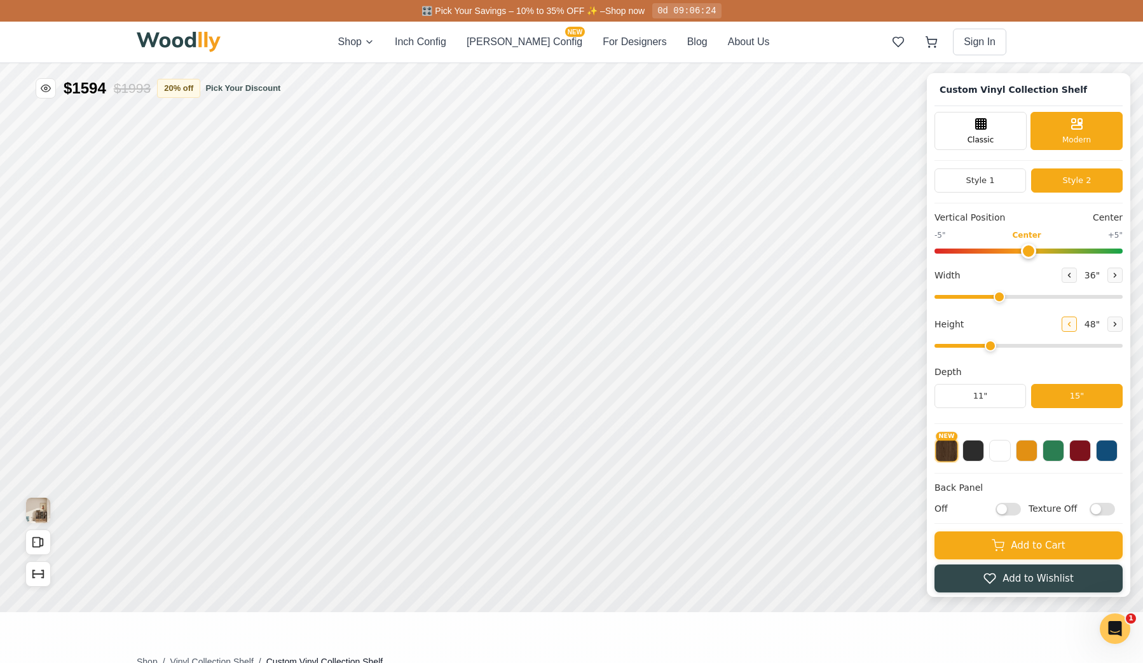
click at [1070, 326] on icon at bounding box center [1069, 324] width 2 height 4
type input "2"
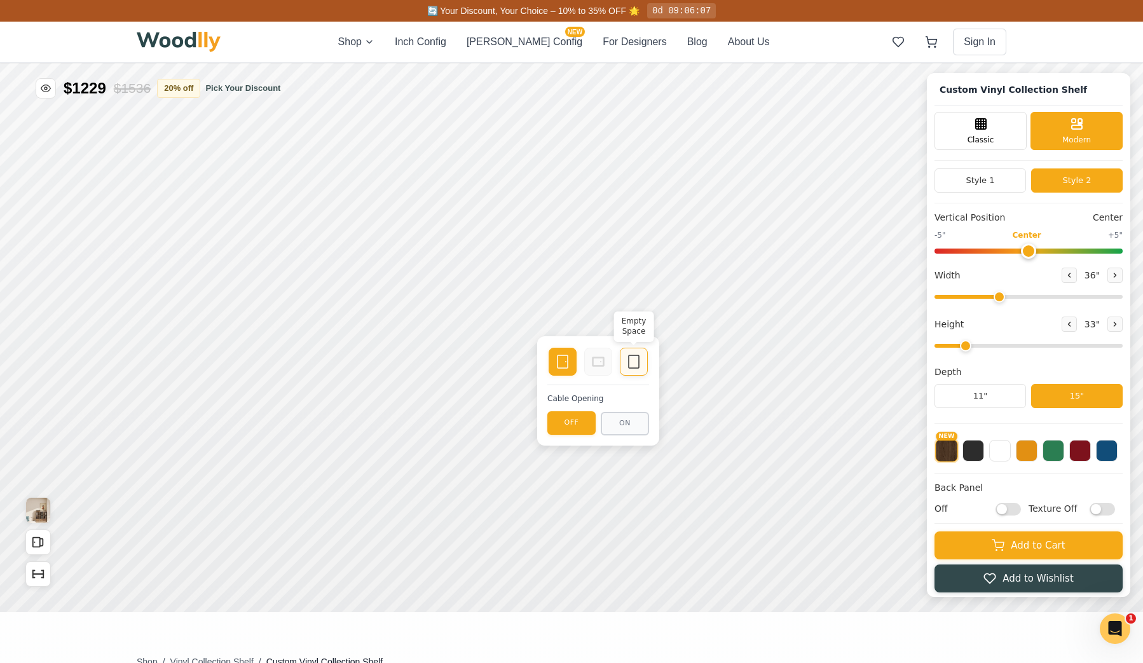
click at [631, 362] on icon at bounding box center [633, 361] width 15 height 15
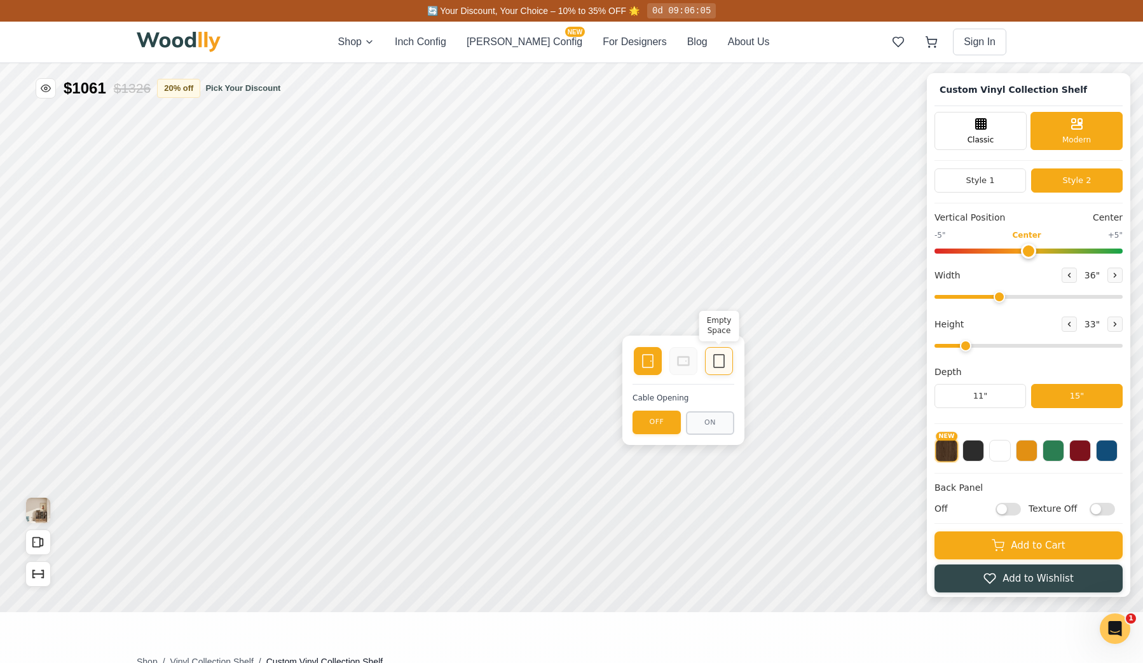
click at [728, 364] on div "Empty Space" at bounding box center [719, 361] width 28 height 28
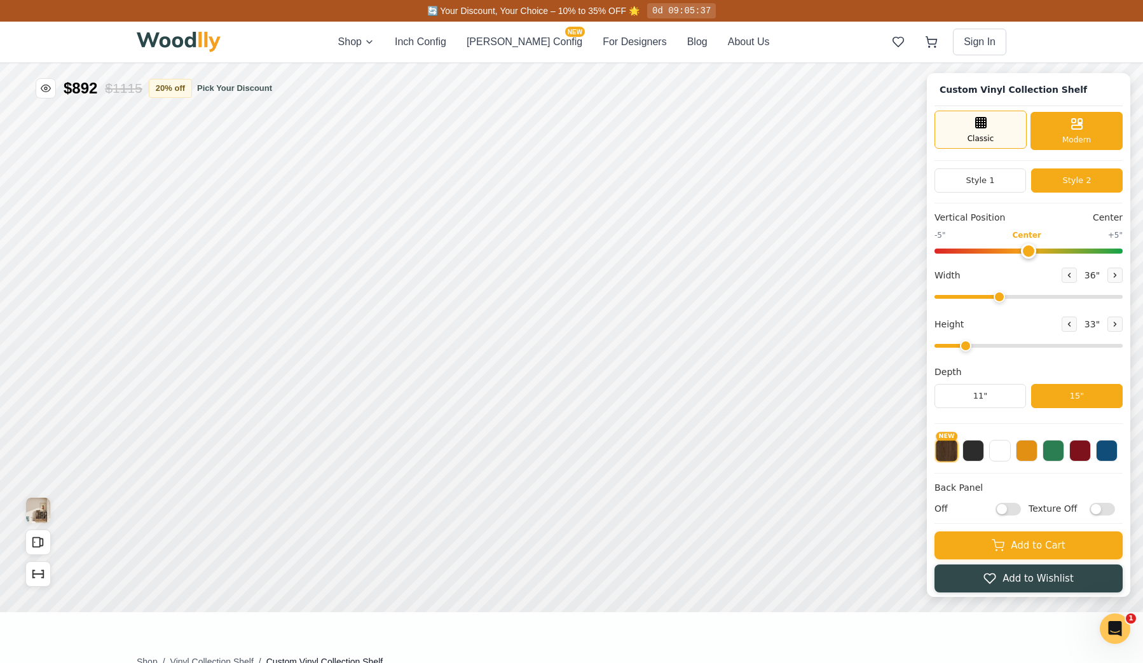
click at [992, 135] on span "Classic" at bounding box center [980, 138] width 27 height 11
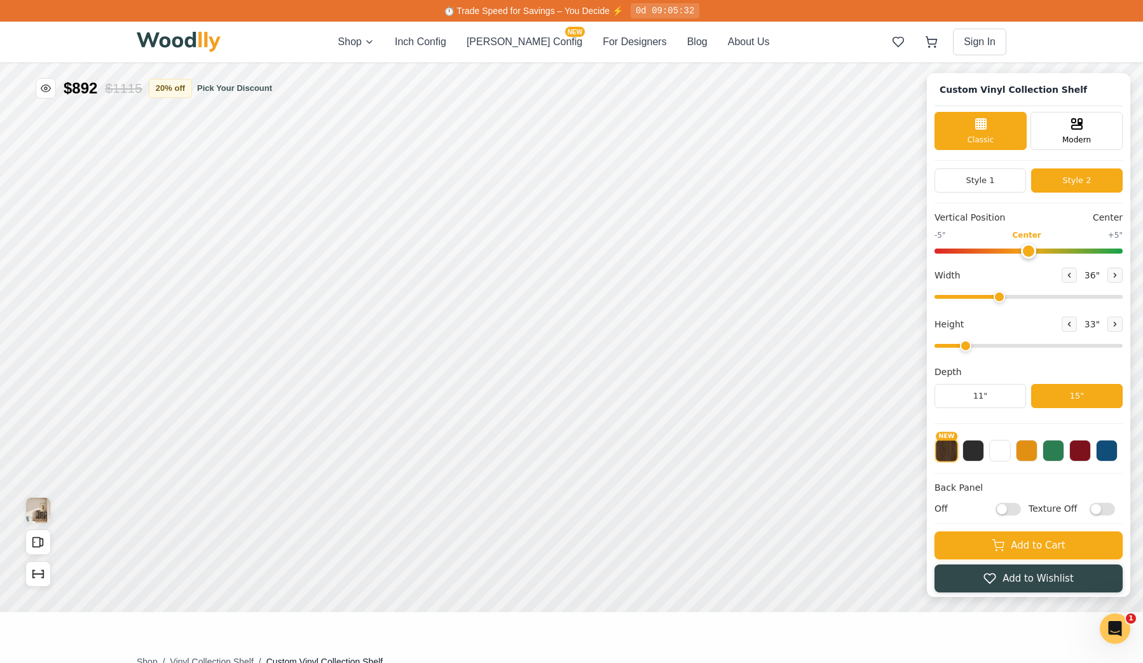
click at [1115, 510] on input "Texture Off" at bounding box center [1101, 509] width 25 height 13
checkbox input "true"
click at [1021, 510] on input "Off" at bounding box center [1007, 509] width 25 height 13
checkbox input "true"
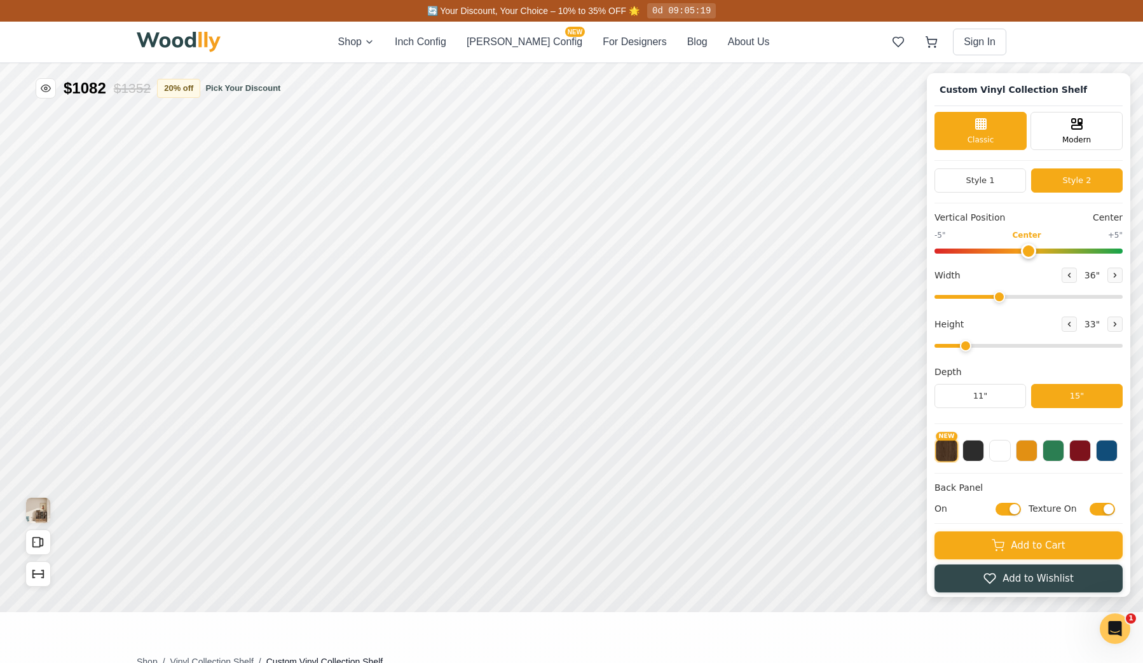
click at [1103, 511] on input "Texture On" at bounding box center [1101, 509] width 25 height 13
click at [1110, 510] on input "Texture Off" at bounding box center [1101, 509] width 25 height 13
checkbox input "true"
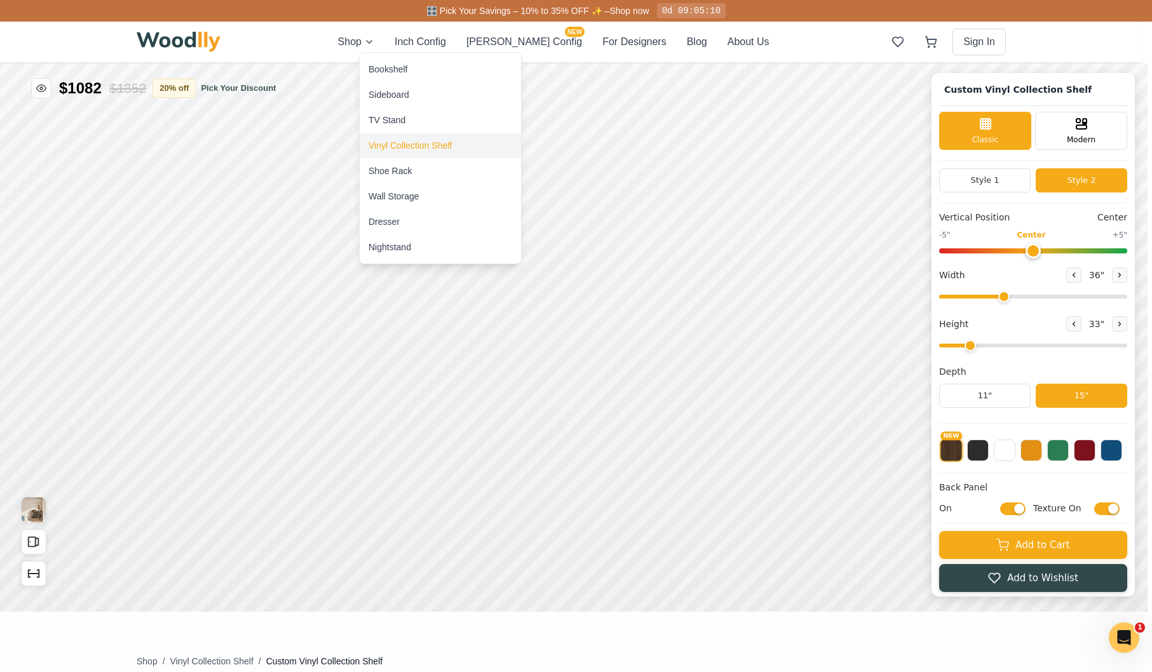
click at [418, 147] on div "Vinyl Collection Shelf" at bounding box center [410, 145] width 83 height 13
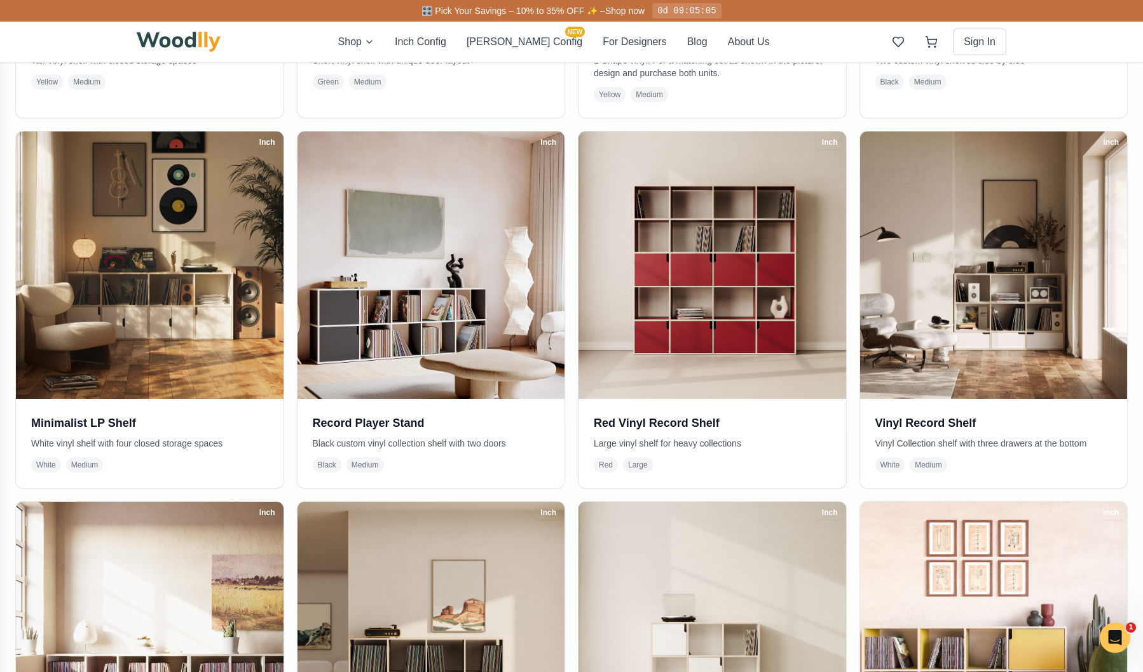
scroll to position [990, 0]
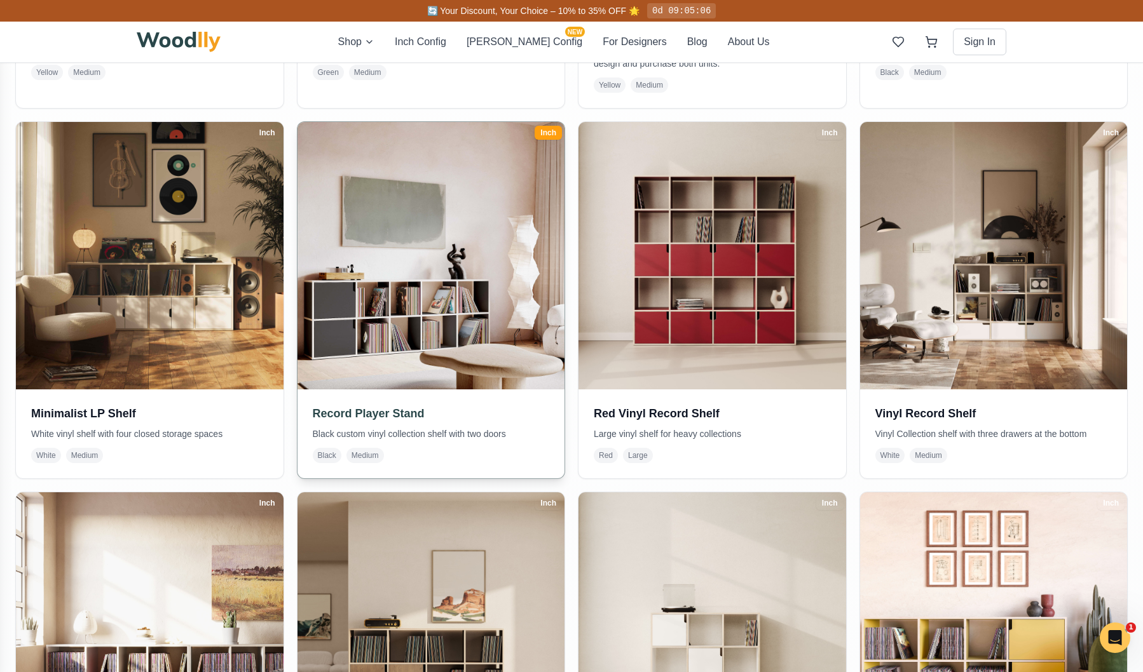
click at [376, 283] on img at bounding box center [430, 255] width 281 height 281
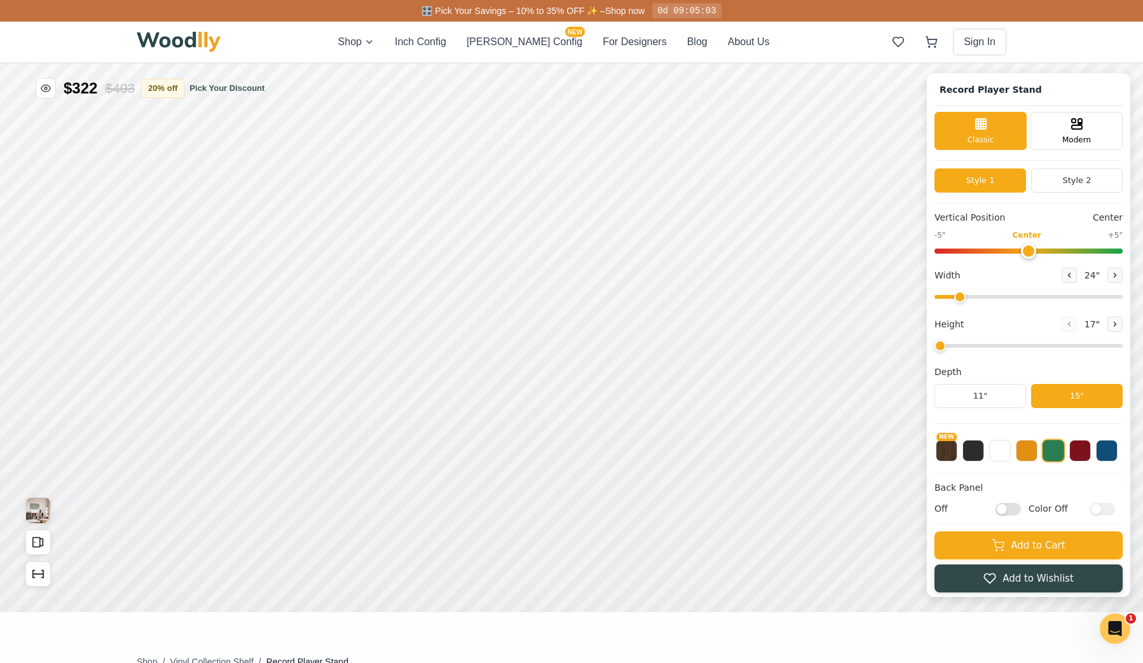
type input "72"
type input "2"
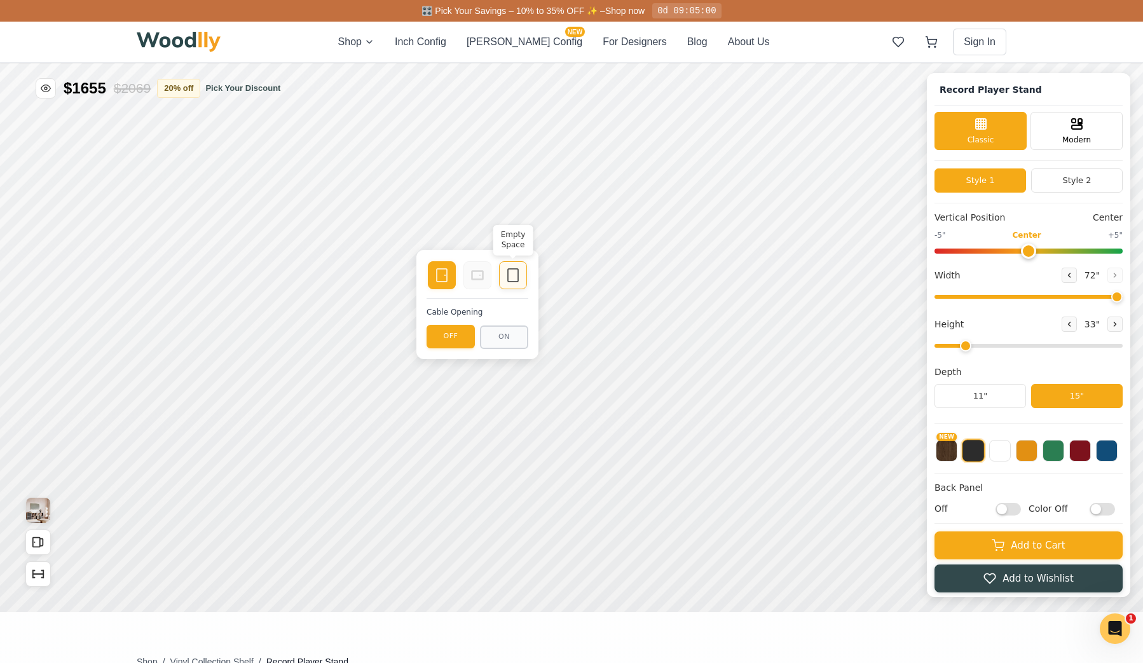
click at [515, 280] on icon at bounding box center [512, 275] width 15 height 15
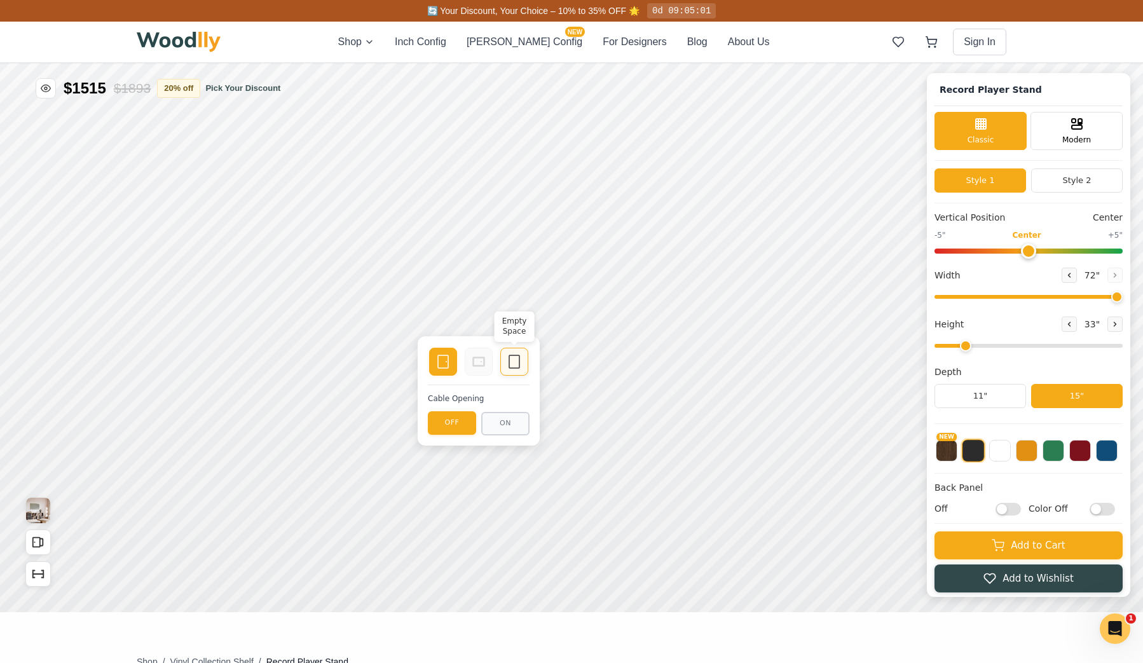
click at [515, 362] on icon at bounding box center [514, 361] width 15 height 15
click at [1019, 509] on input "Off" at bounding box center [1007, 509] width 25 height 13
checkbox input "true"
click at [1114, 511] on input "Color Off" at bounding box center [1101, 509] width 25 height 13
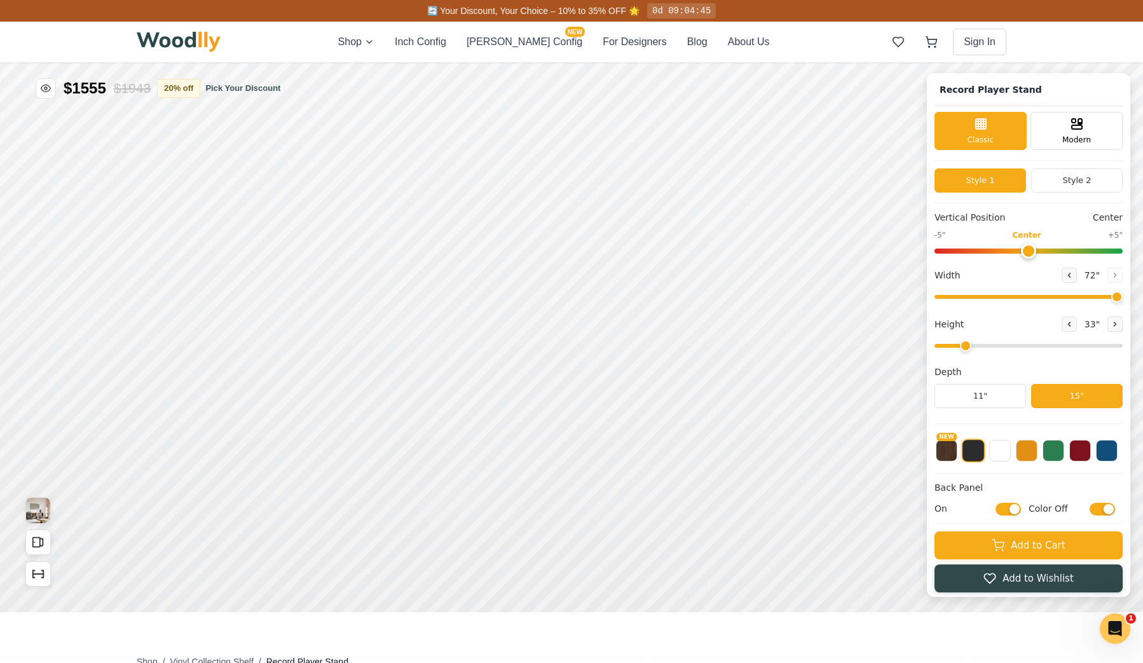
checkbox input "true"
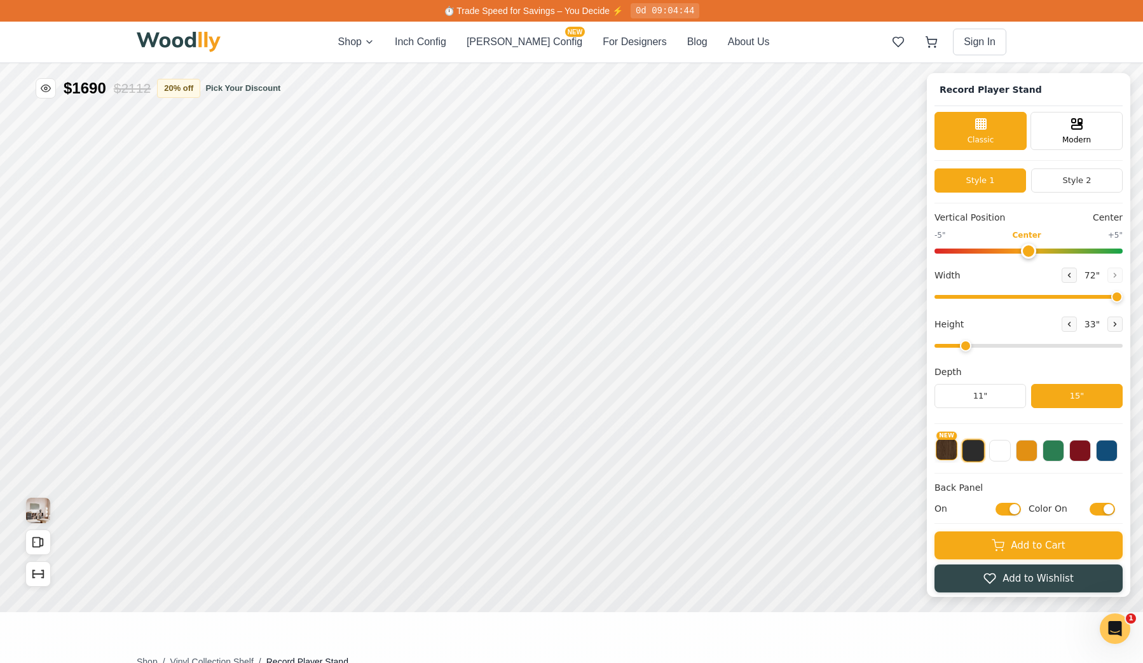
click at [957, 453] on button "NEW" at bounding box center [947, 450] width 22 height 22
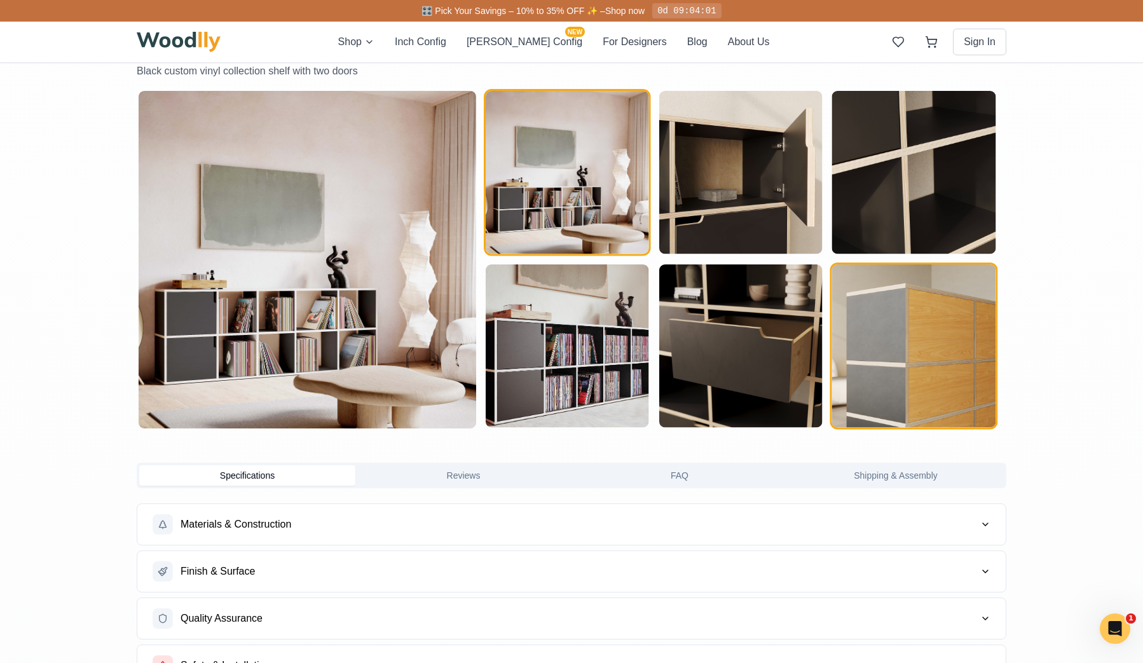
scroll to position [657, 0]
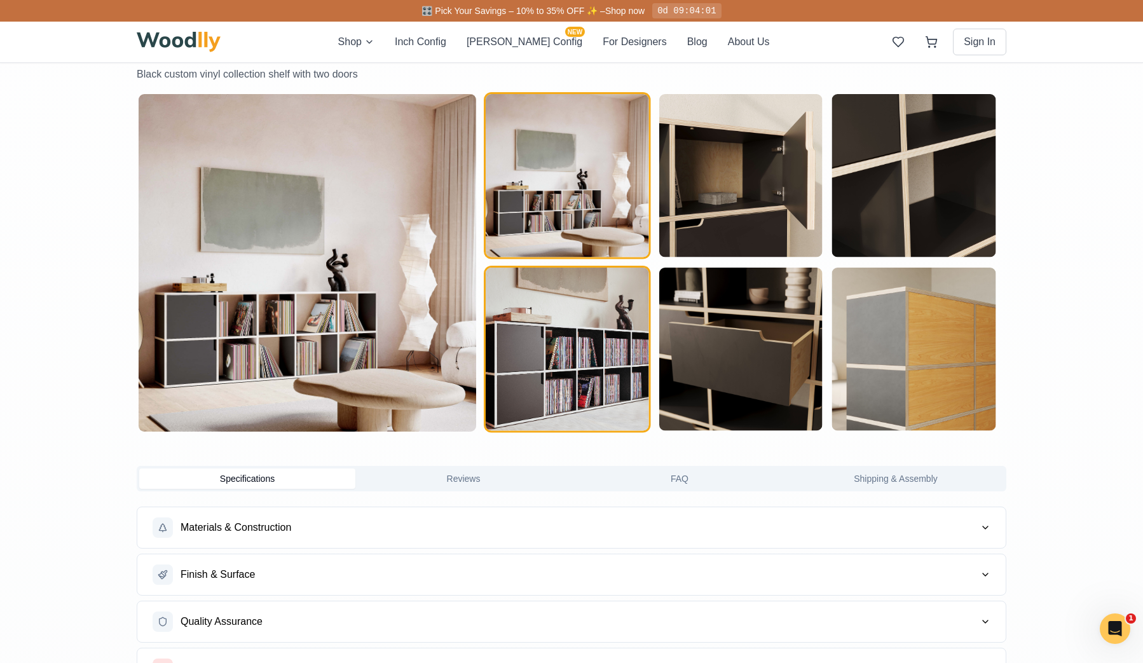
click at [567, 334] on img "button" at bounding box center [567, 349] width 163 height 163
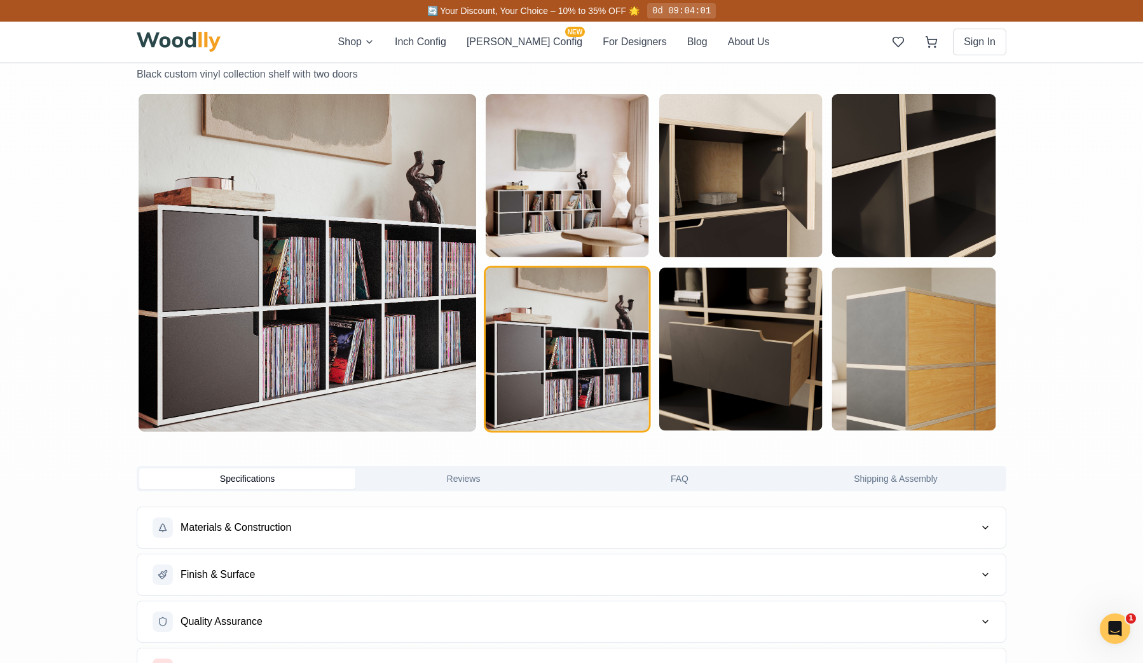
click at [285, 294] on img at bounding box center [308, 263] width 338 height 338
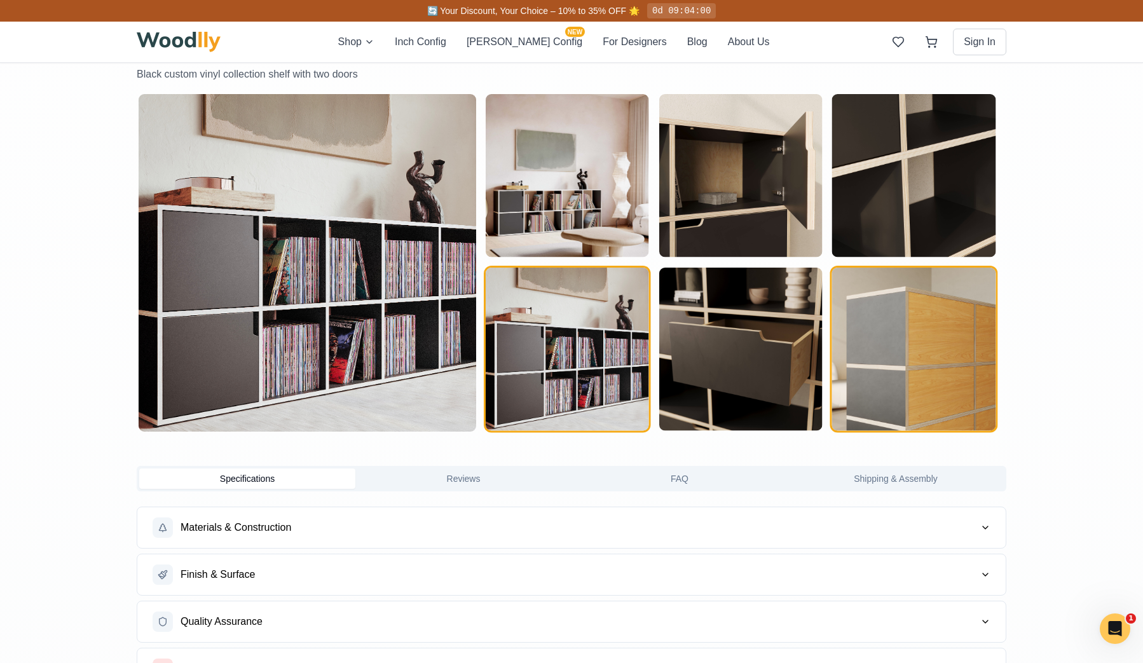
click at [895, 334] on img "button" at bounding box center [913, 349] width 163 height 163
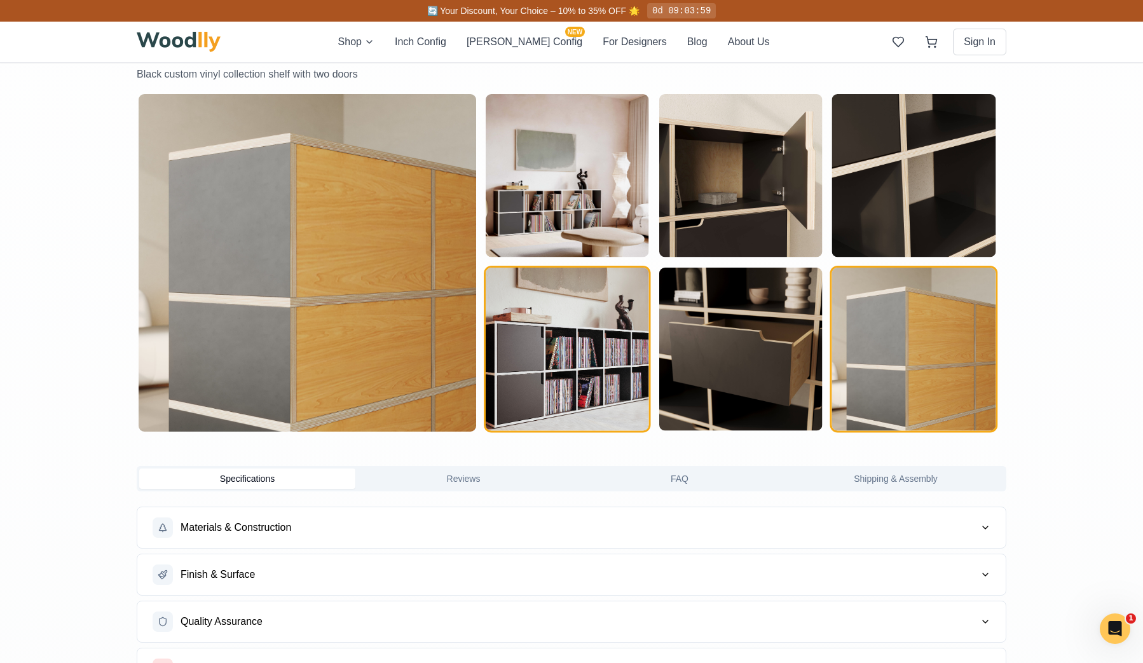
click at [616, 327] on img "button" at bounding box center [567, 349] width 163 height 163
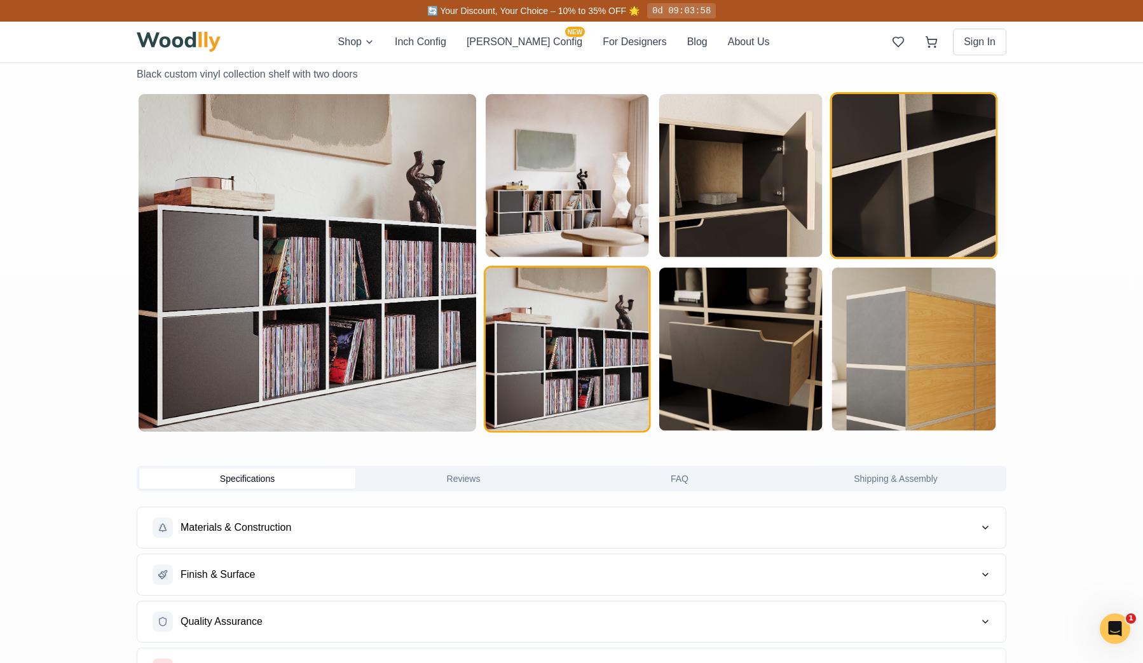
click at [924, 206] on img "button" at bounding box center [913, 175] width 163 height 163
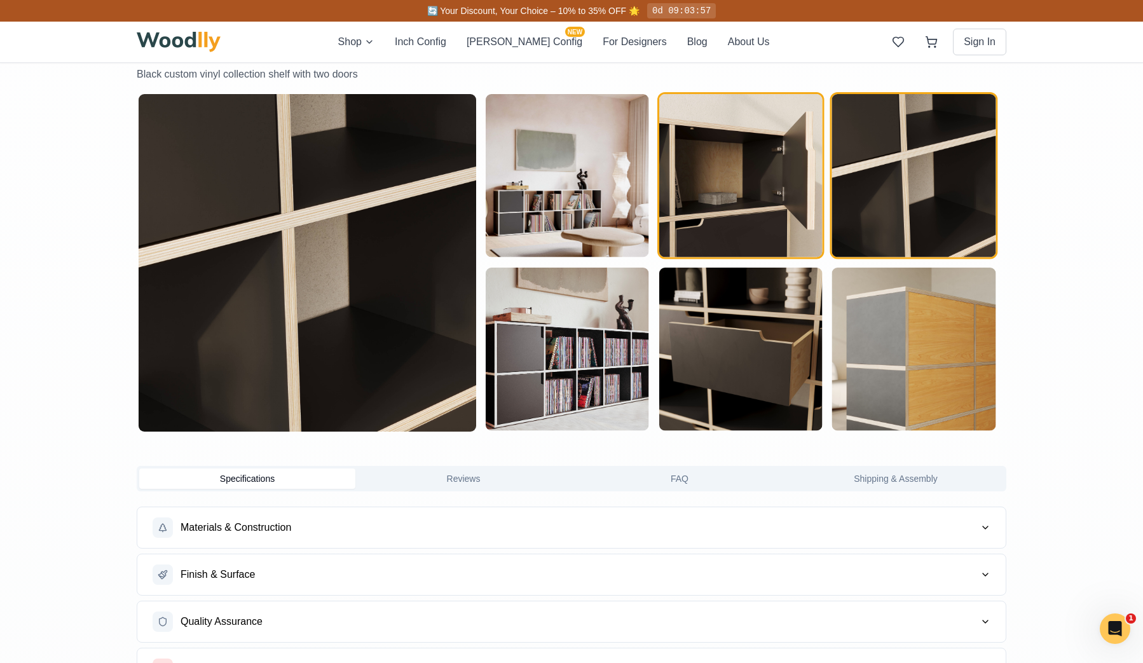
click at [753, 203] on img "button" at bounding box center [740, 175] width 163 height 163
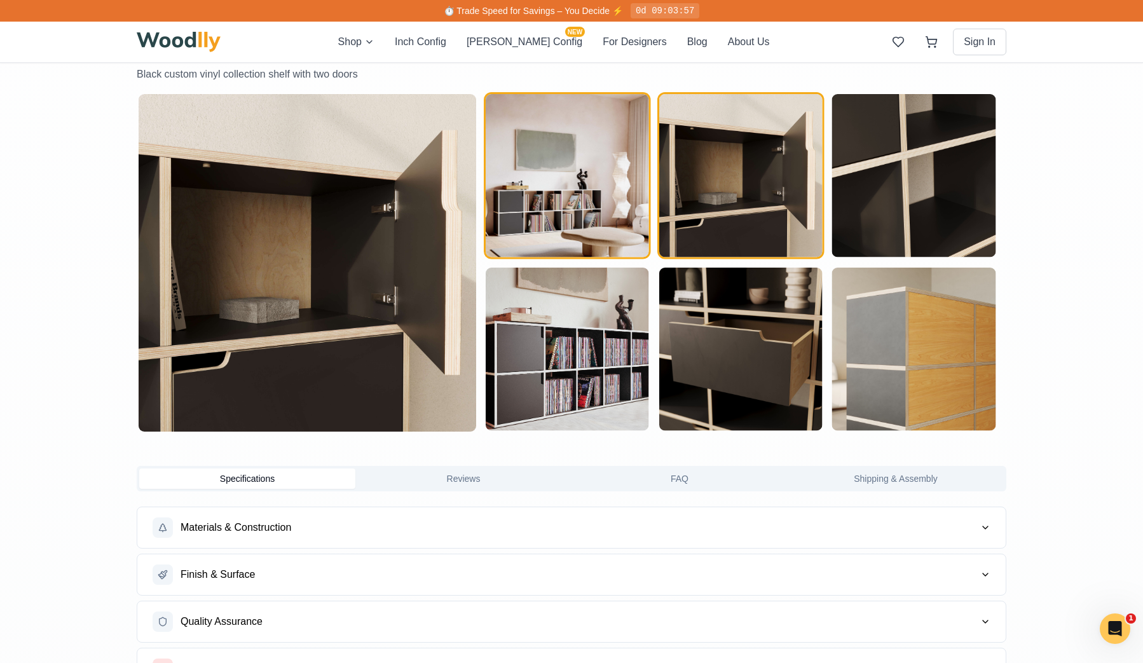
click at [589, 199] on img "button" at bounding box center [567, 175] width 163 height 163
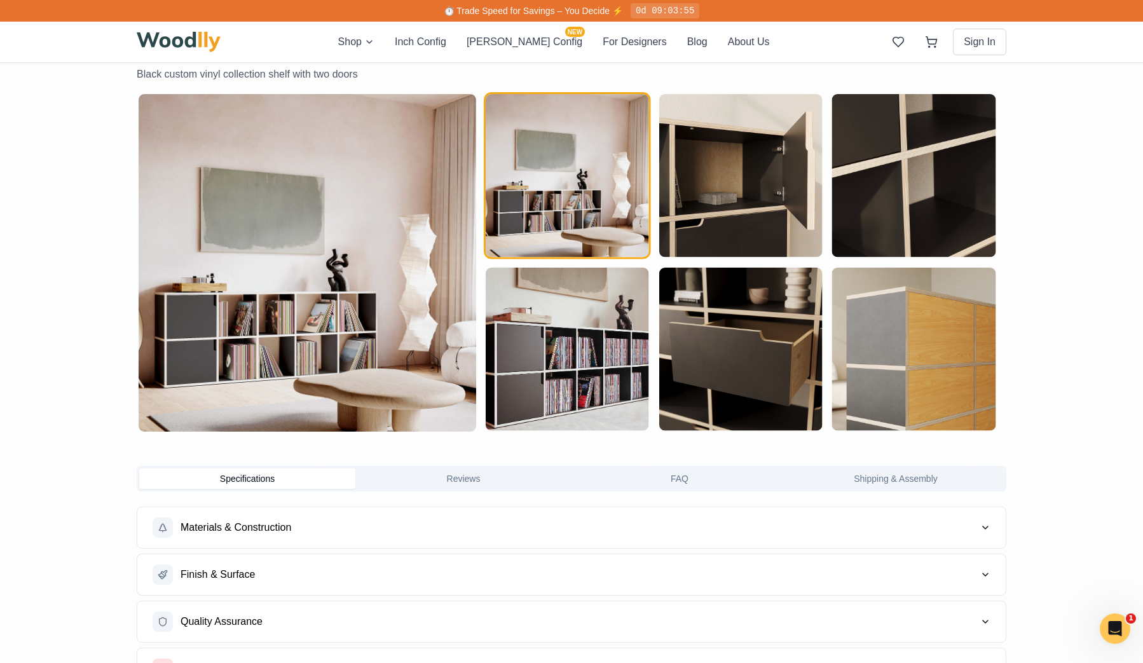
click at [283, 351] on img at bounding box center [308, 263] width 338 height 338
click at [549, 369] on img "button" at bounding box center [567, 349] width 163 height 163
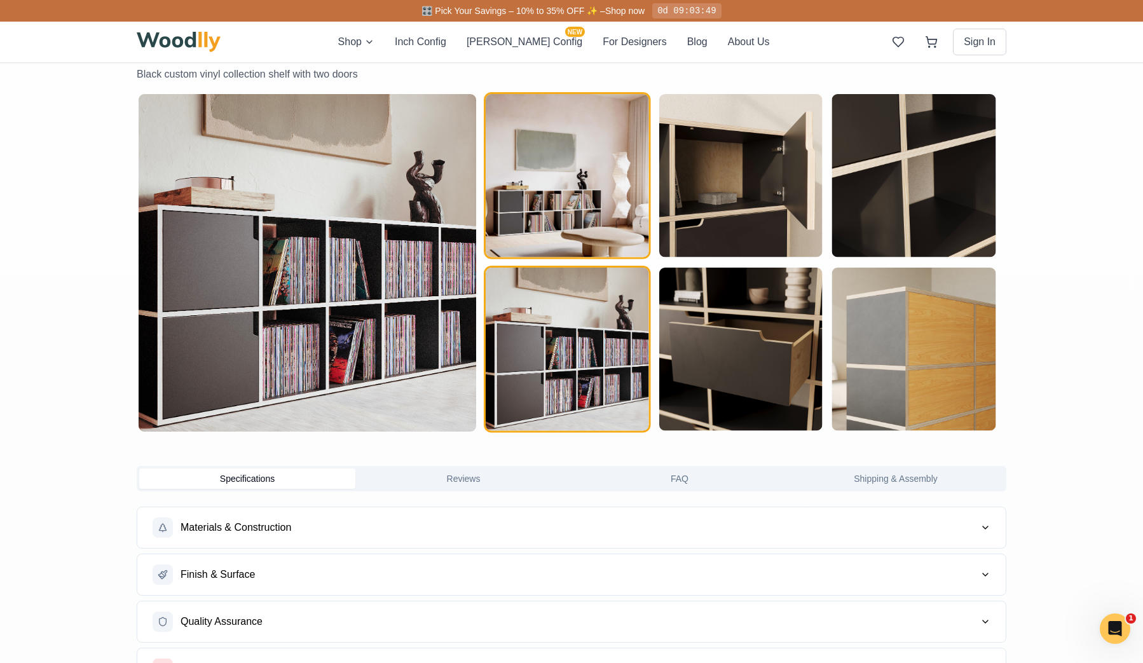
click at [572, 215] on img "button" at bounding box center [567, 175] width 163 height 163
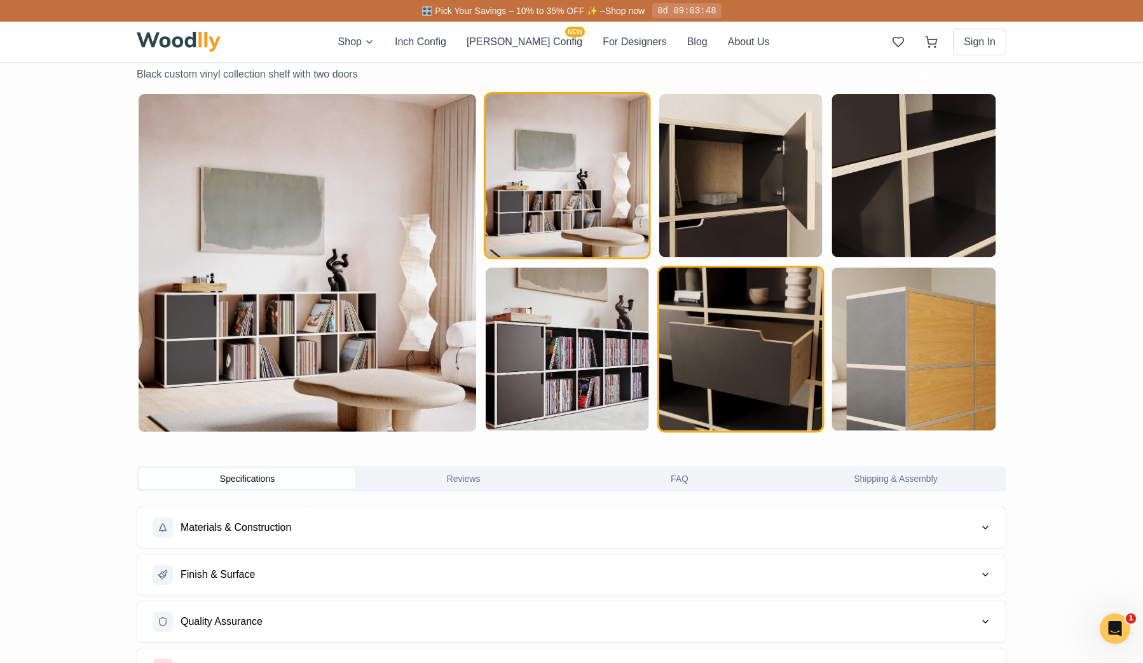
click at [746, 337] on img "button" at bounding box center [740, 349] width 163 height 163
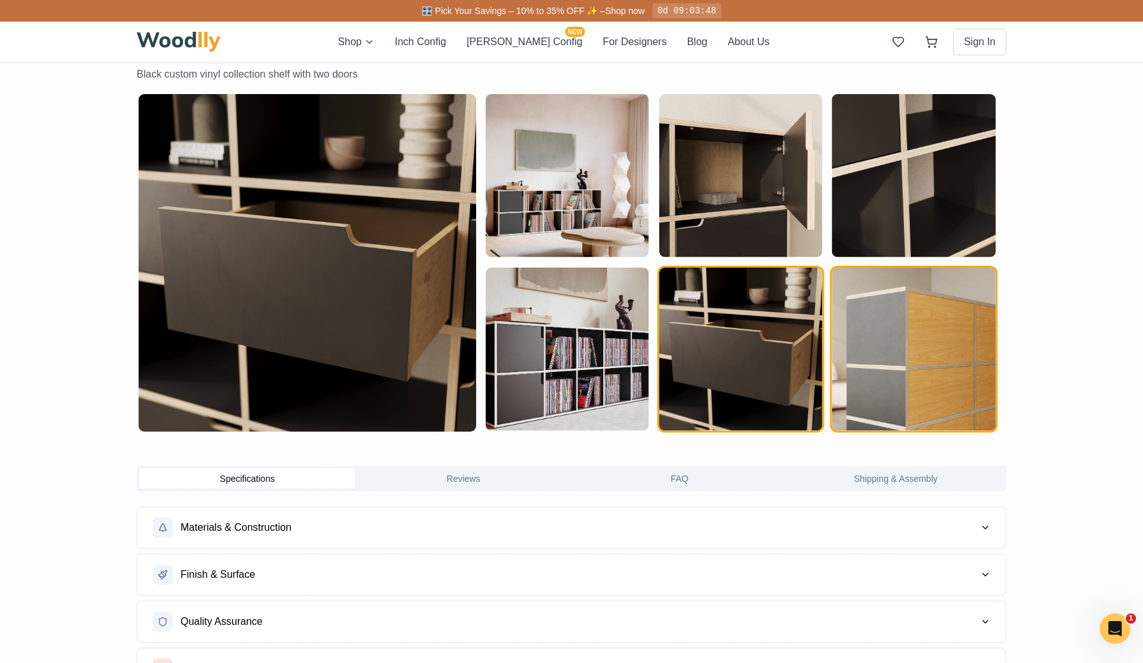
click at [911, 332] on img "button" at bounding box center [913, 349] width 163 height 163
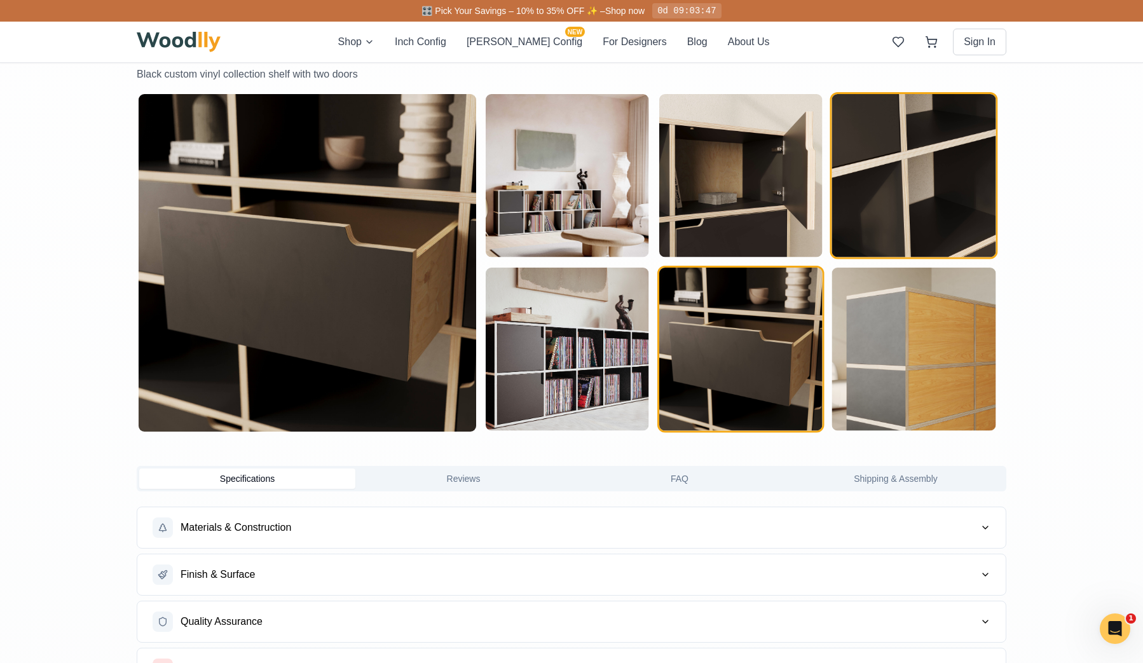
click at [922, 194] on img "button" at bounding box center [913, 175] width 163 height 163
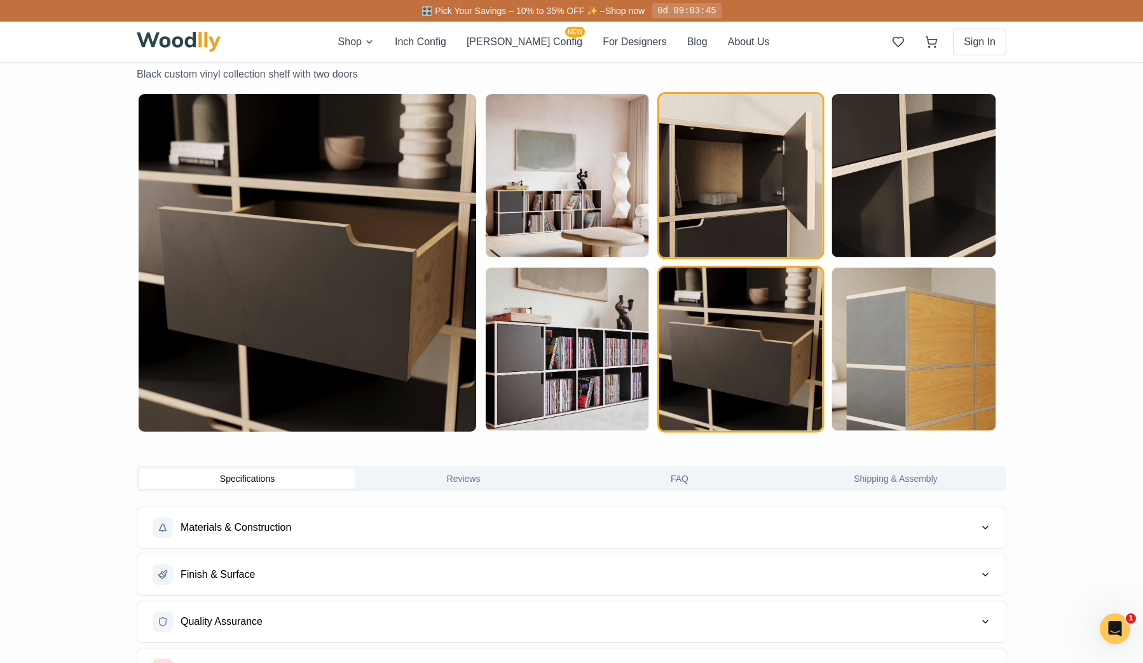
click at [780, 182] on img "button" at bounding box center [740, 175] width 163 height 163
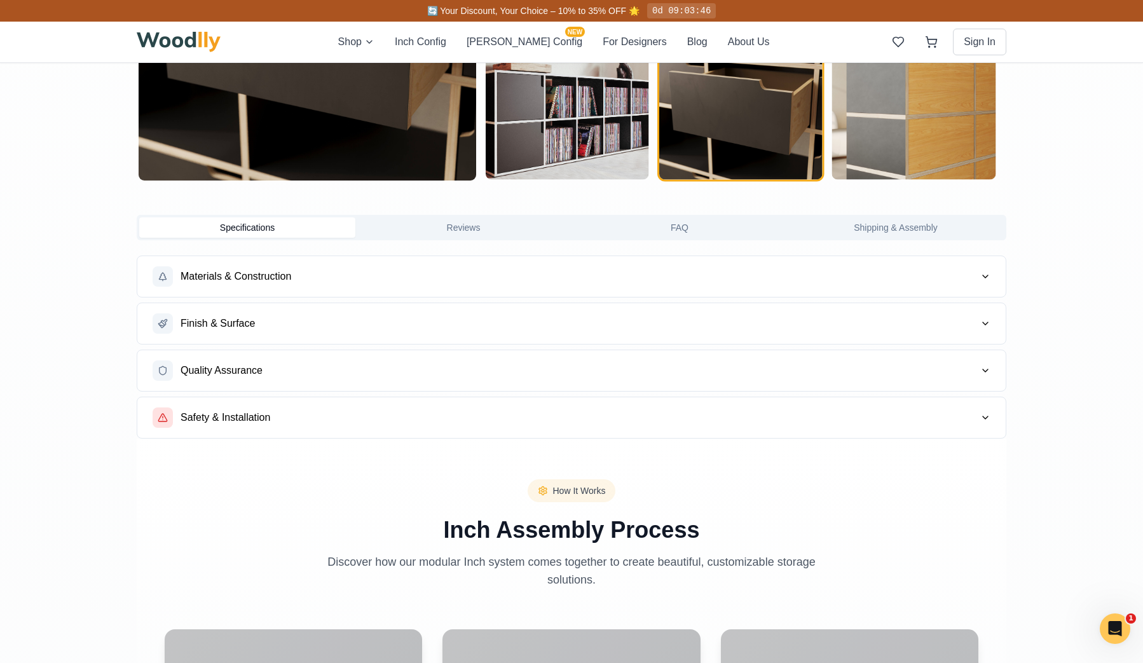
scroll to position [911, 0]
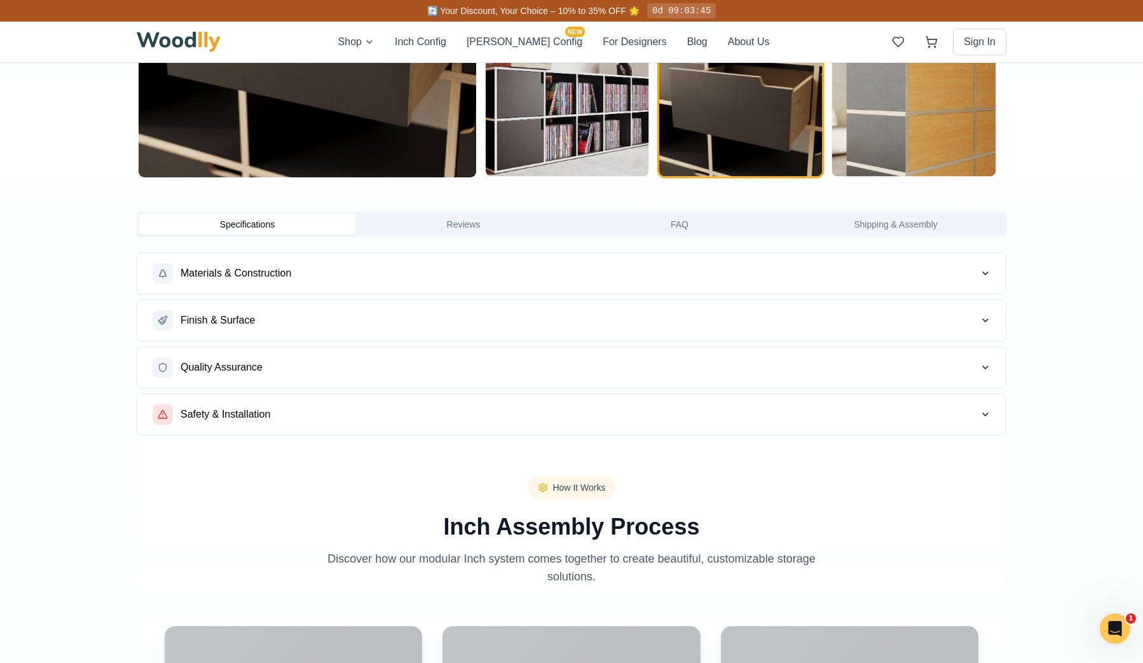
click at [978, 282] on button "Materials & Construction" at bounding box center [571, 273] width 868 height 41
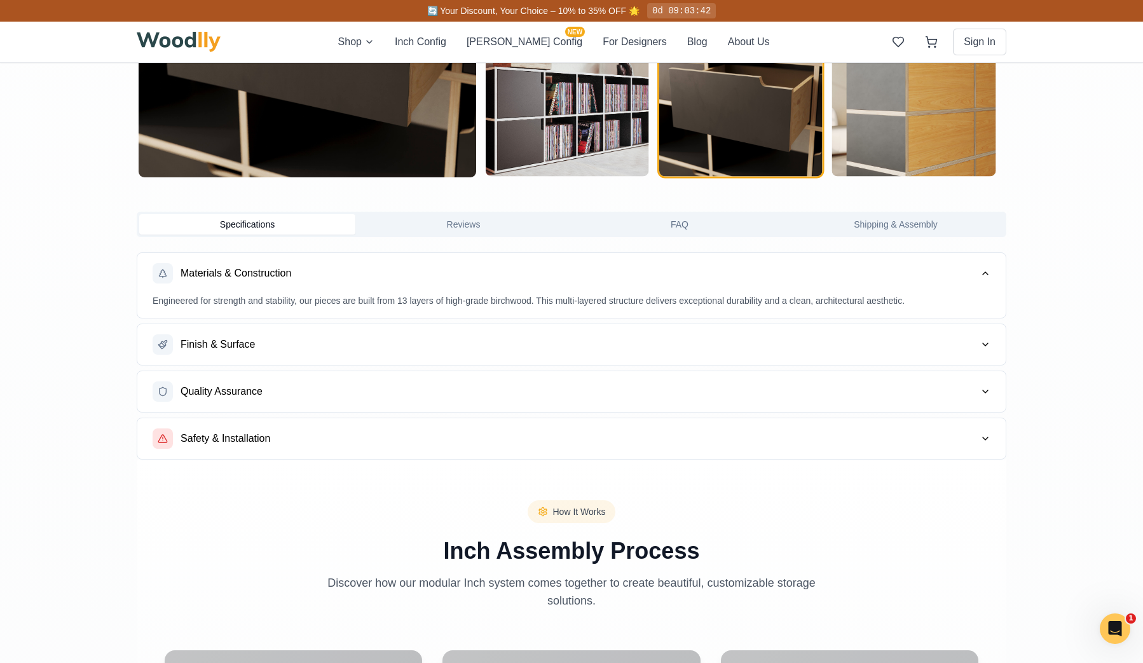
click at [960, 348] on button "Finish & Surface" at bounding box center [571, 344] width 868 height 41
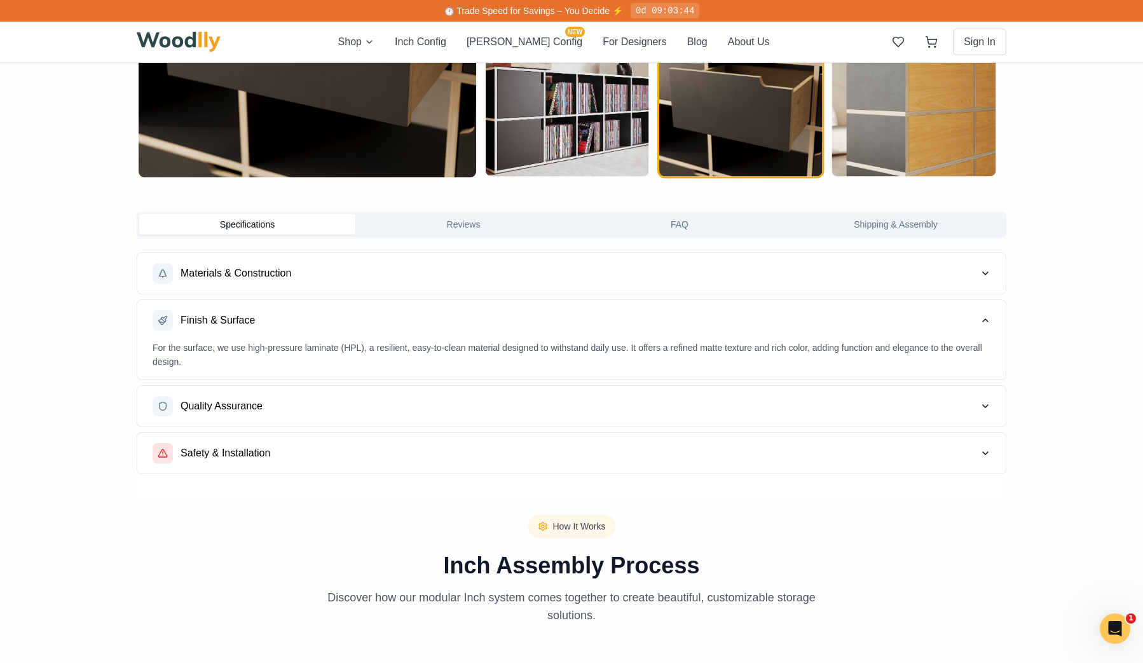
click at [922, 405] on button "Quality Assurance" at bounding box center [571, 406] width 868 height 41
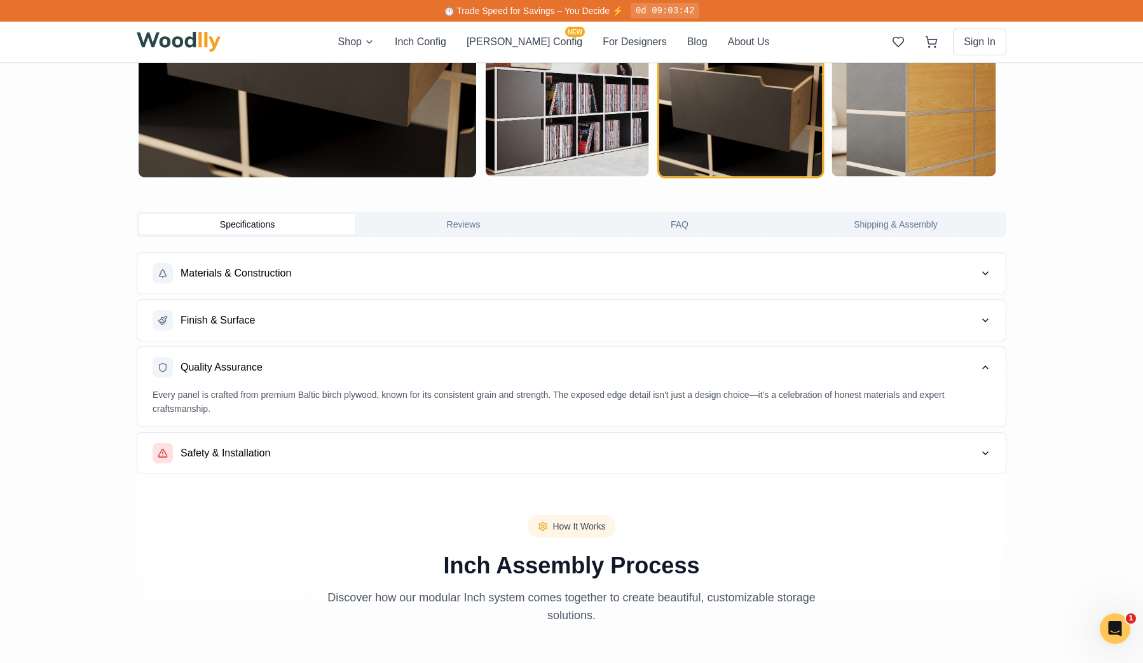
click at [923, 443] on button "Safety & Installation" at bounding box center [571, 453] width 868 height 41
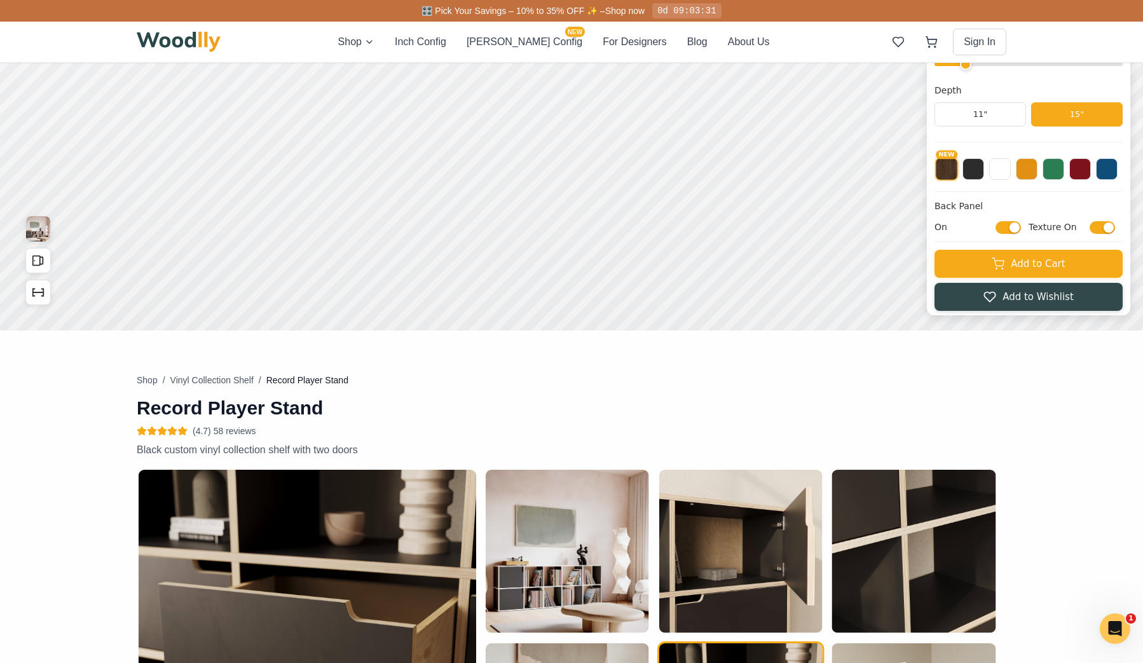
scroll to position [0, 0]
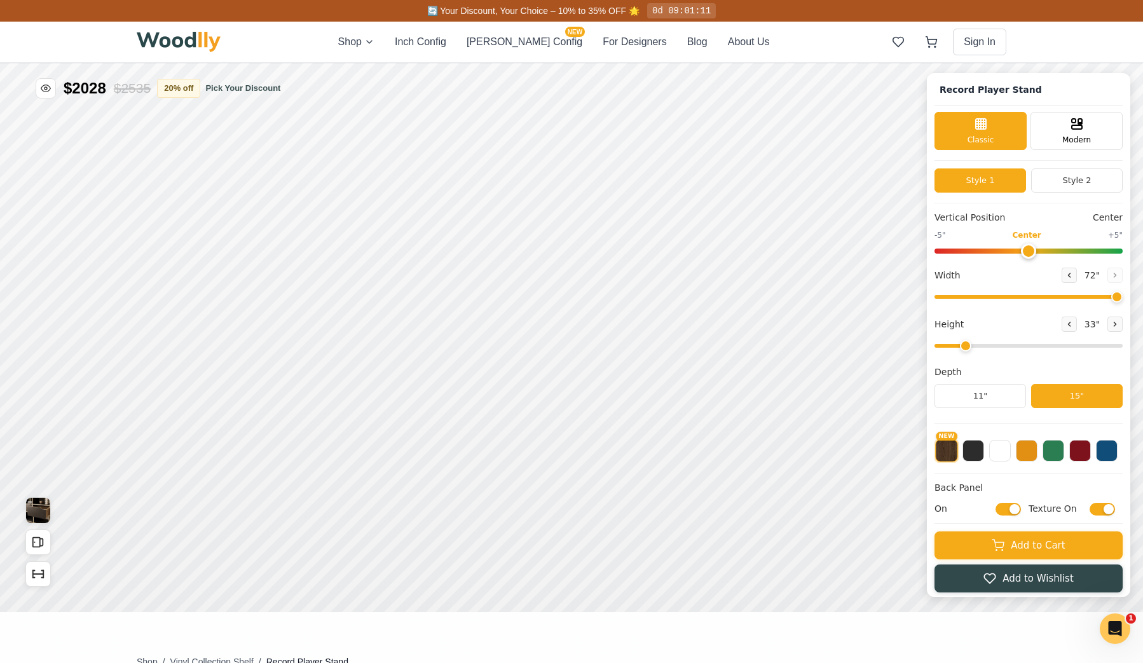
drag, startPoint x: 979, startPoint y: 346, endPoint x: 1003, endPoint y: 343, distance: 24.4
click at [1007, 344] on input "range" at bounding box center [1028, 346] width 188 height 4
click at [1022, 346] on input "range" at bounding box center [1028, 346] width 188 height 4
click at [997, 344] on input "range" at bounding box center [1028, 346] width 188 height 4
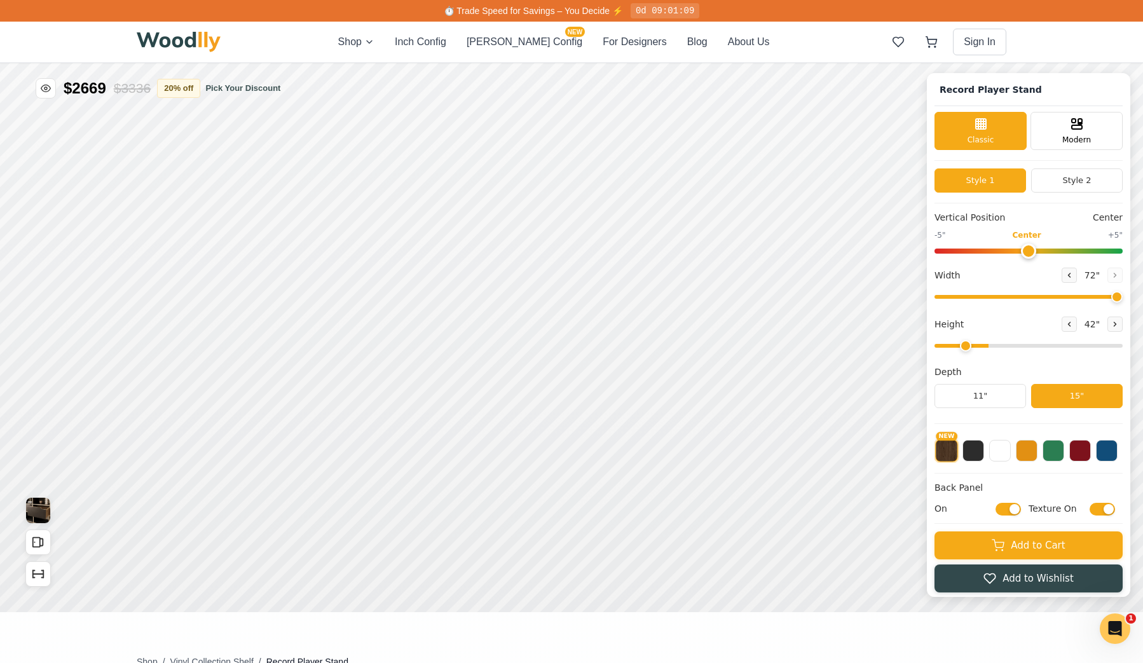
click at [983, 346] on input "range" at bounding box center [1028, 346] width 188 height 4
click at [995, 346] on input "range" at bounding box center [1028, 346] width 188 height 4
click at [233, 247] on div "15"" at bounding box center [231, 245] width 15 height 14
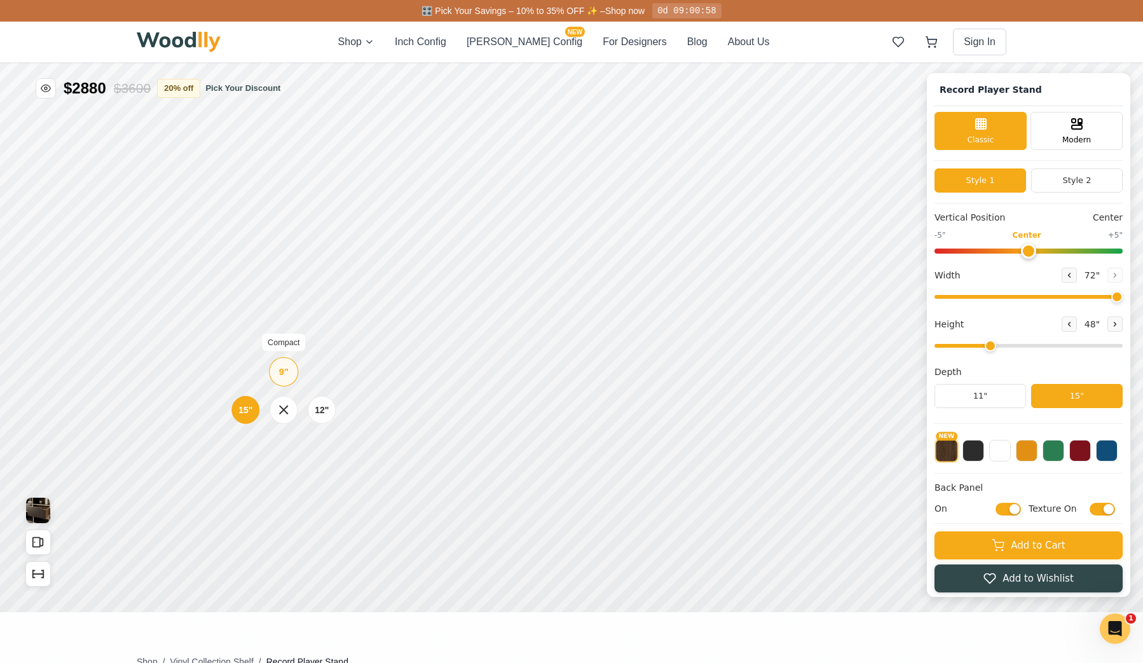
click at [286, 369] on div "9"" at bounding box center [284, 372] width 10 height 14
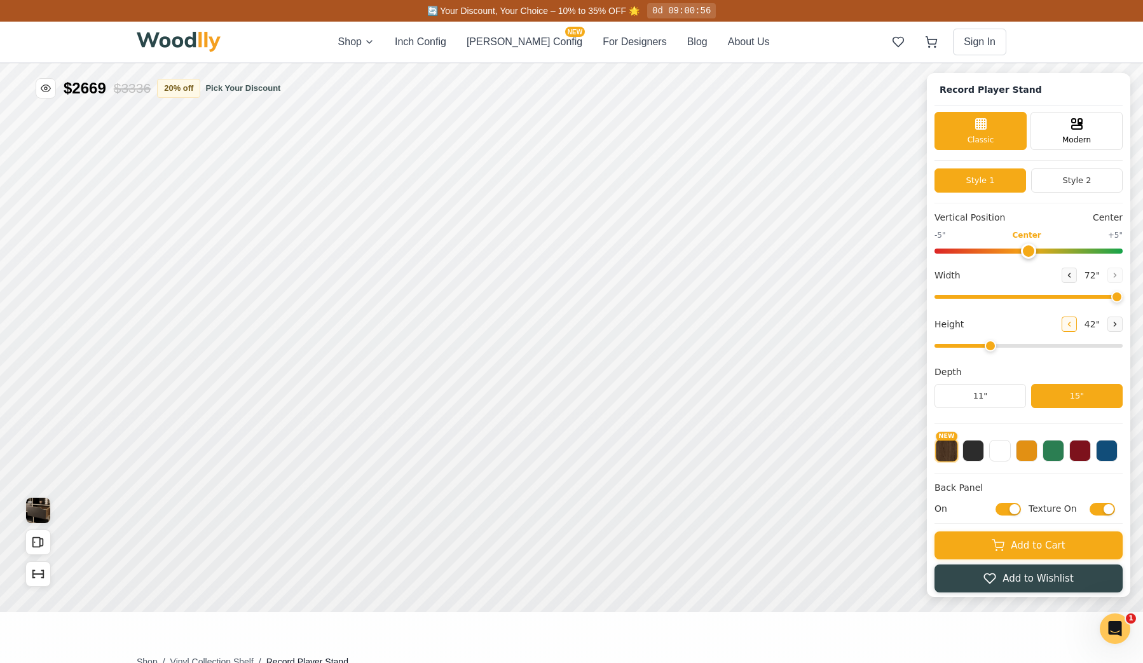
click at [1072, 324] on icon at bounding box center [1069, 324] width 8 height 8
click at [1117, 325] on icon at bounding box center [1115, 324] width 8 height 8
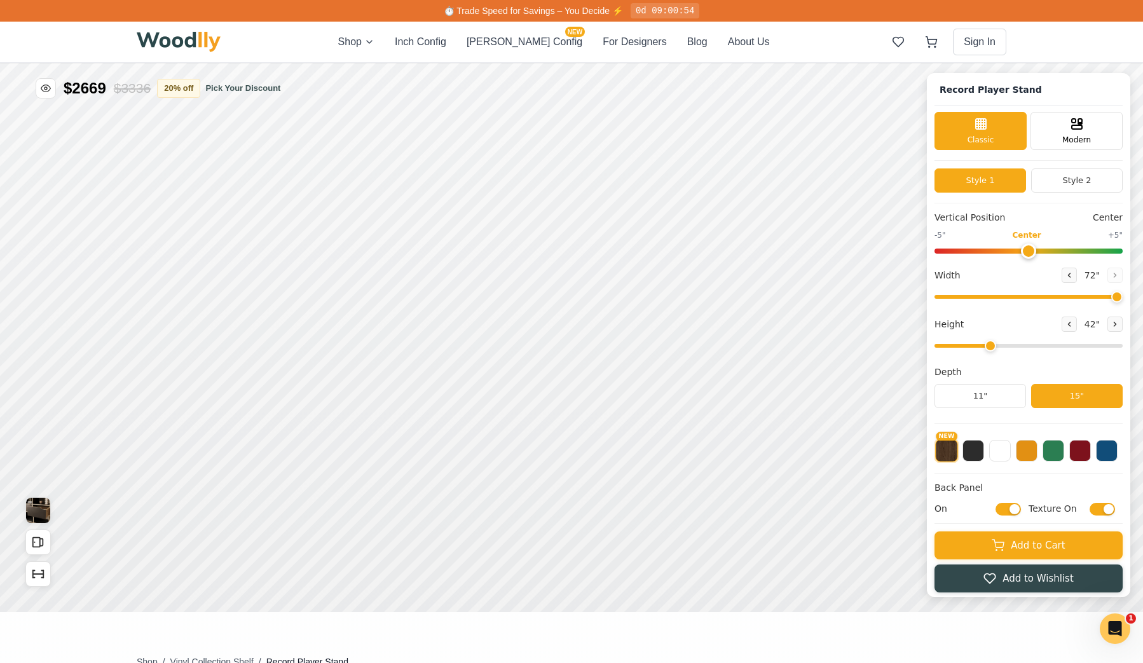
drag, startPoint x: 997, startPoint y: 345, endPoint x: 985, endPoint y: 345, distance: 12.1
click at [985, 345] on input "range" at bounding box center [1028, 346] width 188 height 4
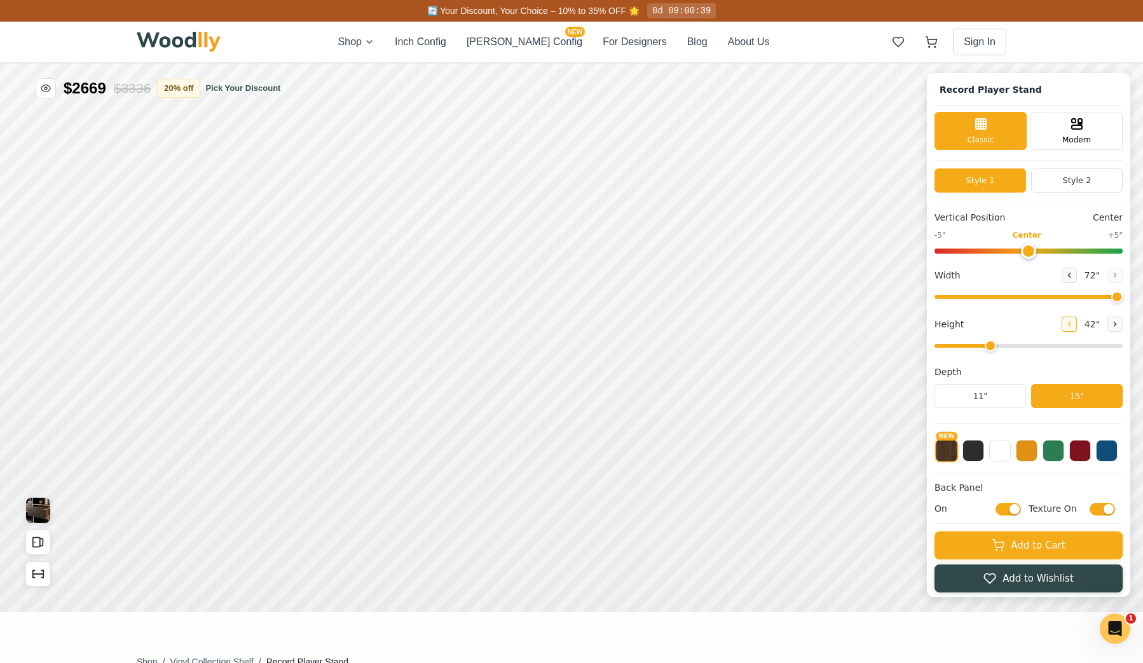
click at [1073, 327] on icon at bounding box center [1069, 324] width 8 height 8
type input "2"
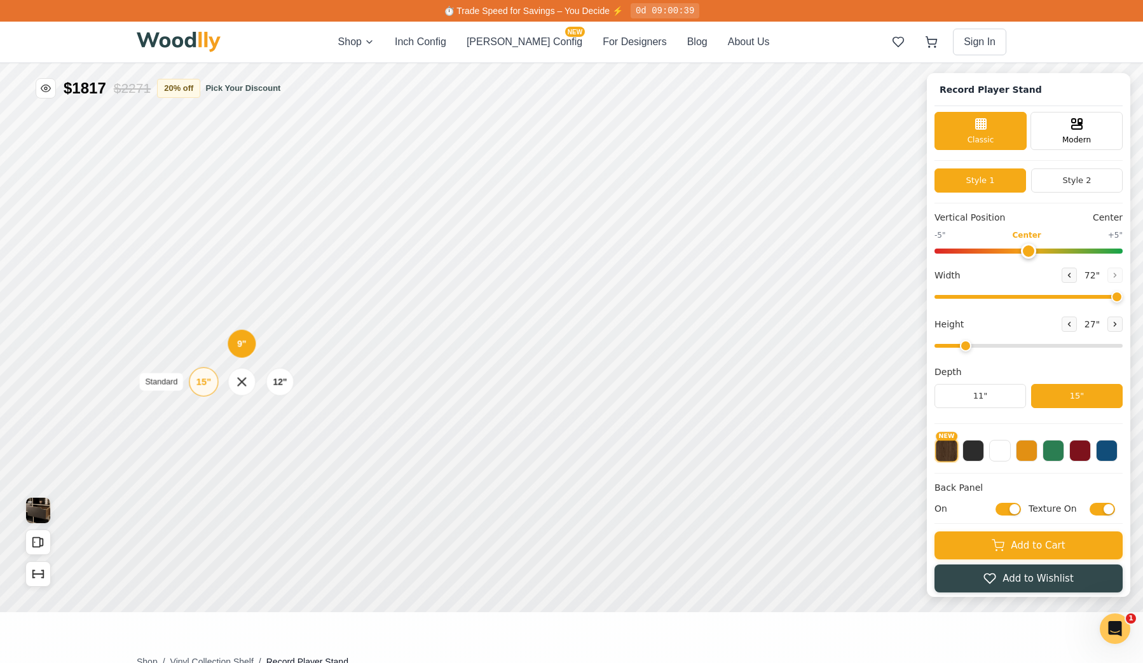
click at [208, 382] on div "15"" at bounding box center [203, 382] width 15 height 14
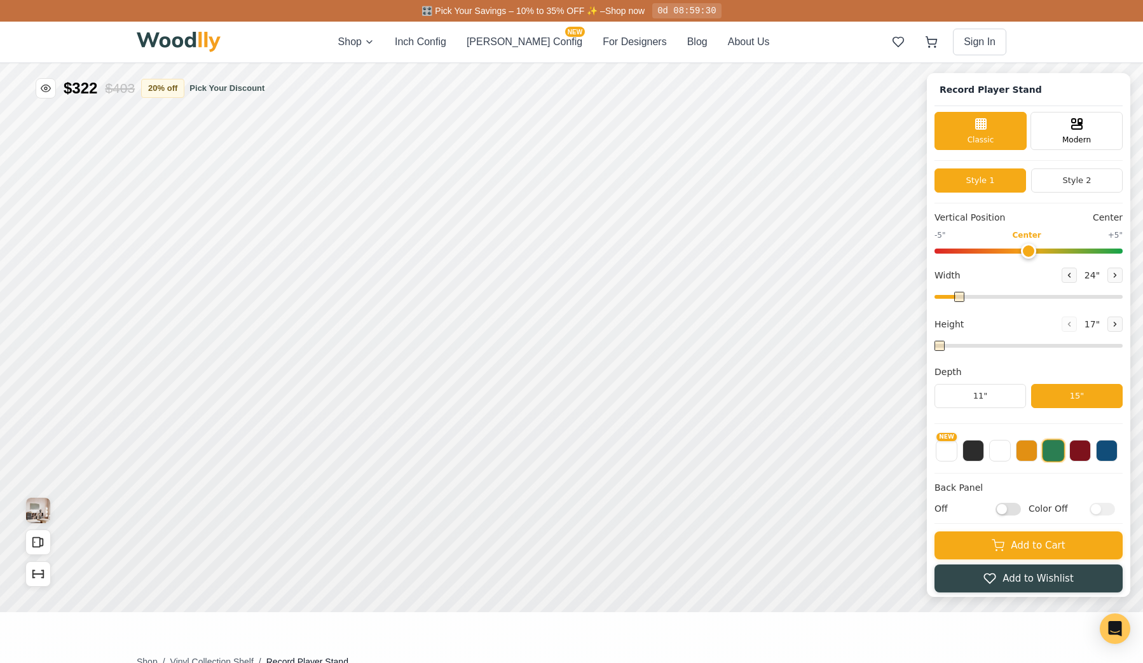
type input "72"
type input "2"
type input "52"
type input "3"
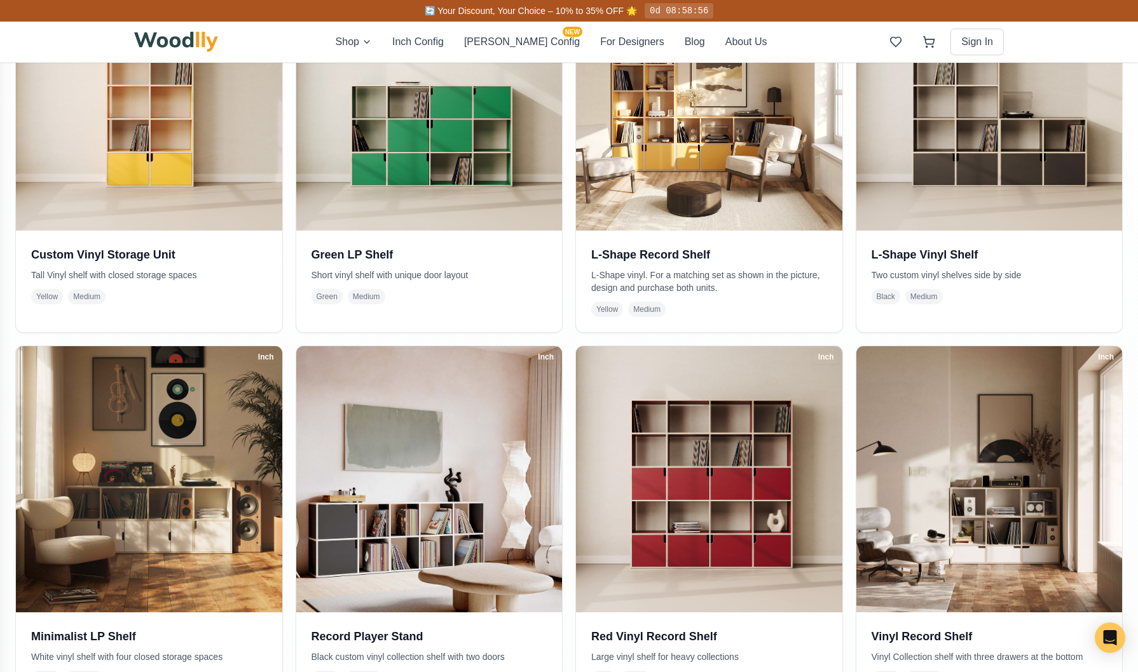
scroll to position [90, 0]
